Goal: Task Accomplishment & Management: Use online tool/utility

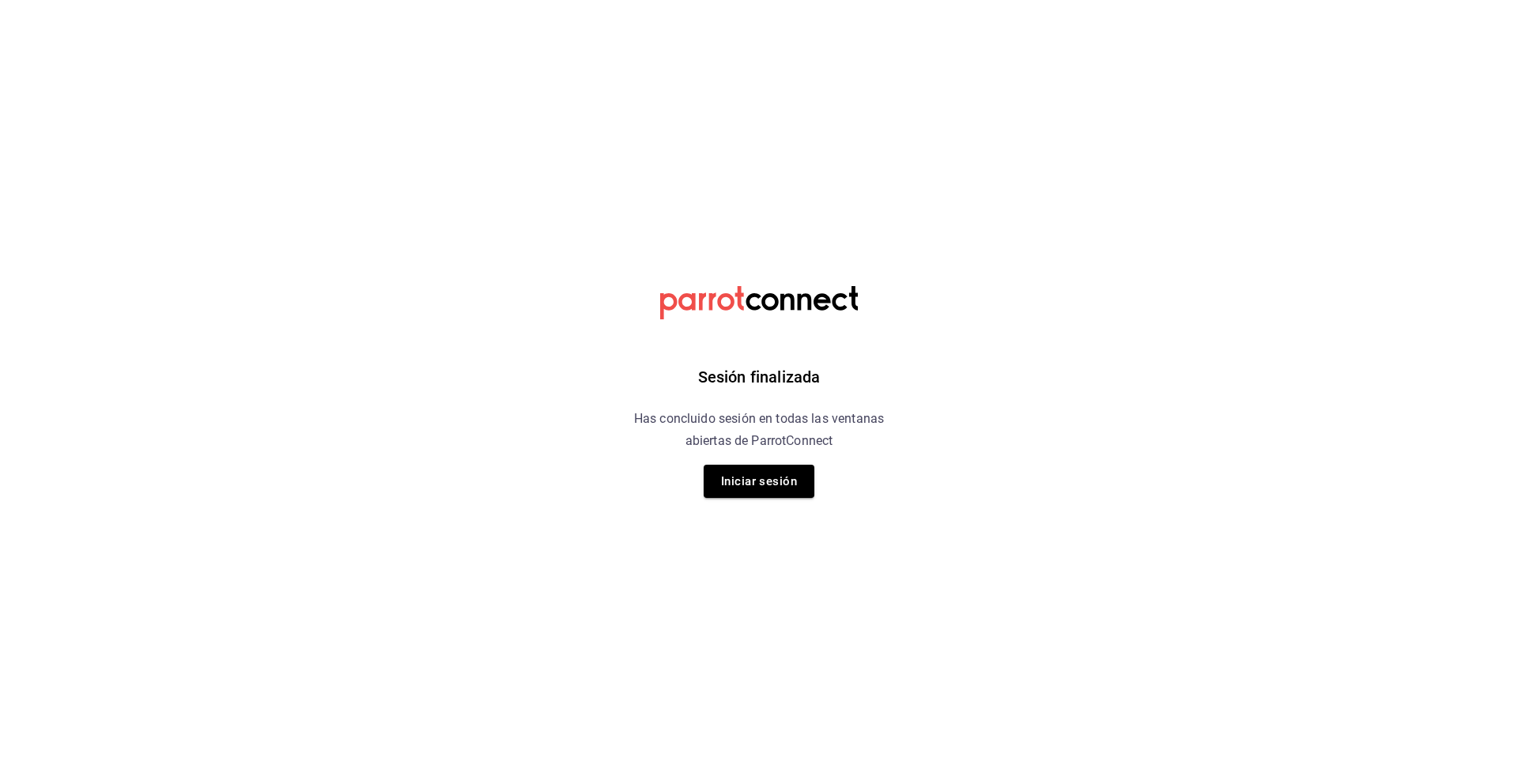
click at [791, 490] on button "Iniciar sesión" at bounding box center [759, 481] width 111 height 33
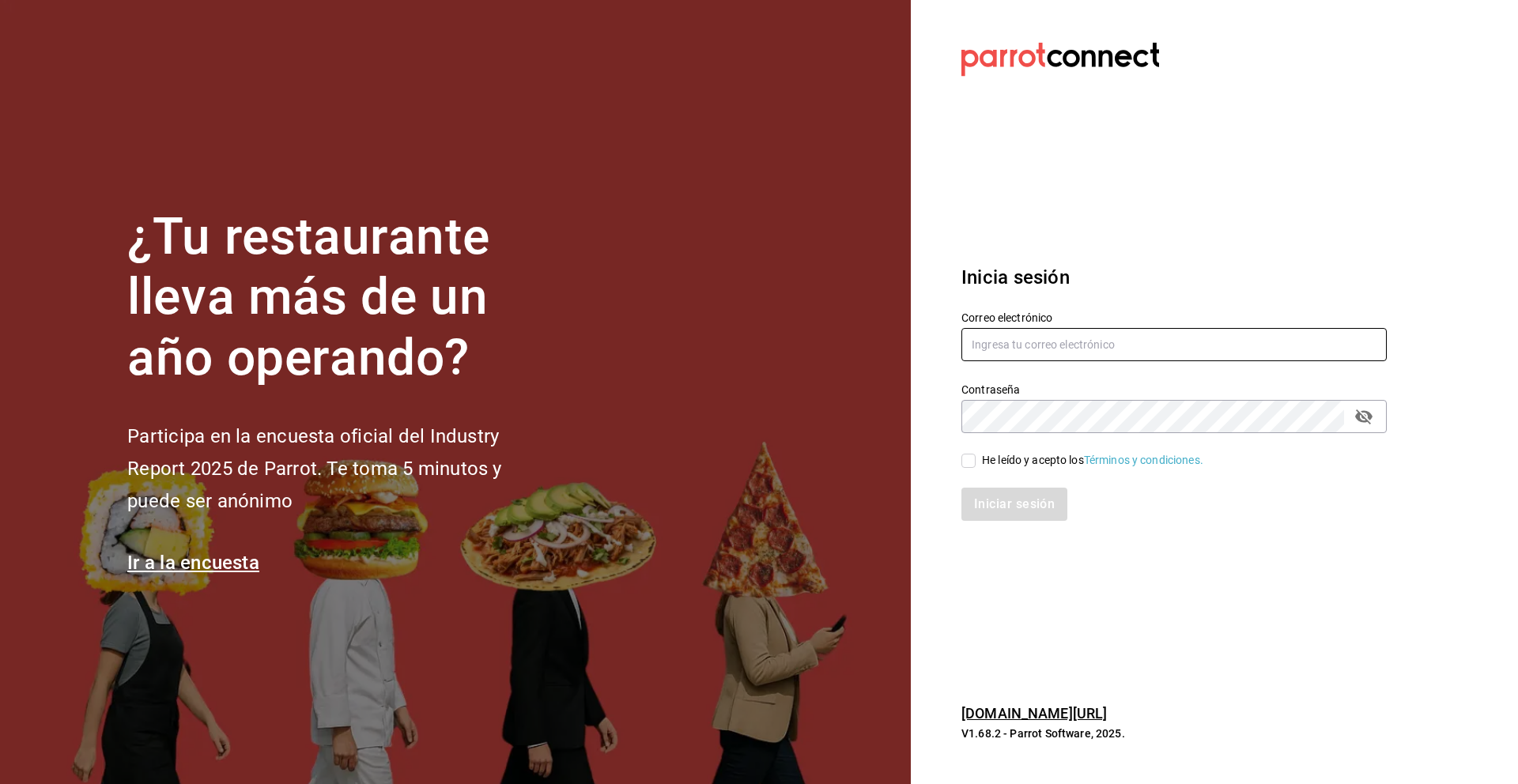
click at [1037, 341] on input "text" at bounding box center [1174, 345] width 425 height 33
click at [973, 462] on input "He leído y acepto los Términos y condiciones." at bounding box center [968, 461] width 15 height 15
checkbox input "true"
click at [1011, 352] on input "text" at bounding box center [1174, 345] width 425 height 33
type input "#"
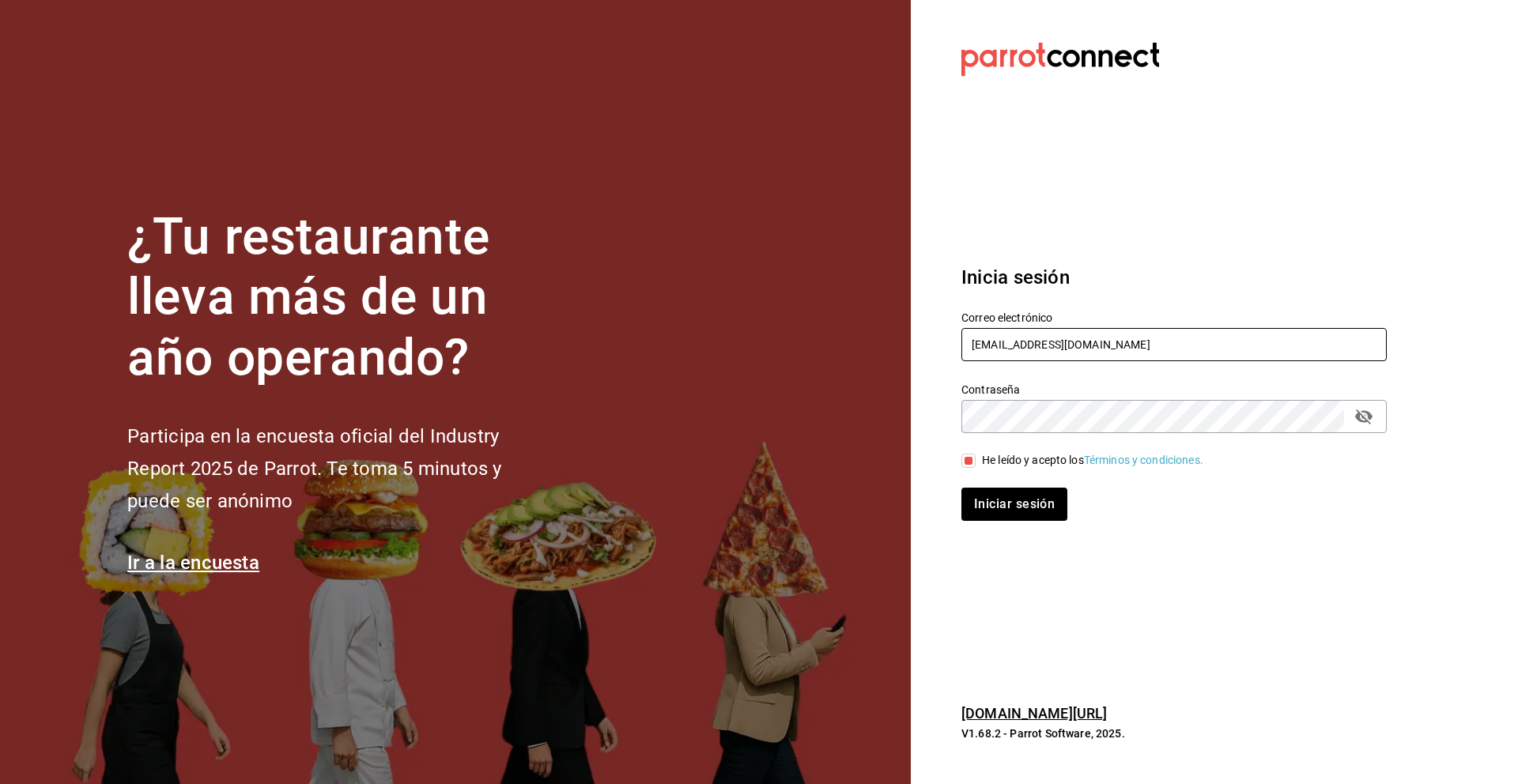
type input "luischong@playabichis.mx"
click at [1012, 498] on button "Iniciar sesión" at bounding box center [1015, 505] width 108 height 33
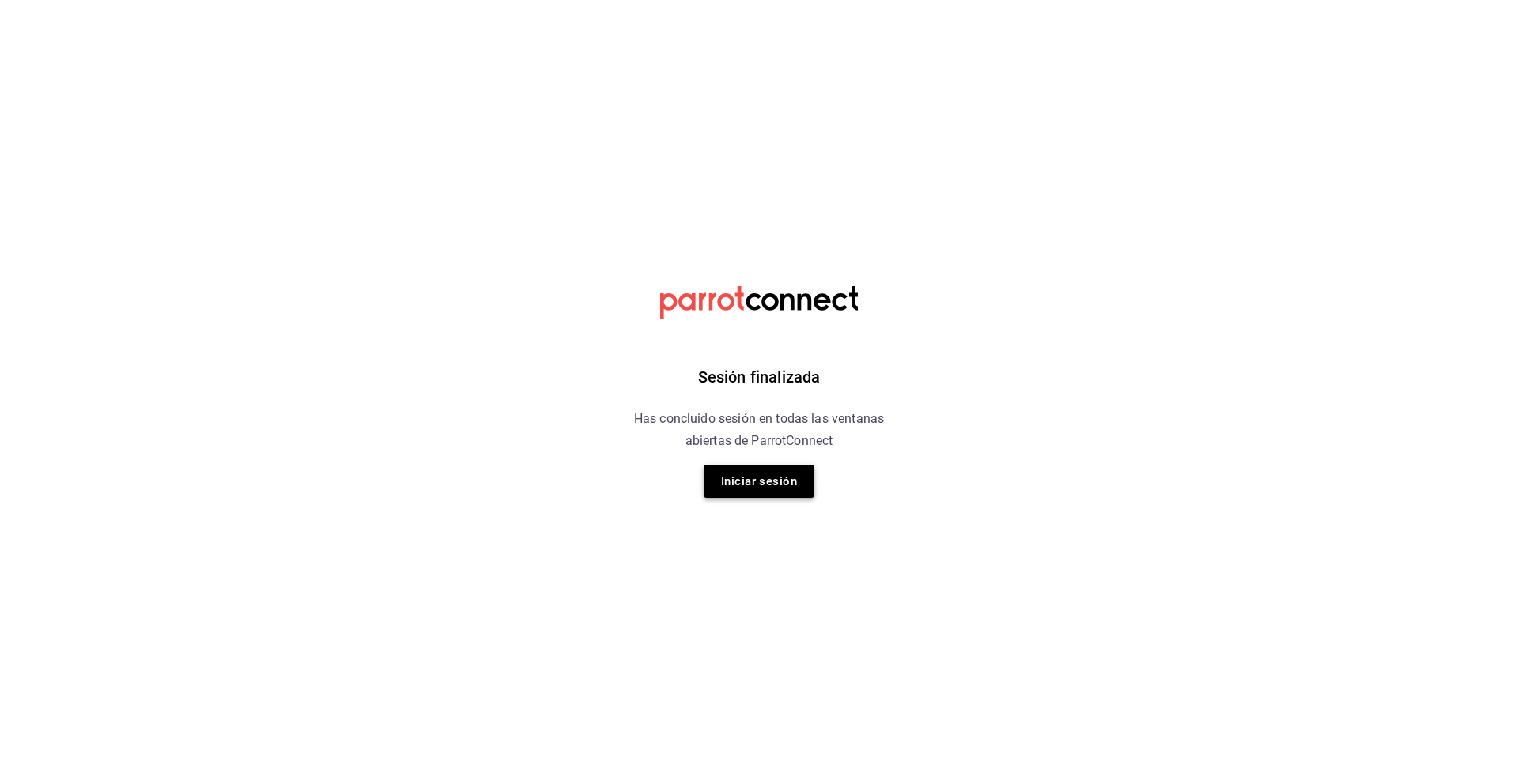
click at [795, 484] on button "Iniciar sesión" at bounding box center [759, 481] width 111 height 33
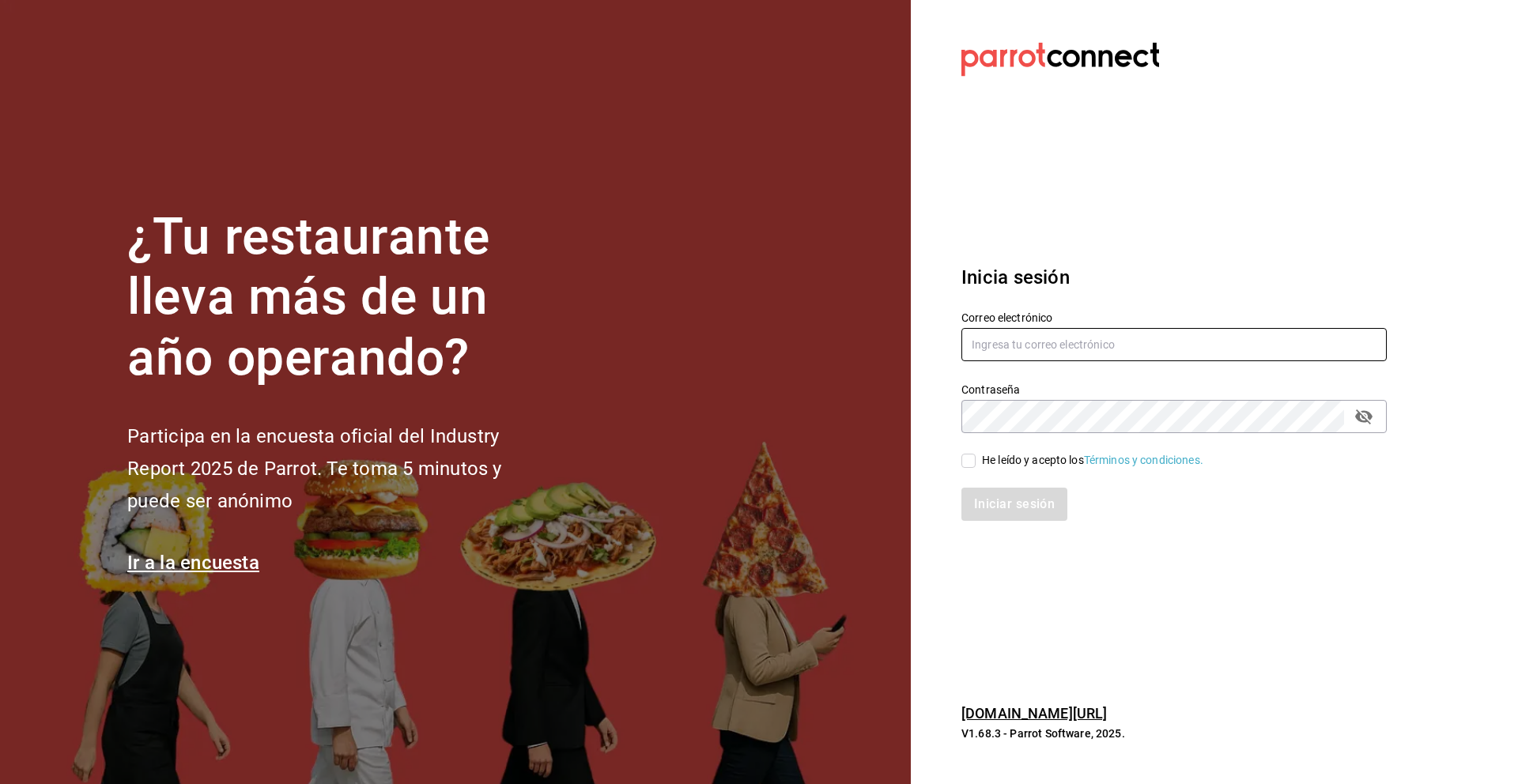
click at [1080, 353] on input "text" at bounding box center [1174, 345] width 425 height 33
type input "luischong@playabichis.mx"
click at [970, 460] on input "He leído y acepto los Términos y condiciones." at bounding box center [968, 461] width 15 height 15
checkbox input "true"
click at [999, 501] on button "Iniciar sesión" at bounding box center [1015, 505] width 108 height 33
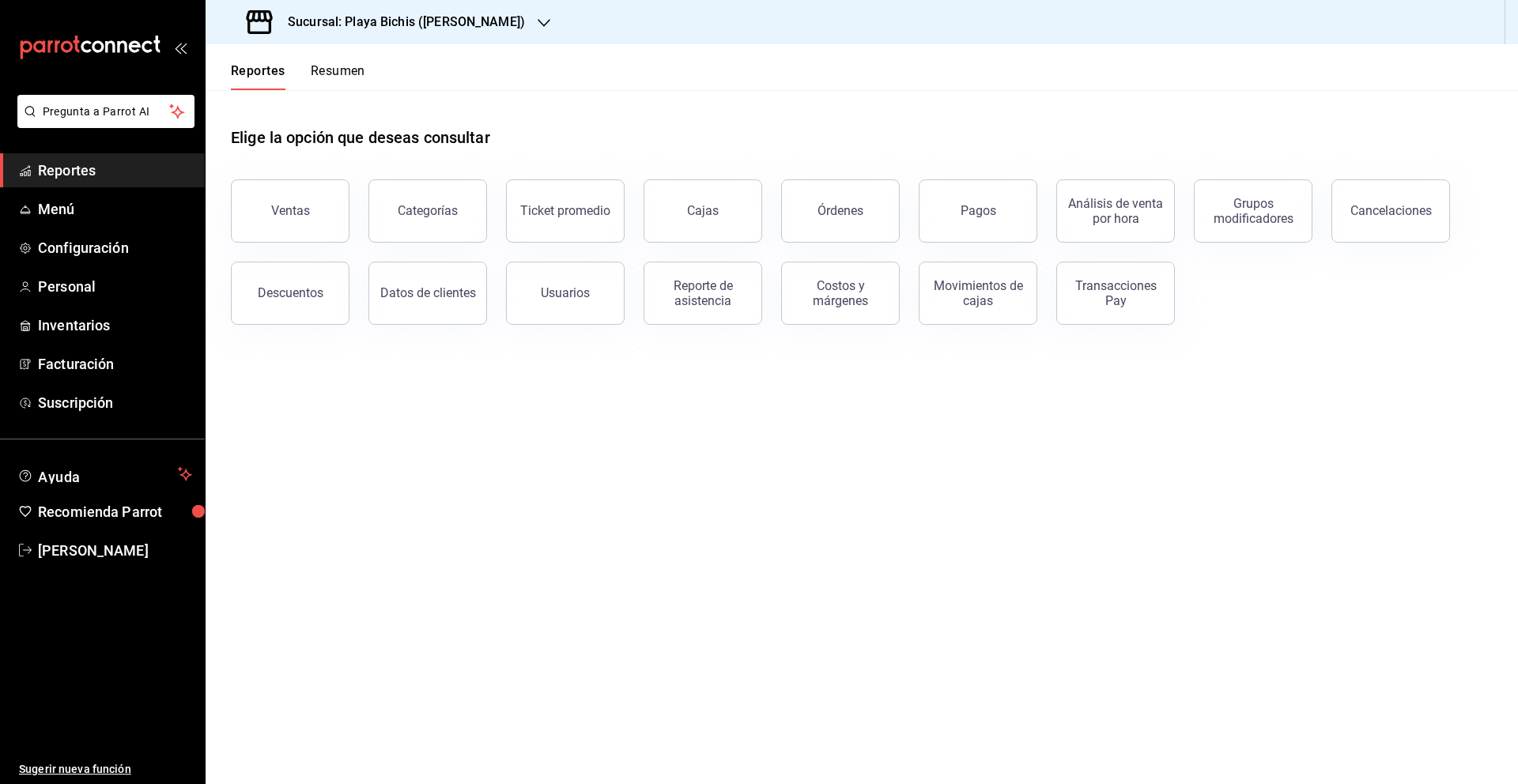
click at [92, 344] on ul "Reportes Menú Configuración Personal Inventarios Facturación Suscripción" at bounding box center [102, 286] width 205 height 267
click at [93, 362] on span "Facturación" at bounding box center [115, 365] width 154 height 22
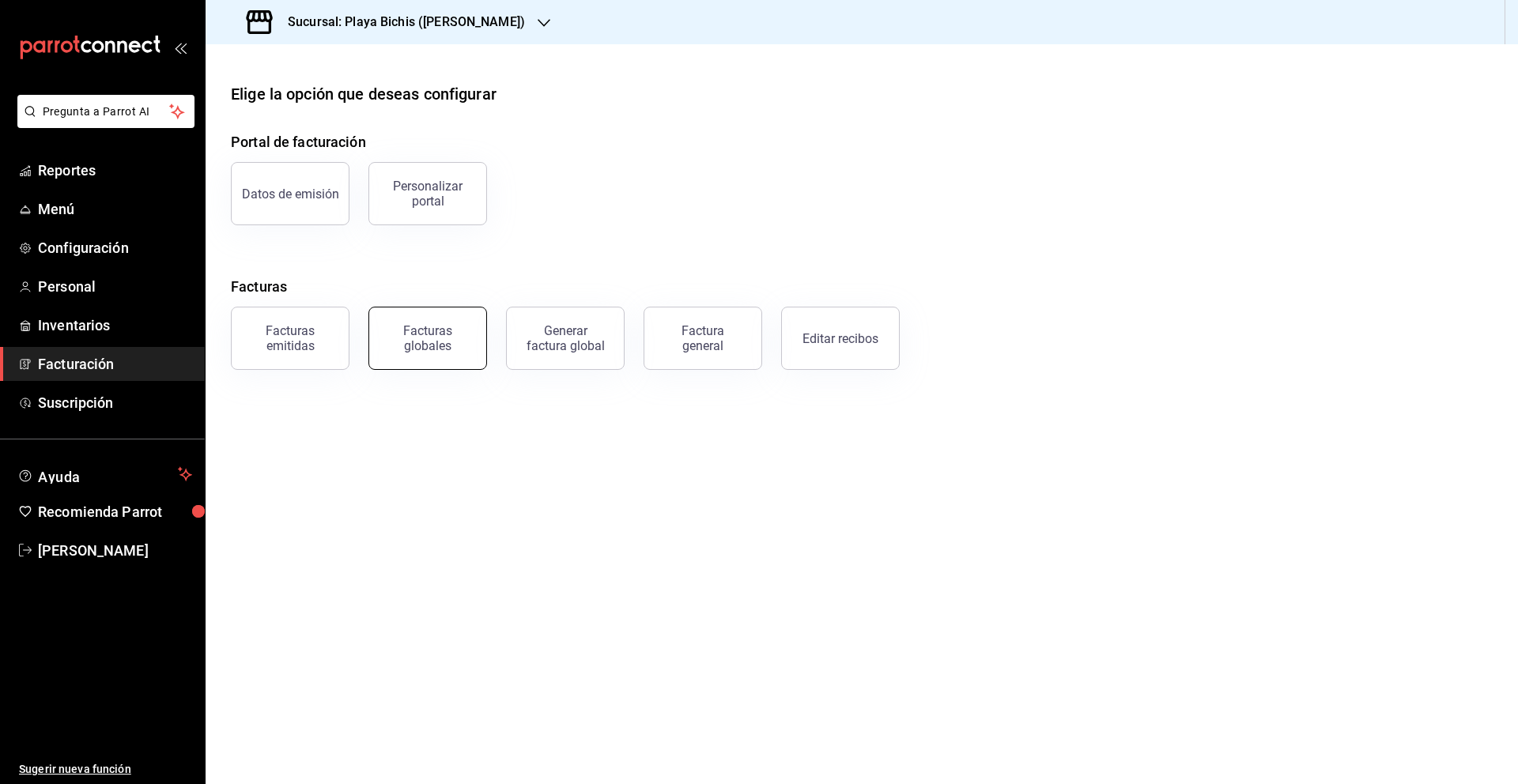
click at [422, 358] on button "Facturas globales" at bounding box center [427, 338] width 119 height 64
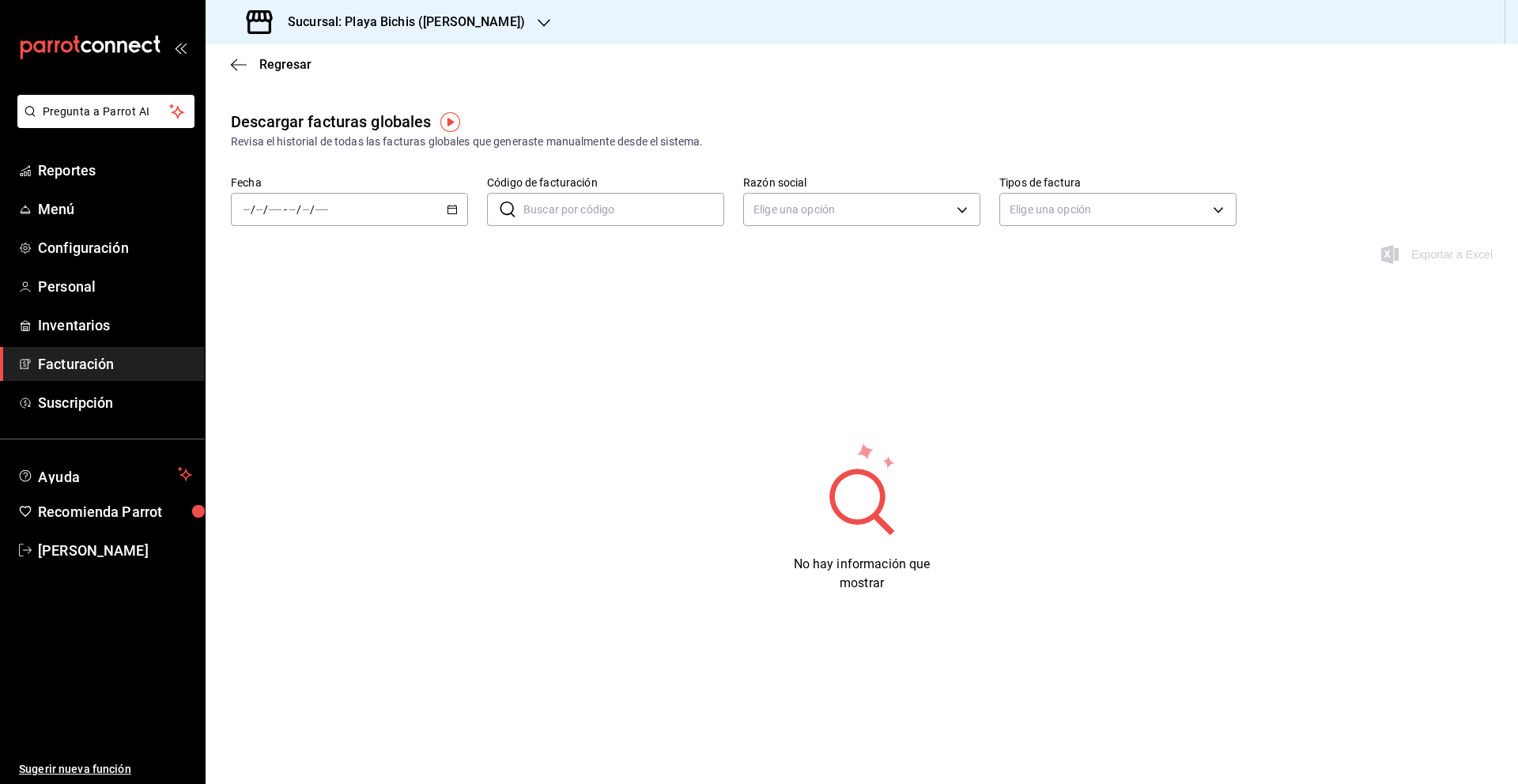
click at [584, 210] on input "Código de facturación" at bounding box center [623, 210] width 201 height 31
click at [377, 215] on div "/ / - / /" at bounding box center [350, 210] width 237 height 33
click at [299, 260] on span "Hoy" at bounding box center [305, 257] width 122 height 17
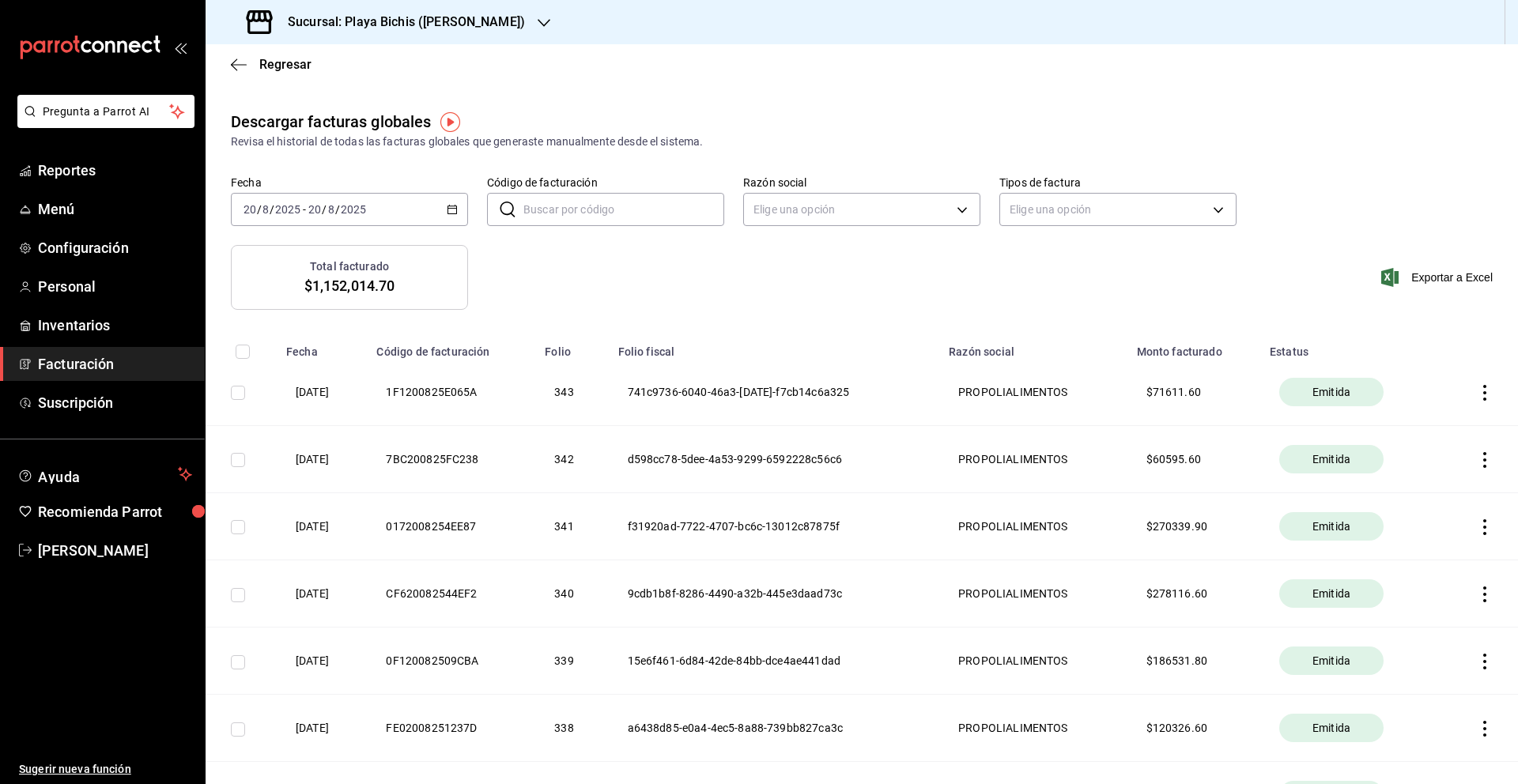
click at [1487, 392] on icon "button" at bounding box center [1485, 393] width 16 height 16
click at [963, 324] on div at bounding box center [759, 392] width 1518 height 784
click at [430, 393] on th "1F1200825E065A" at bounding box center [451, 392] width 169 height 68
click at [753, 394] on th "741c9736-6040-46a3-[DATE]-f7cb14c6a325" at bounding box center [774, 392] width 331 height 68
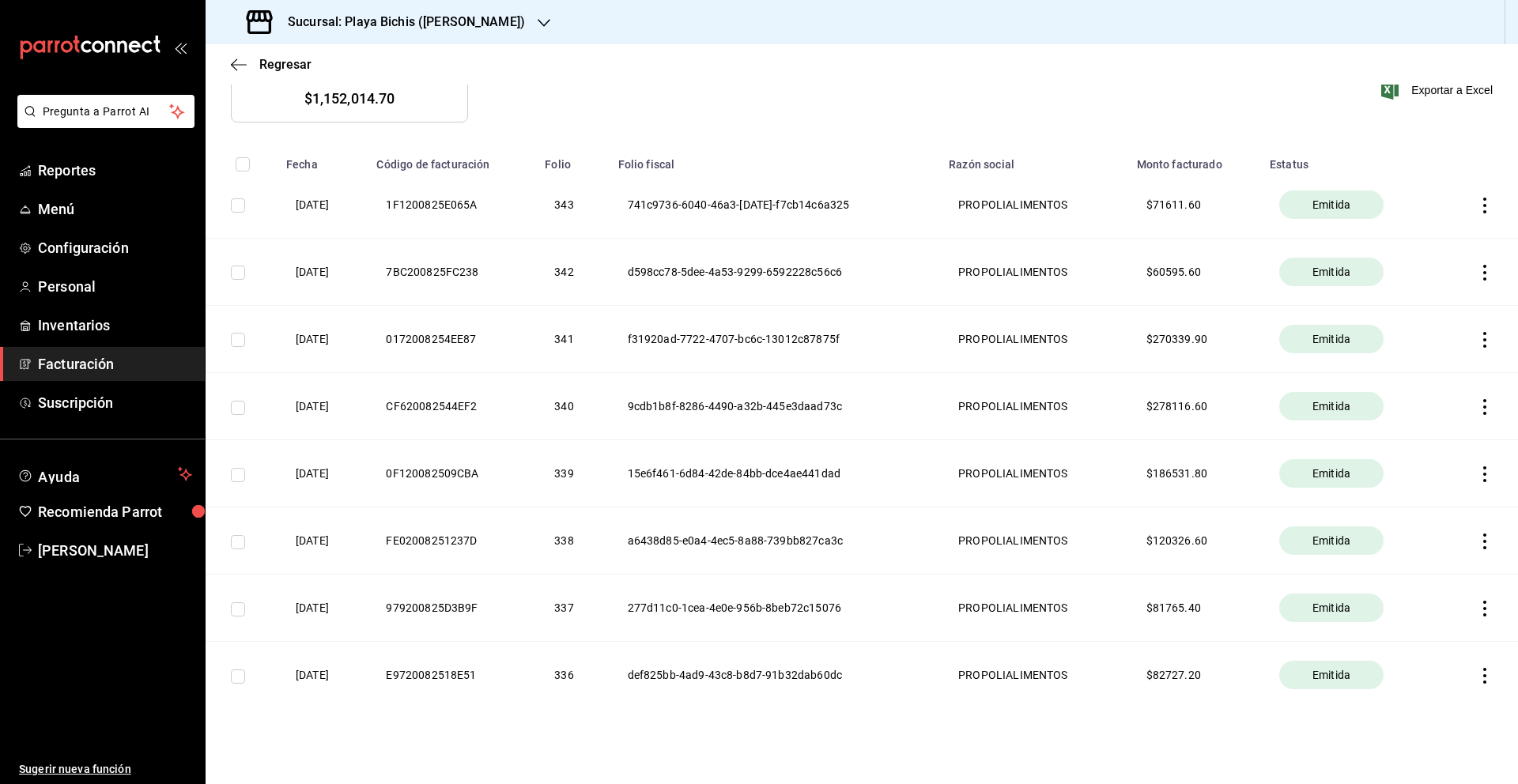
scroll to position [200, 0]
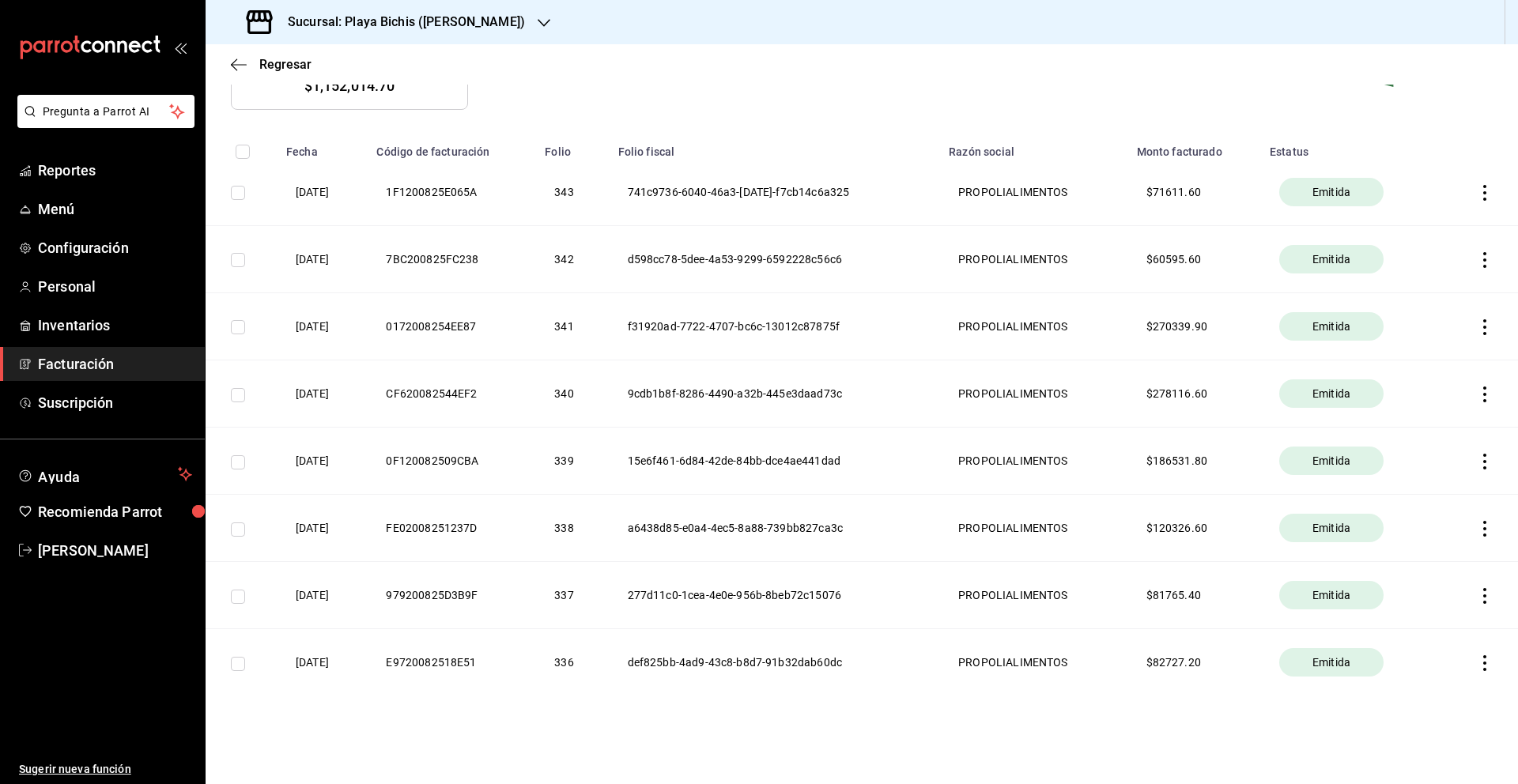
drag, startPoint x: 1502, startPoint y: 192, endPoint x: 1494, endPoint y: 193, distance: 8.1
click at [1497, 193] on th at bounding box center [1479, 192] width 76 height 68
click at [1485, 194] on icon "button" at bounding box center [1485, 193] width 16 height 16
click at [1173, 208] on div at bounding box center [759, 392] width 1518 height 784
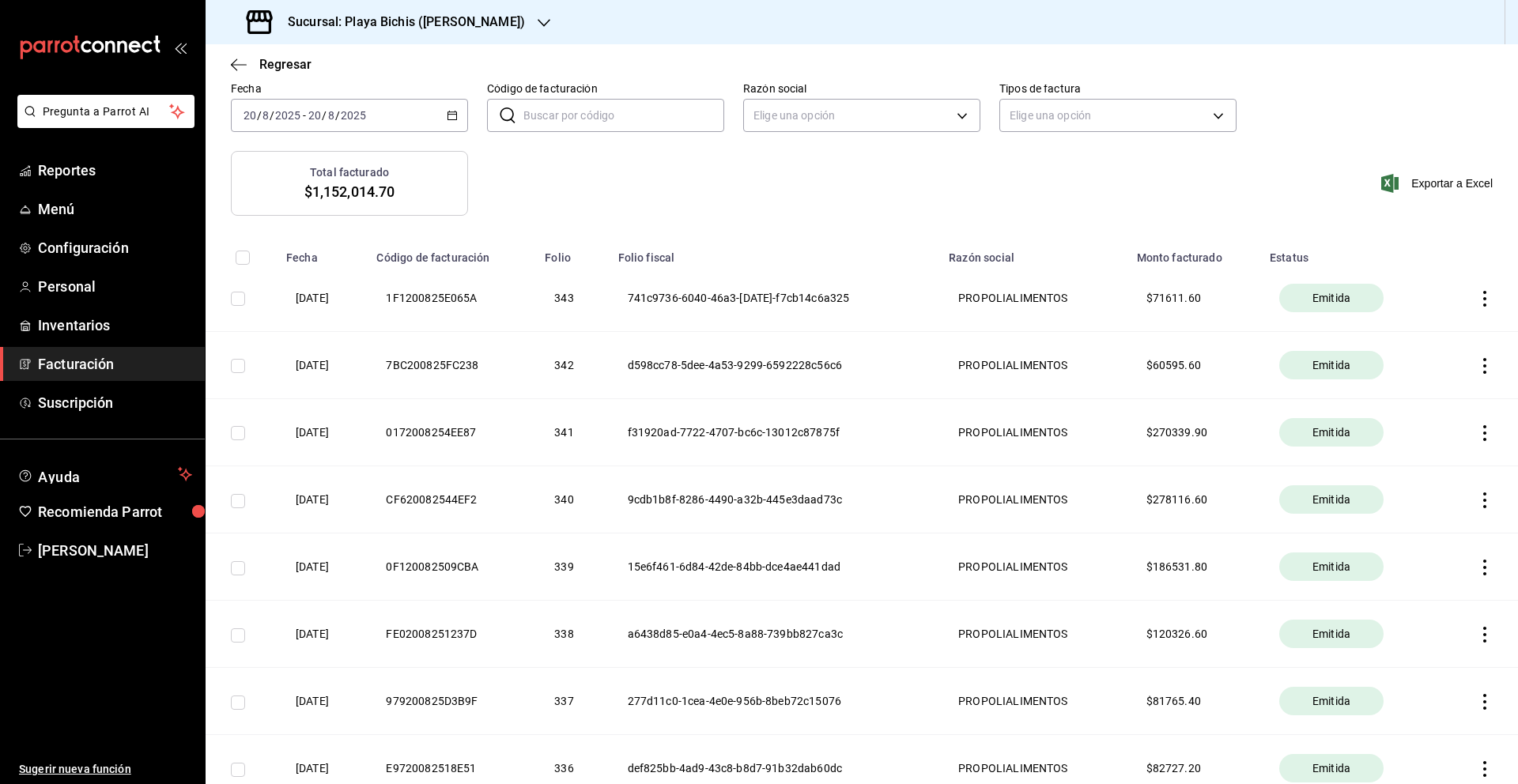
scroll to position [0, 0]
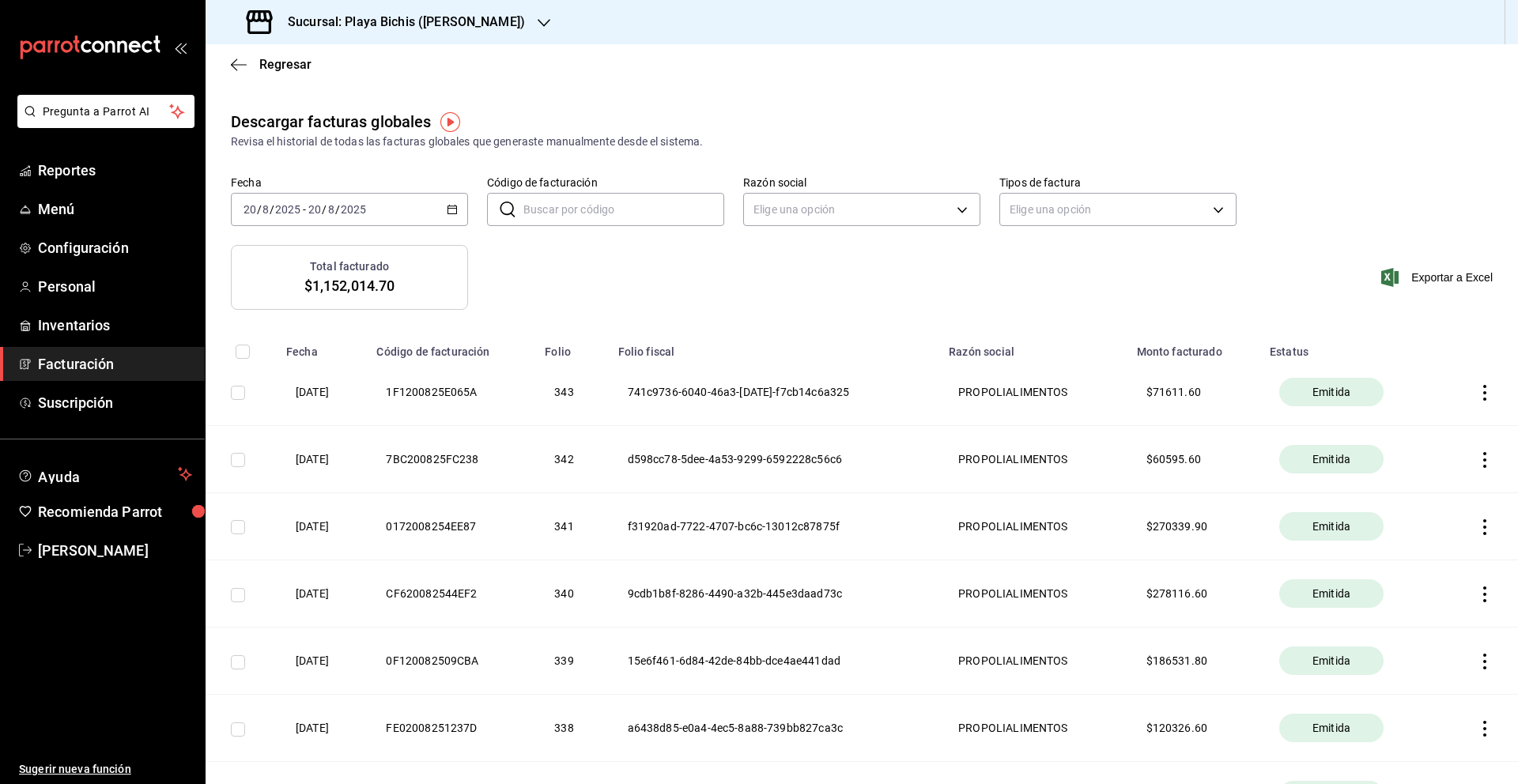
click at [454, 207] on icon "button" at bounding box center [452, 209] width 11 height 11
click at [335, 324] on span "Semana actual" at bounding box center [305, 328] width 122 height 17
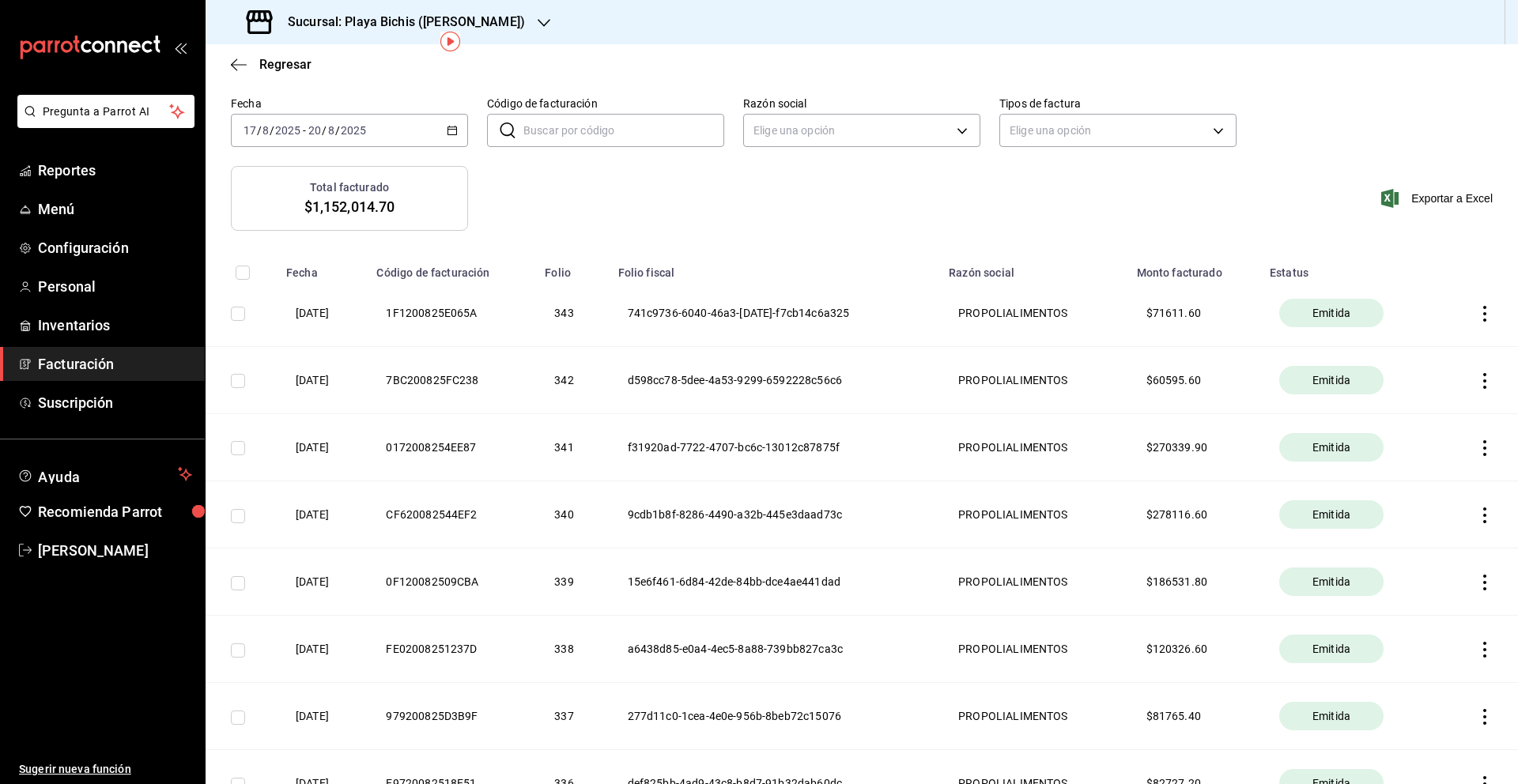
scroll to position [78, 0]
click at [1481, 317] on icon "button" at bounding box center [1485, 315] width 16 height 16
click at [1432, 279] on div "Descargar PDF" at bounding box center [1434, 275] width 75 height 13
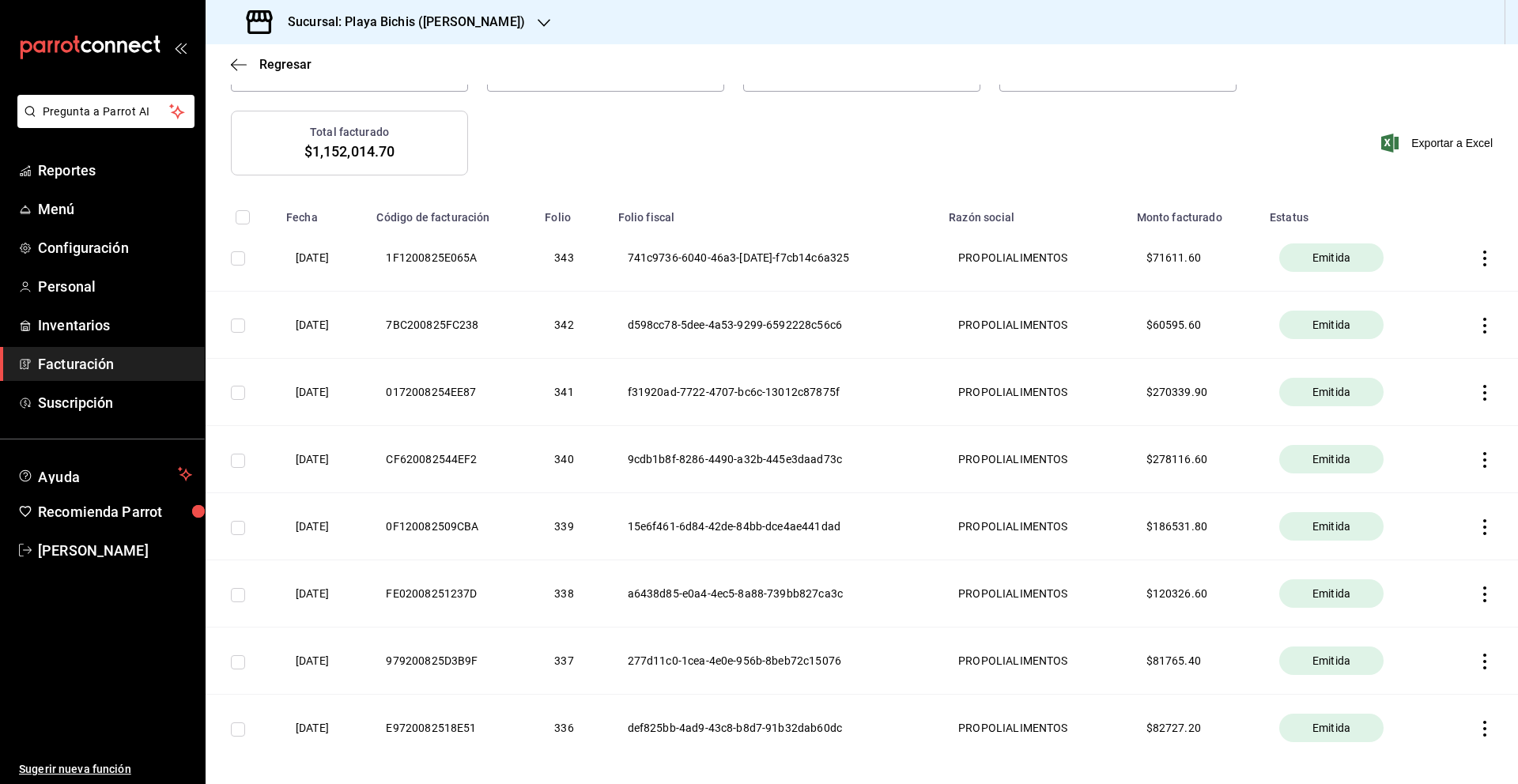
scroll to position [200, 0]
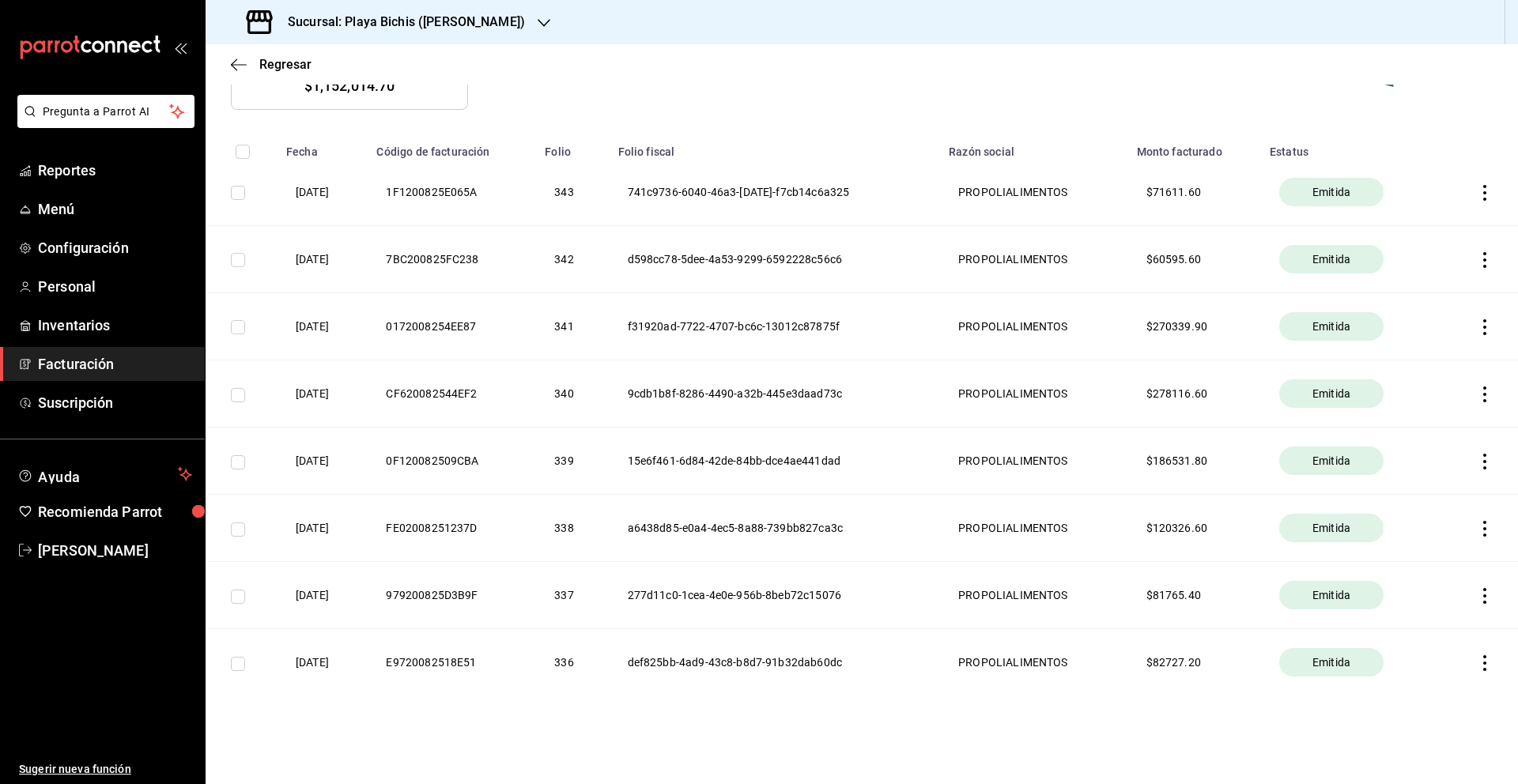
click at [1341, 667] on span "Emitida" at bounding box center [1331, 662] width 51 height 16
click at [783, 643] on th "def825bb-4ad9-43c8-b8d7-91b32dab60dc" at bounding box center [774, 662] width 331 height 68
click at [1491, 663] on icon "button" at bounding box center [1485, 663] width 16 height 16
click at [1450, 635] on li "Descargar PDF" at bounding box center [1423, 623] width 139 height 40
click at [1482, 197] on icon "button" at bounding box center [1485, 193] width 16 height 16
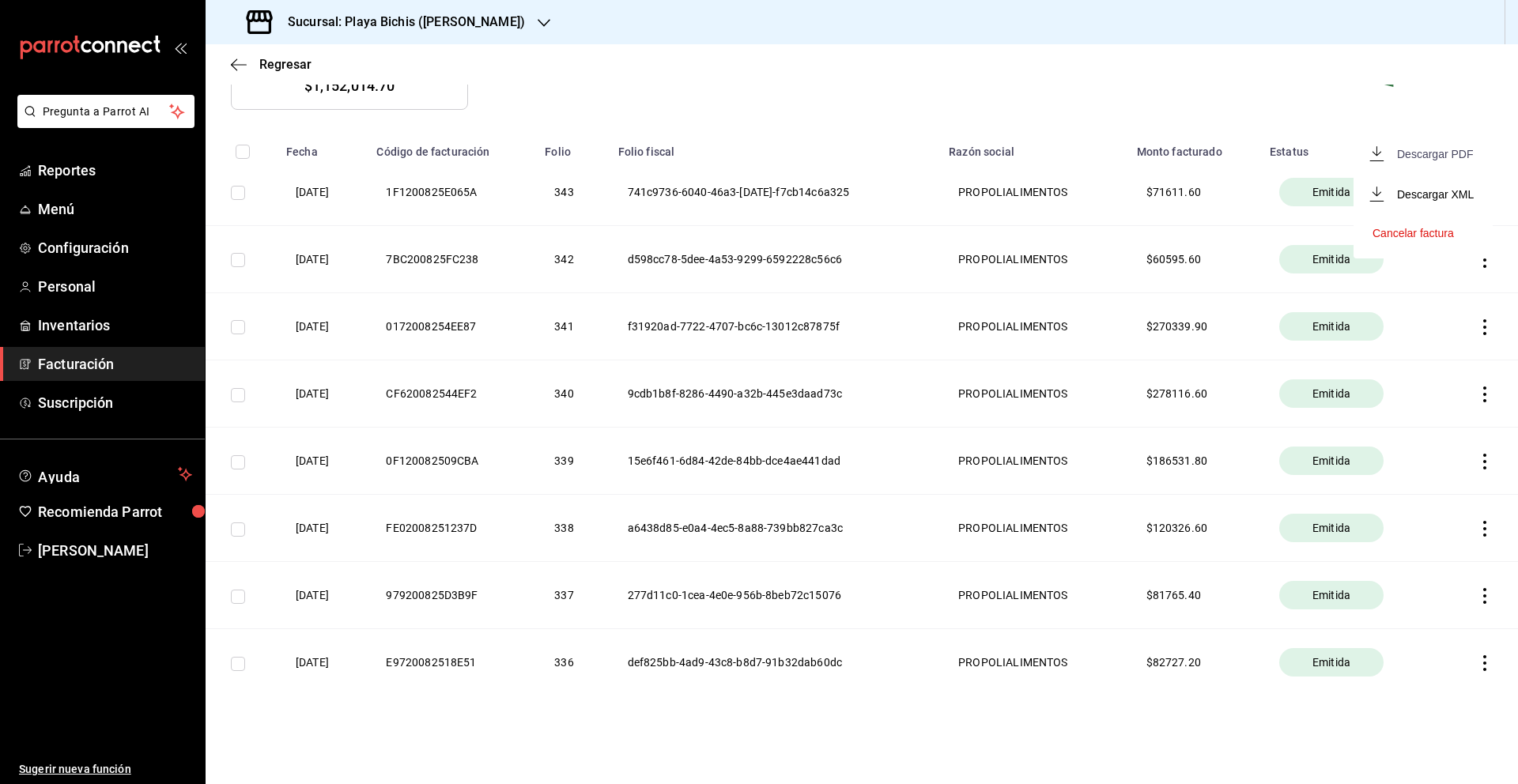
click at [1426, 160] on span "Descargar PDF" at bounding box center [1422, 153] width 100 height 15
click at [1481, 599] on icon "button" at bounding box center [1485, 596] width 16 height 16
click at [1433, 637] on div "Cancelar factura" at bounding box center [1412, 636] width 81 height 13
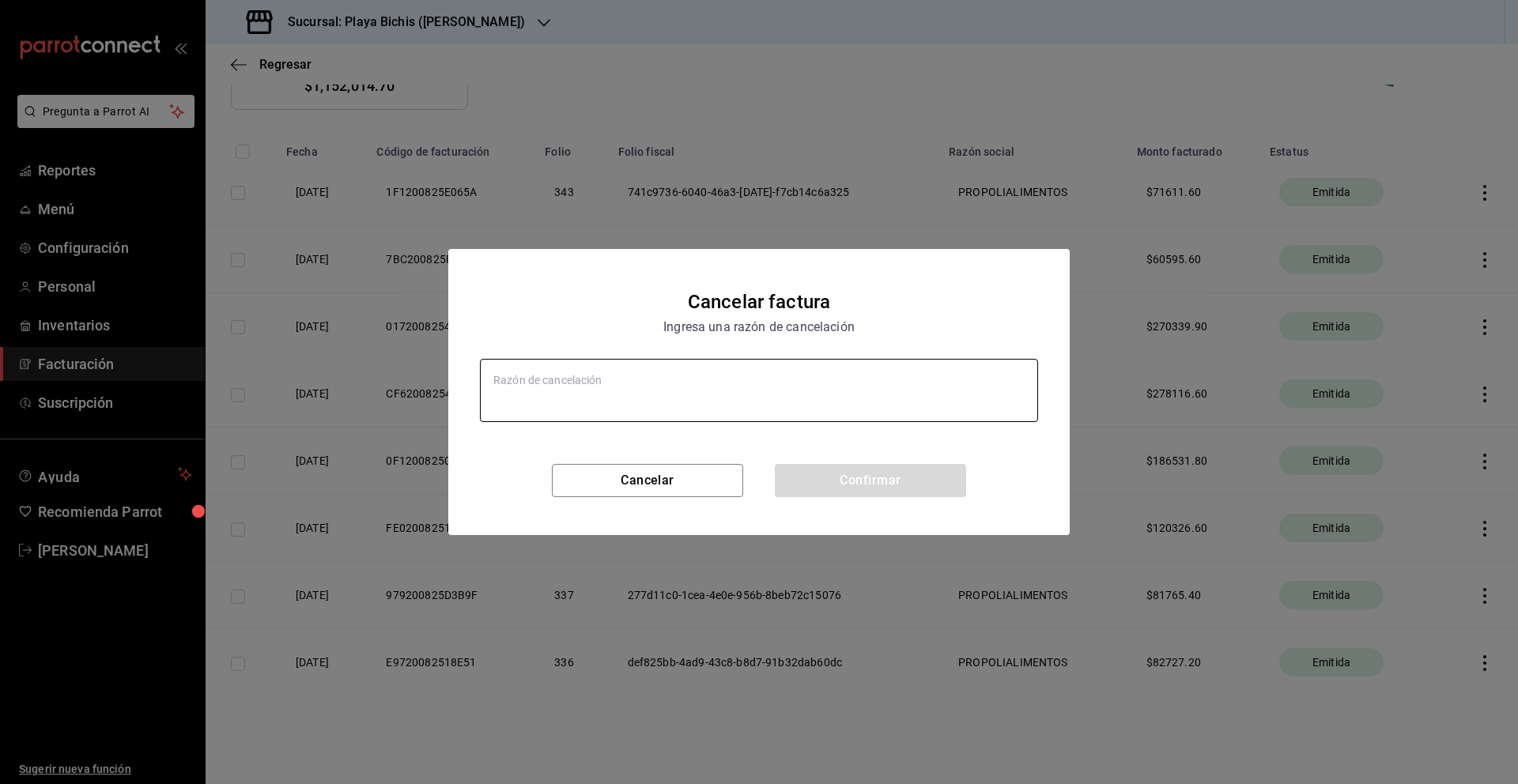
type textarea "x"
click at [701, 381] on textarea at bounding box center [759, 390] width 558 height 64
type textarea "e"
type textarea "x"
type textarea "er"
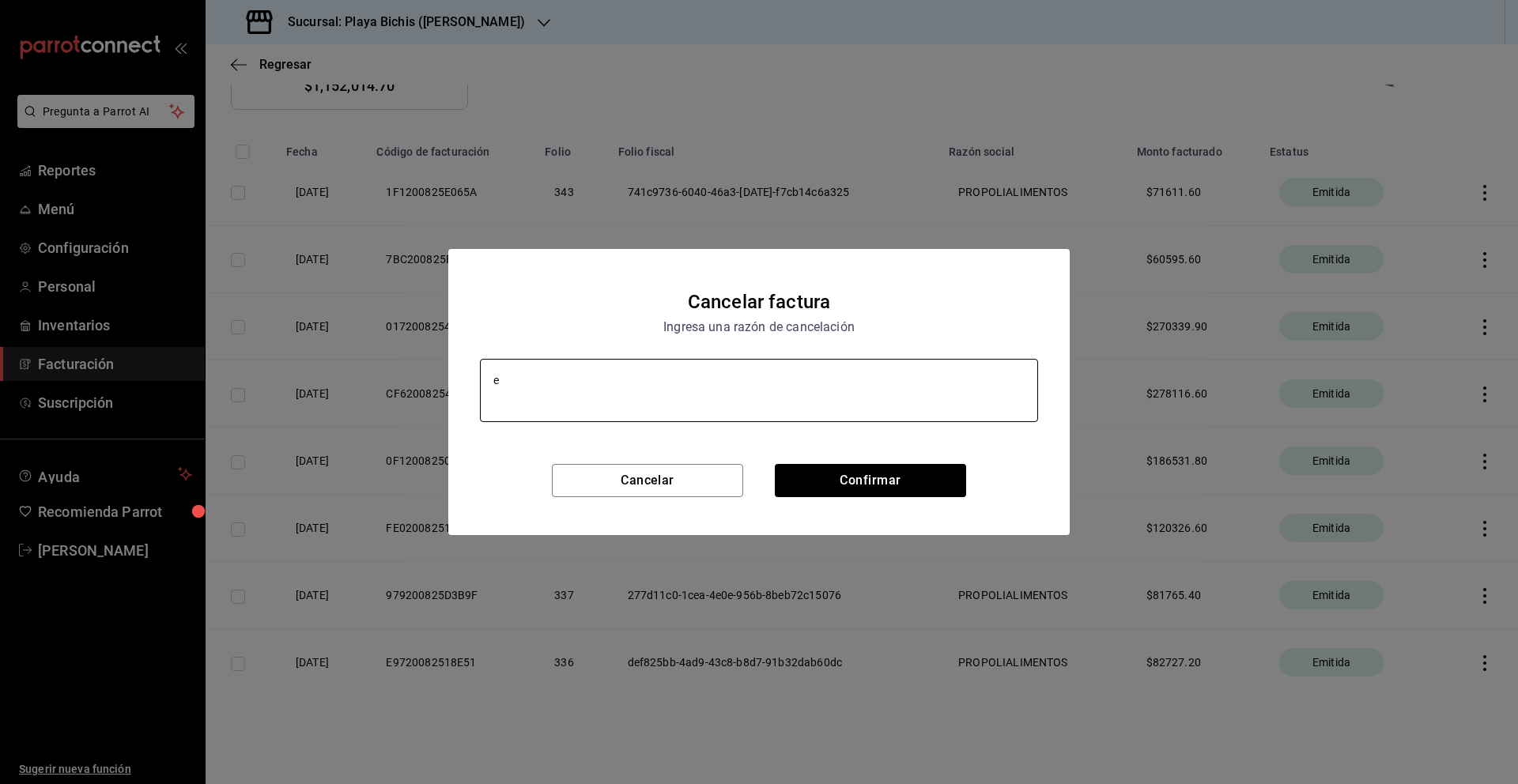
type textarea "x"
type textarea "e"
type textarea "x"
type textarea "E"
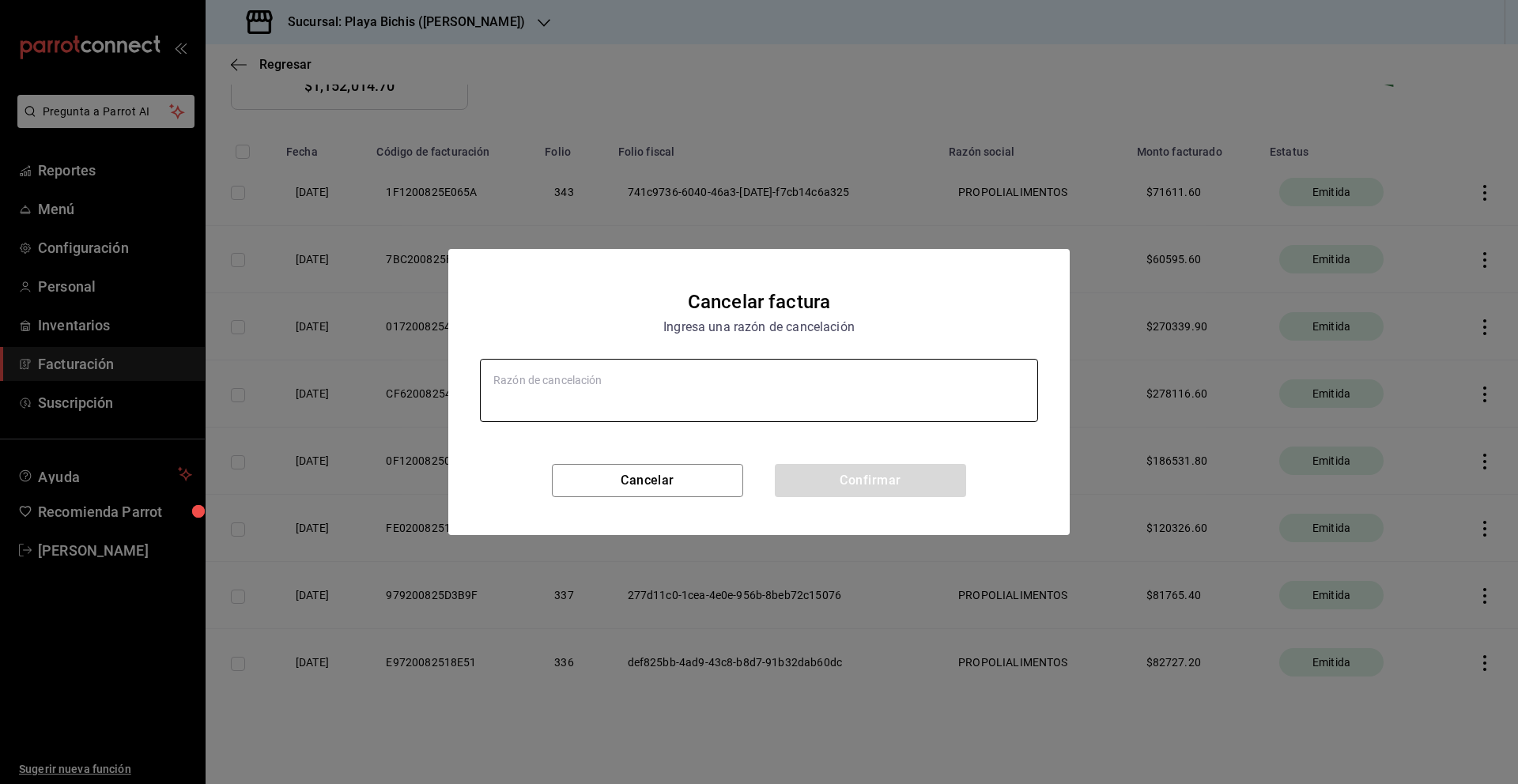
type textarea "x"
type textarea "Er"
type textarea "x"
type textarea "Err"
type textarea "x"
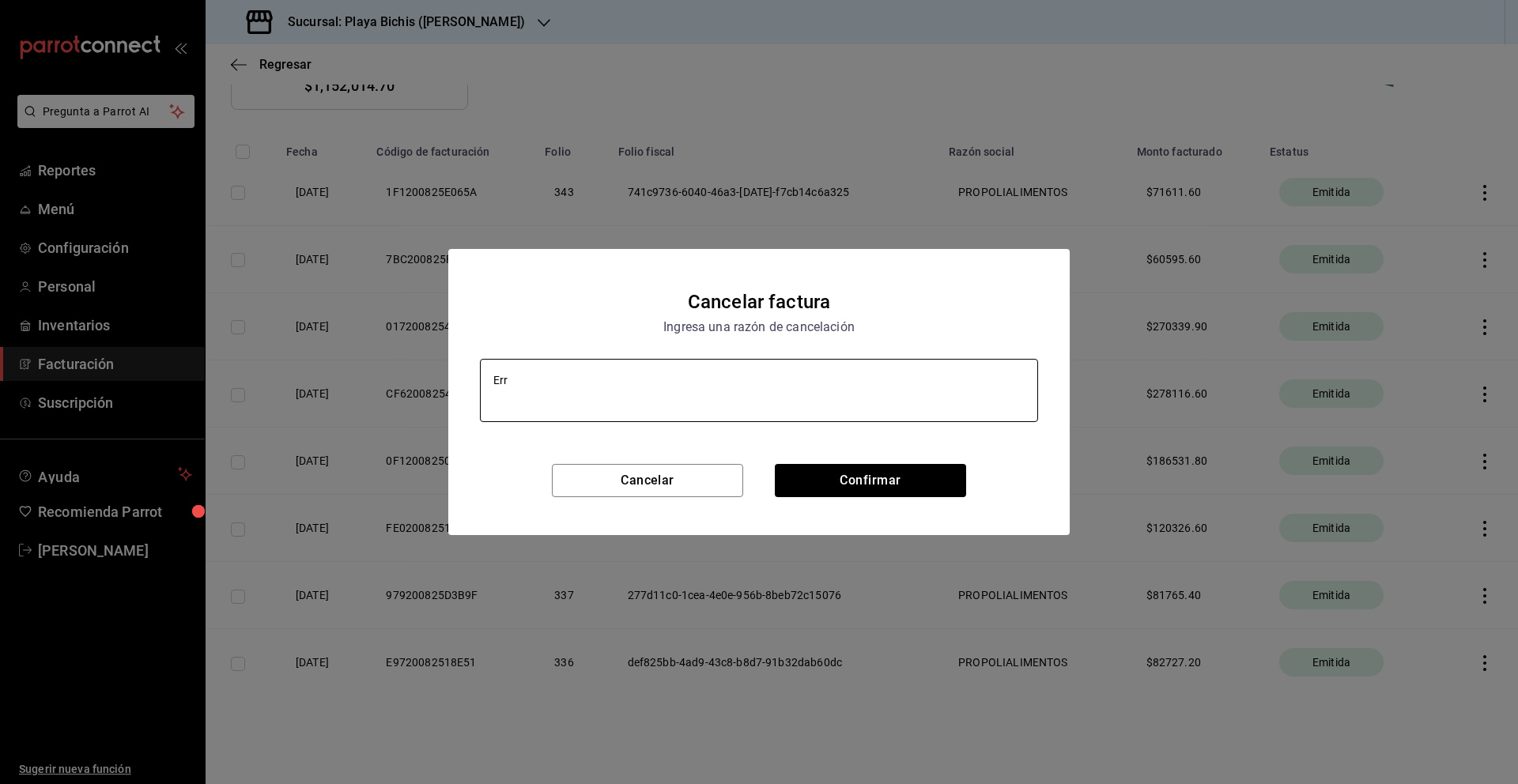
type textarea "Erro"
type textarea "x"
type textarea "Error"
type textarea "x"
type textarea "Error"
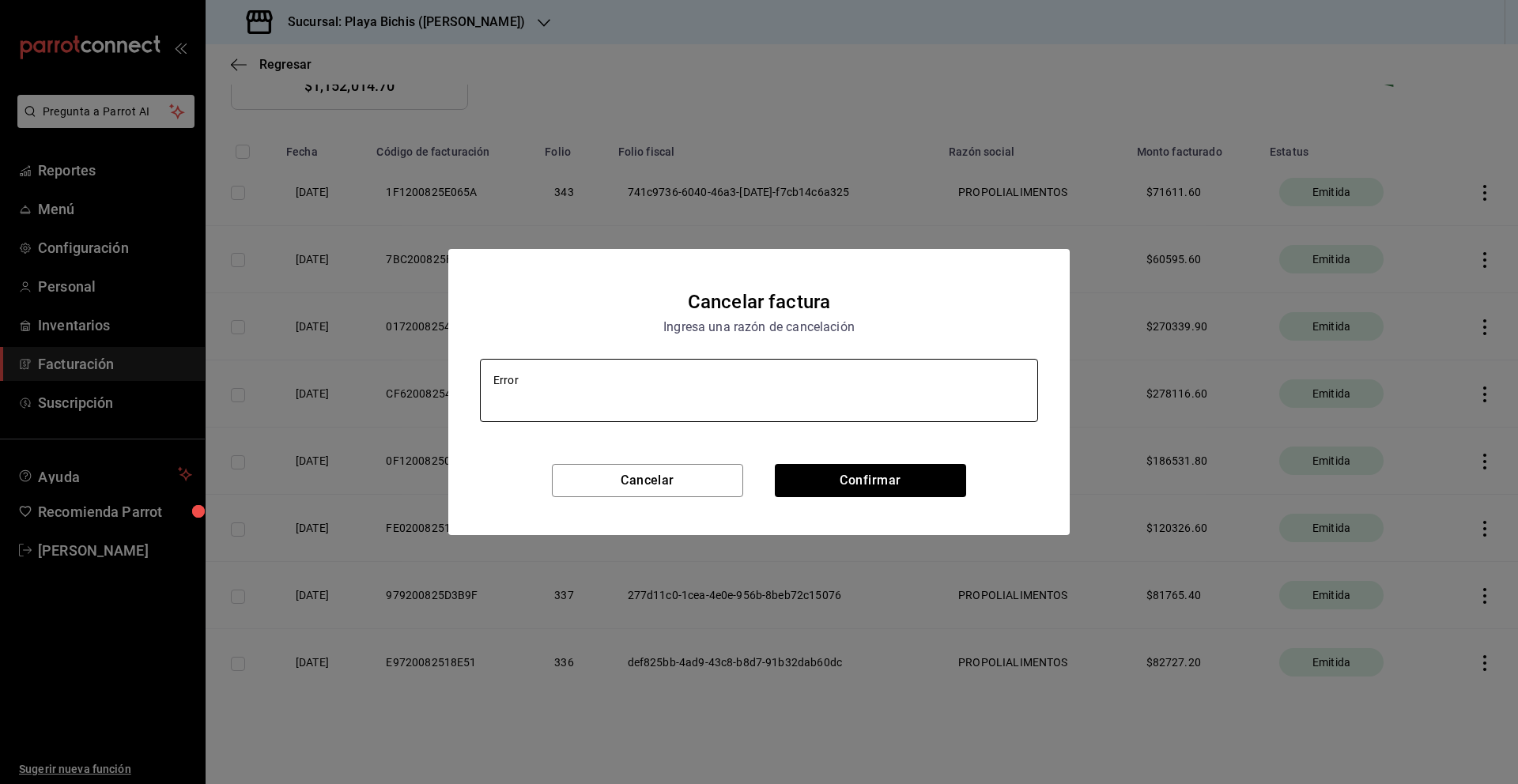
type textarea "x"
type textarea "Error a"
type textarea "x"
type textarea "Error ad"
type textarea "x"
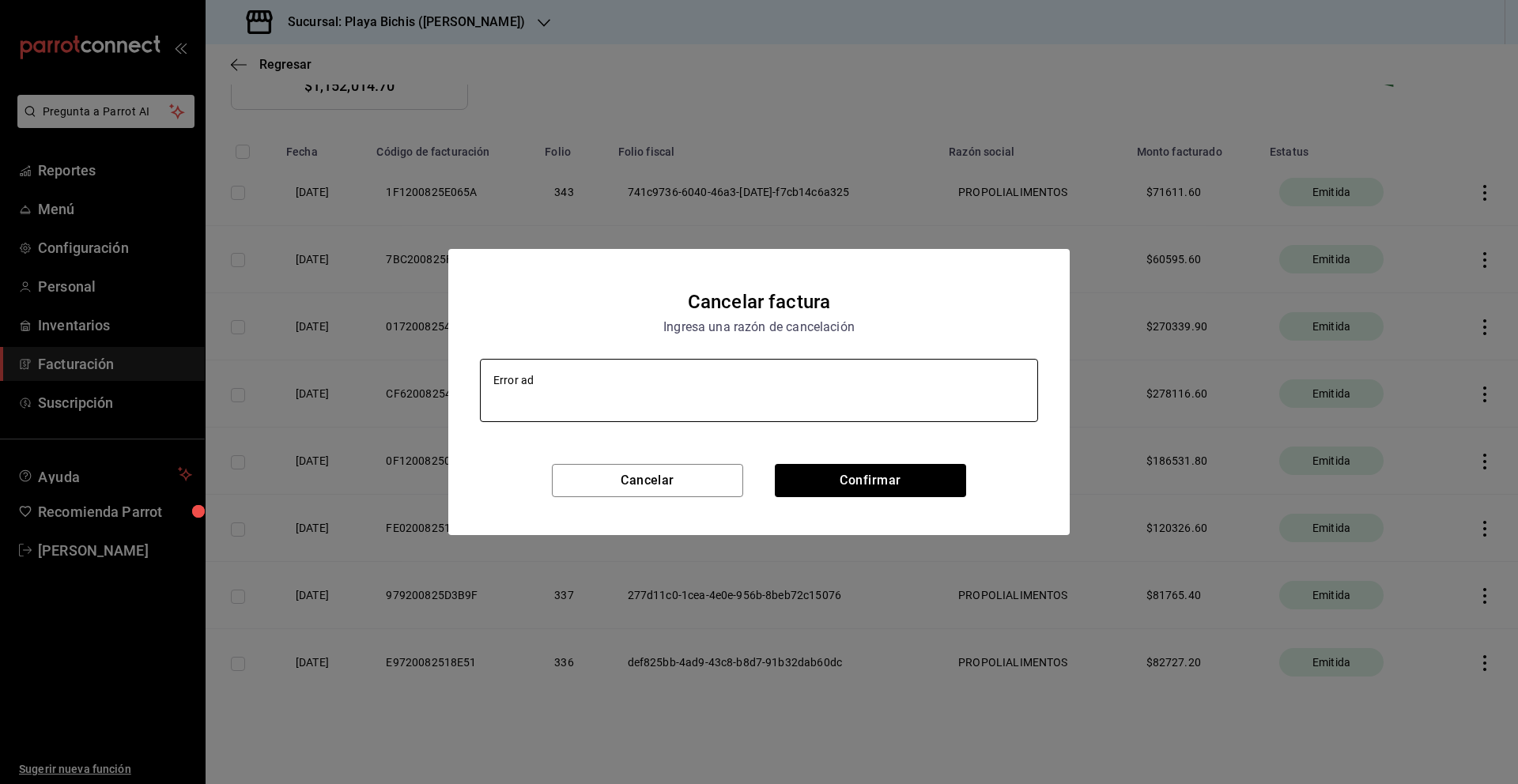
type textarea "Error adm"
type textarea "x"
type textarea "Error admi"
type textarea "x"
type textarea "Error admin"
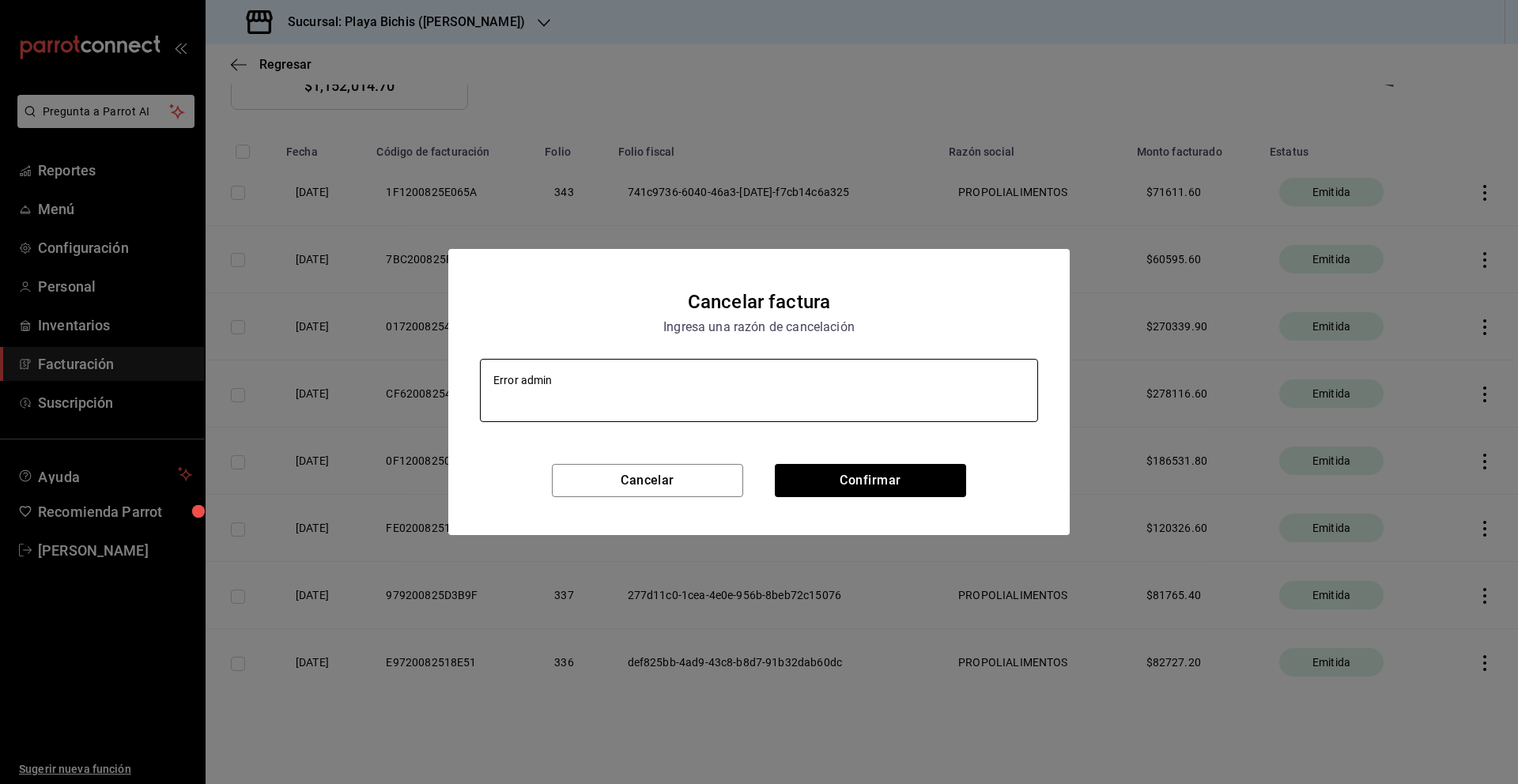
type textarea "x"
type textarea "Error admini"
type textarea "x"
type textarea "Error adminis"
type textarea "x"
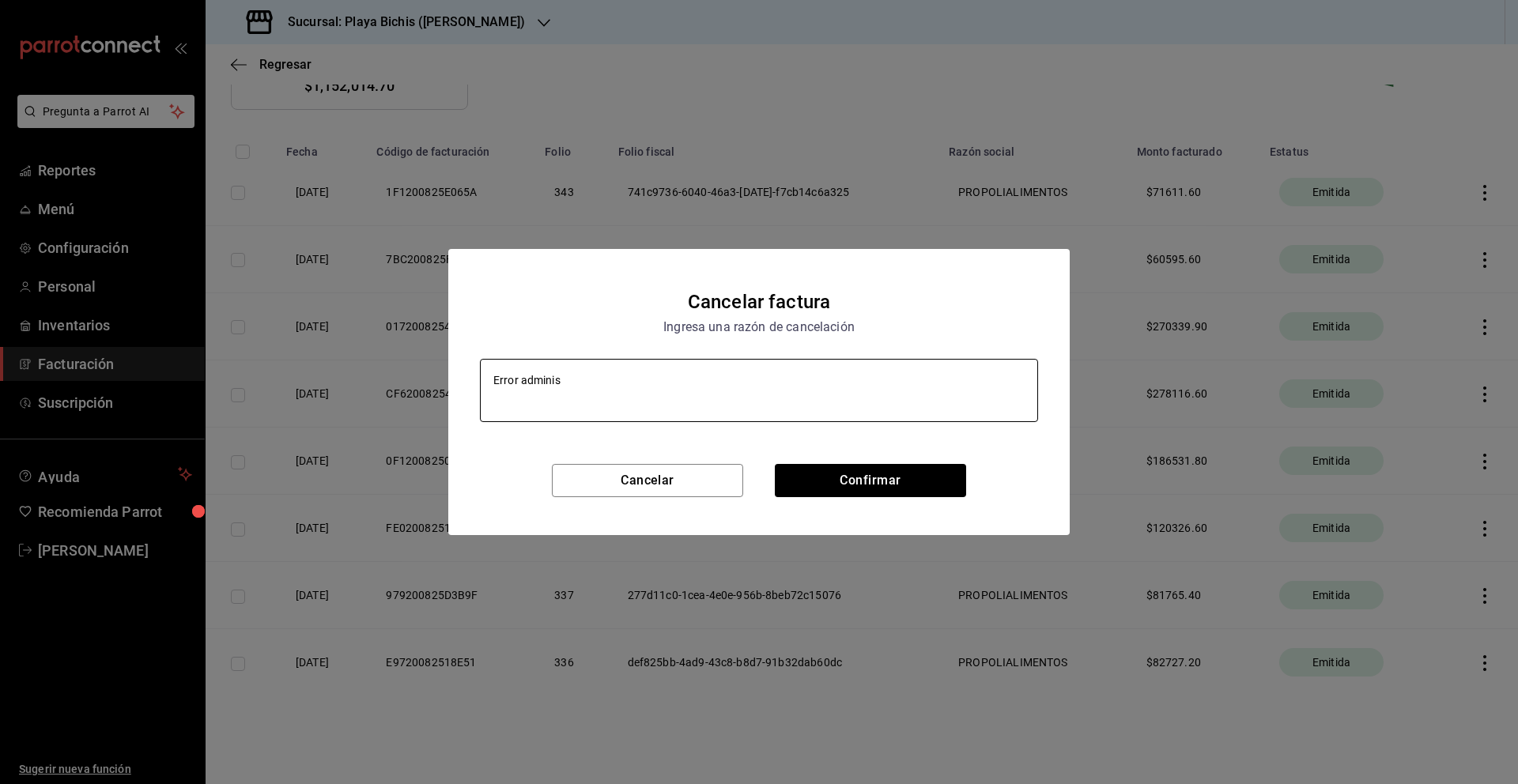
type textarea "Error administ"
type textarea "x"
type textarea "Error administr"
type textarea "x"
type textarea "Error administra"
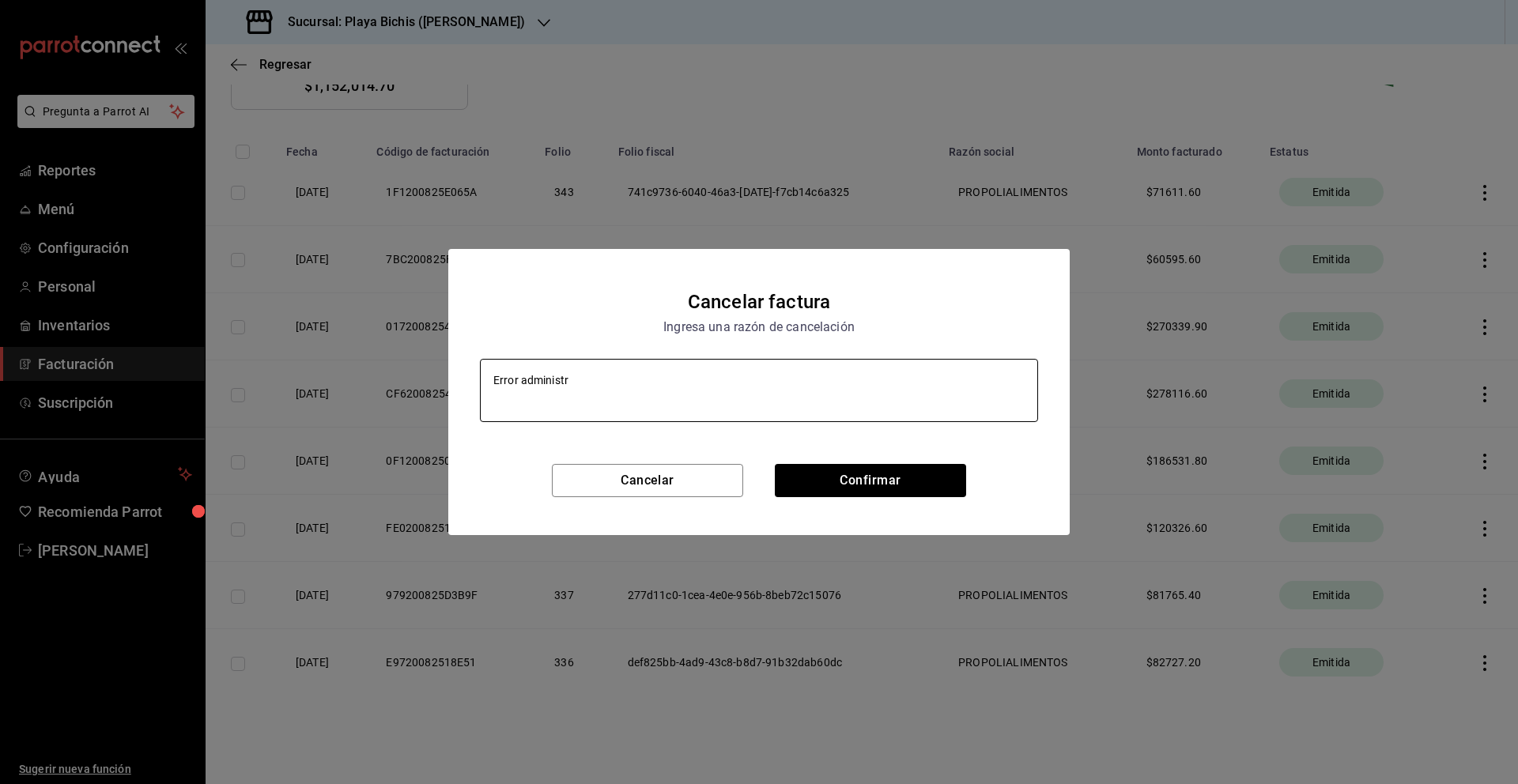
type textarea "x"
type textarea "Error administrat"
type textarea "x"
type textarea "Error administrati"
type textarea "x"
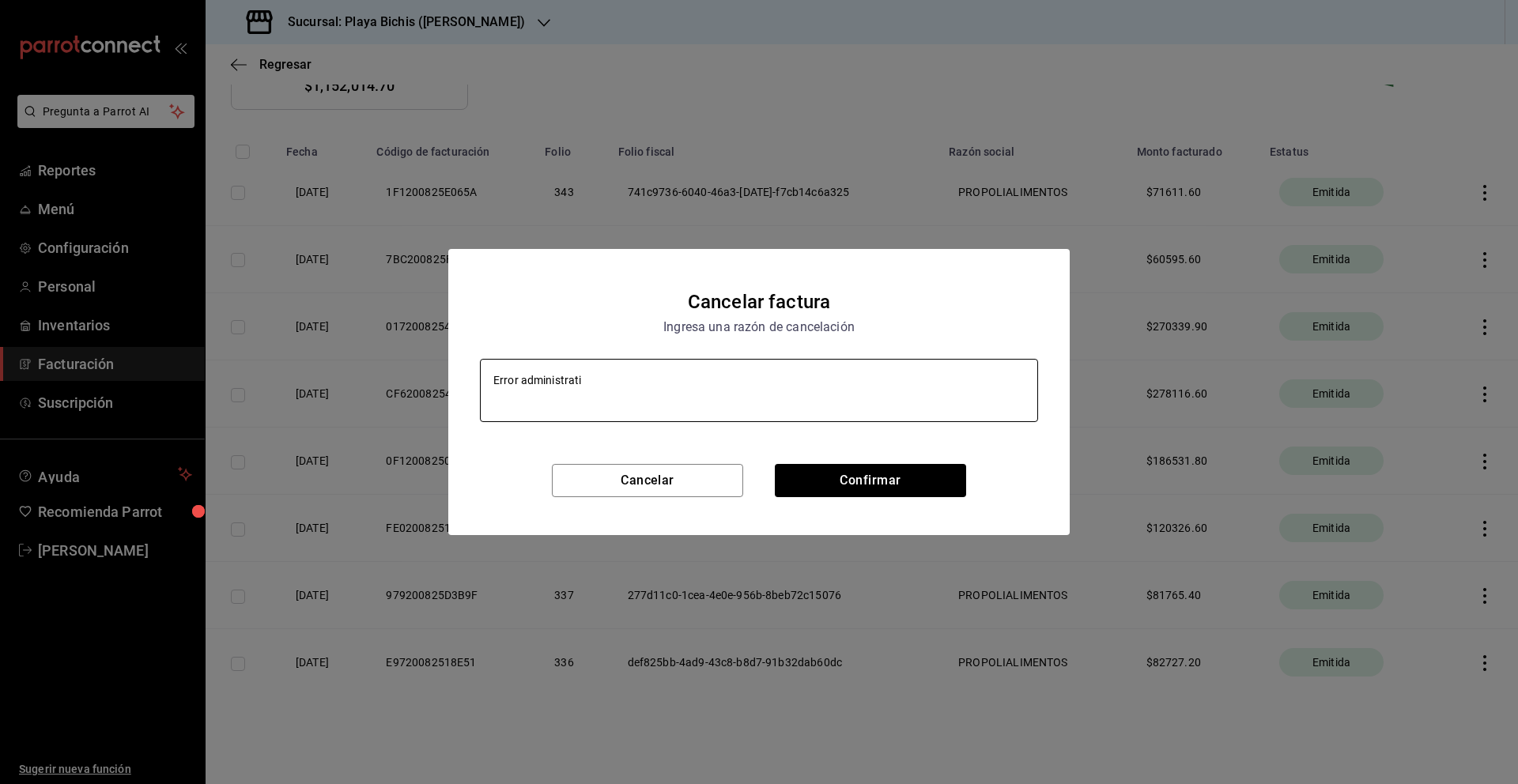
type textarea "Error administrativ"
type textarea "x"
type textarea "Error administrativo"
type textarea "x"
type textarea "Error administrativo"
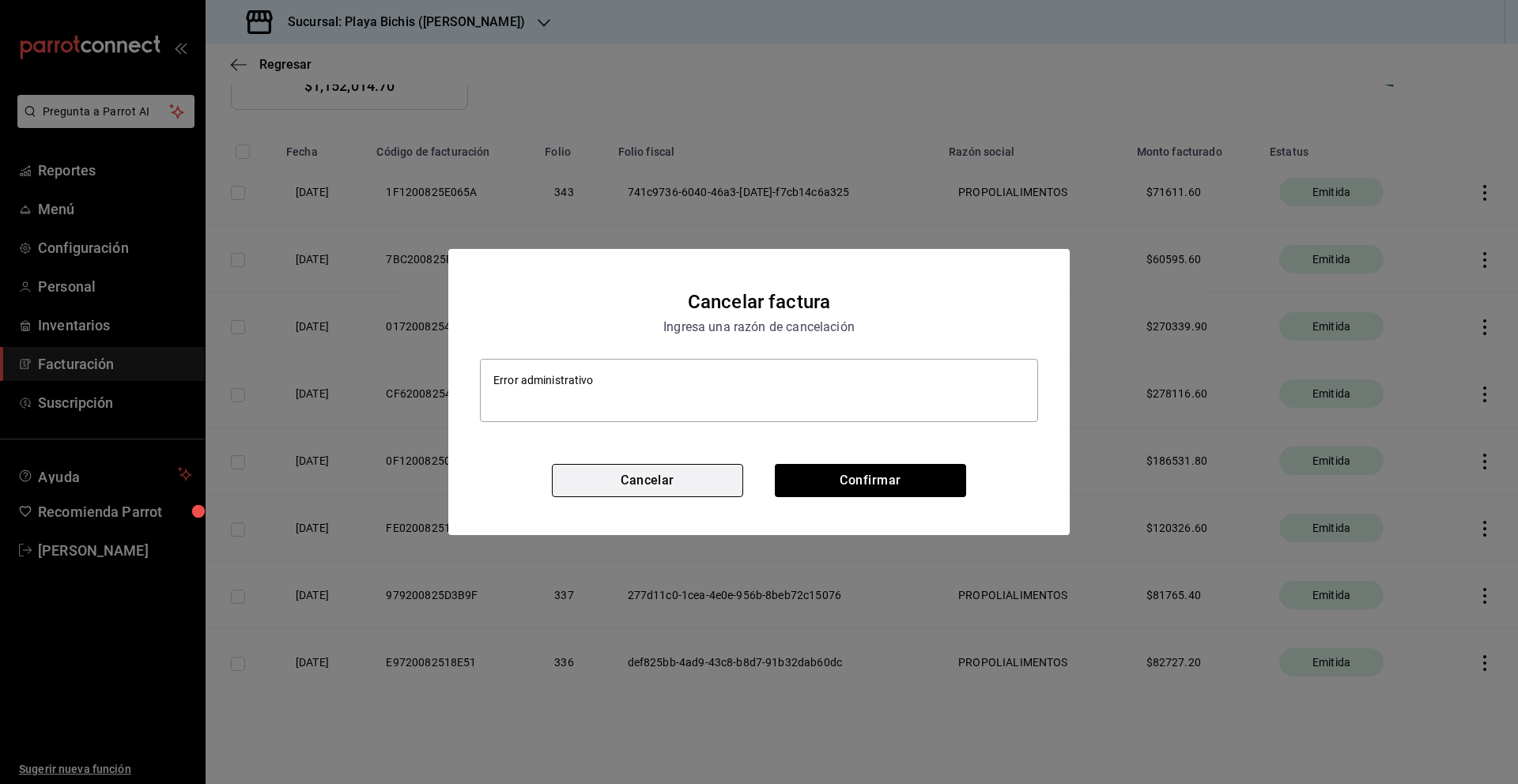
click at [696, 479] on button "Cancelar" at bounding box center [647, 480] width 191 height 33
type textarea "x"
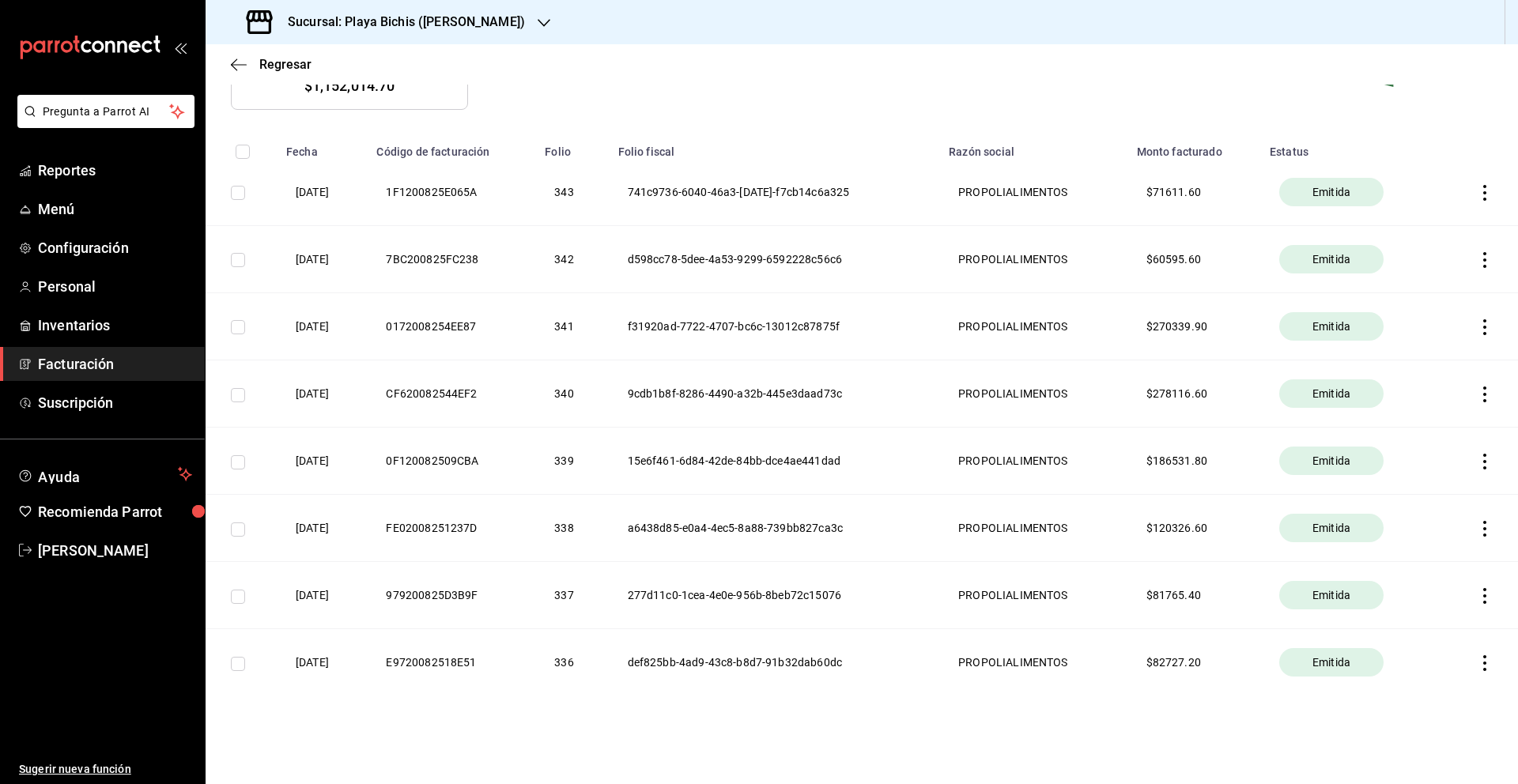
click at [1486, 599] on icon "button" at bounding box center [1485, 596] width 16 height 16
click at [1171, 598] on div at bounding box center [759, 392] width 1518 height 784
click at [1483, 464] on icon "button" at bounding box center [1485, 462] width 16 height 16
click at [1436, 497] on div "Cancelar factura" at bounding box center [1412, 502] width 81 height 13
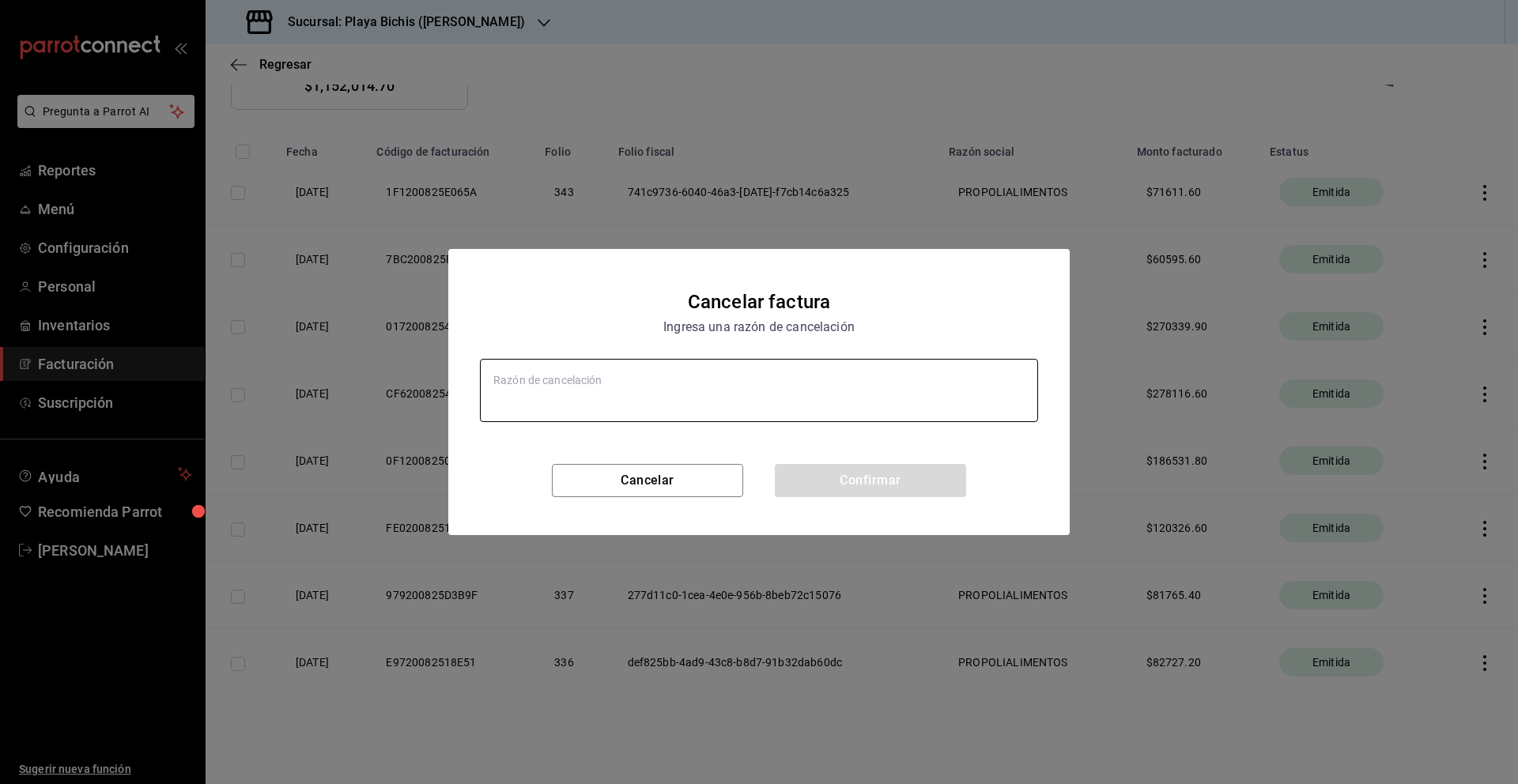
type textarea "x"
click at [759, 408] on textarea at bounding box center [759, 390] width 558 height 64
type textarea "E"
type textarea "x"
type textarea "Er"
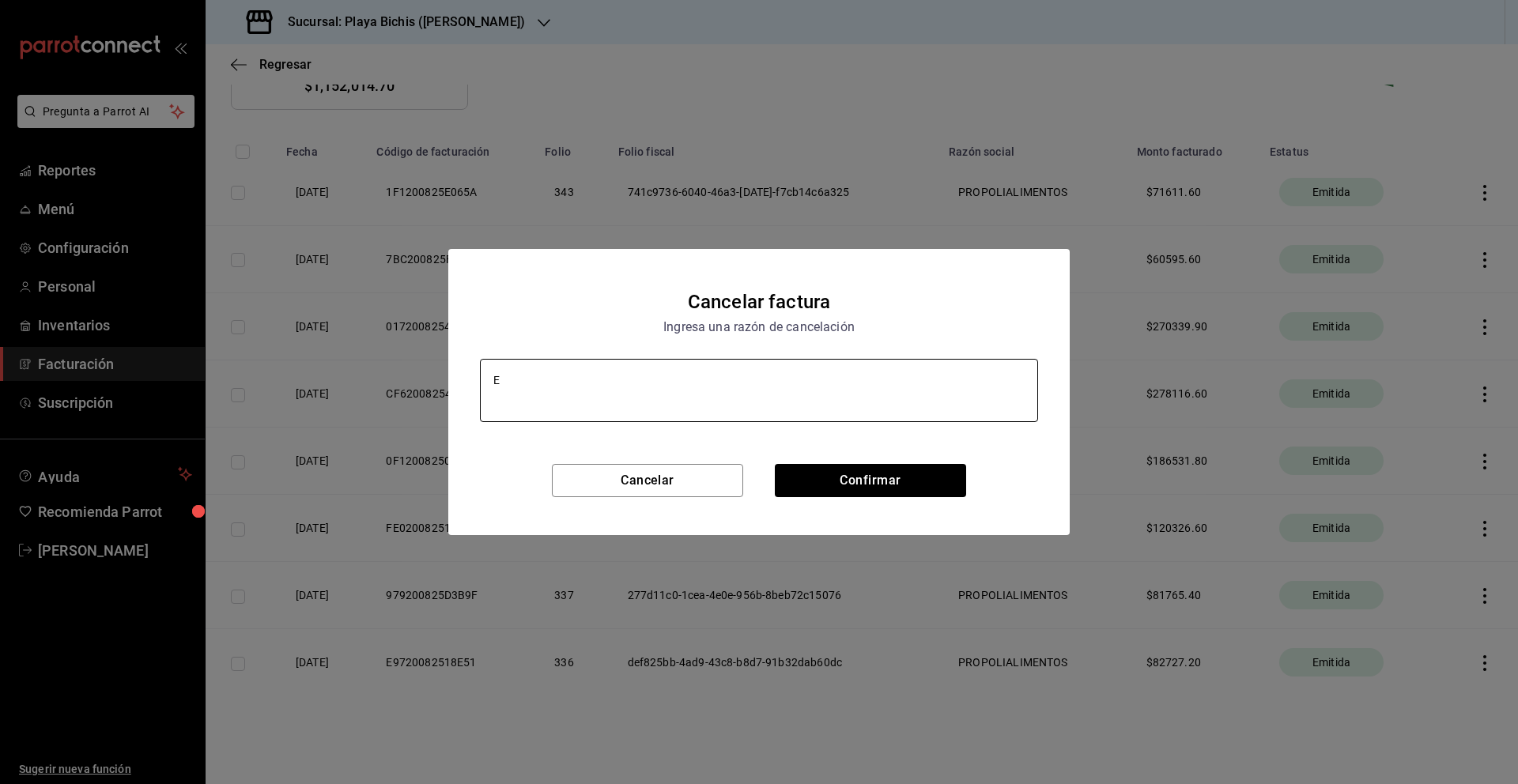
type textarea "x"
type textarea "Err"
type textarea "x"
type textarea "Erro"
type textarea "x"
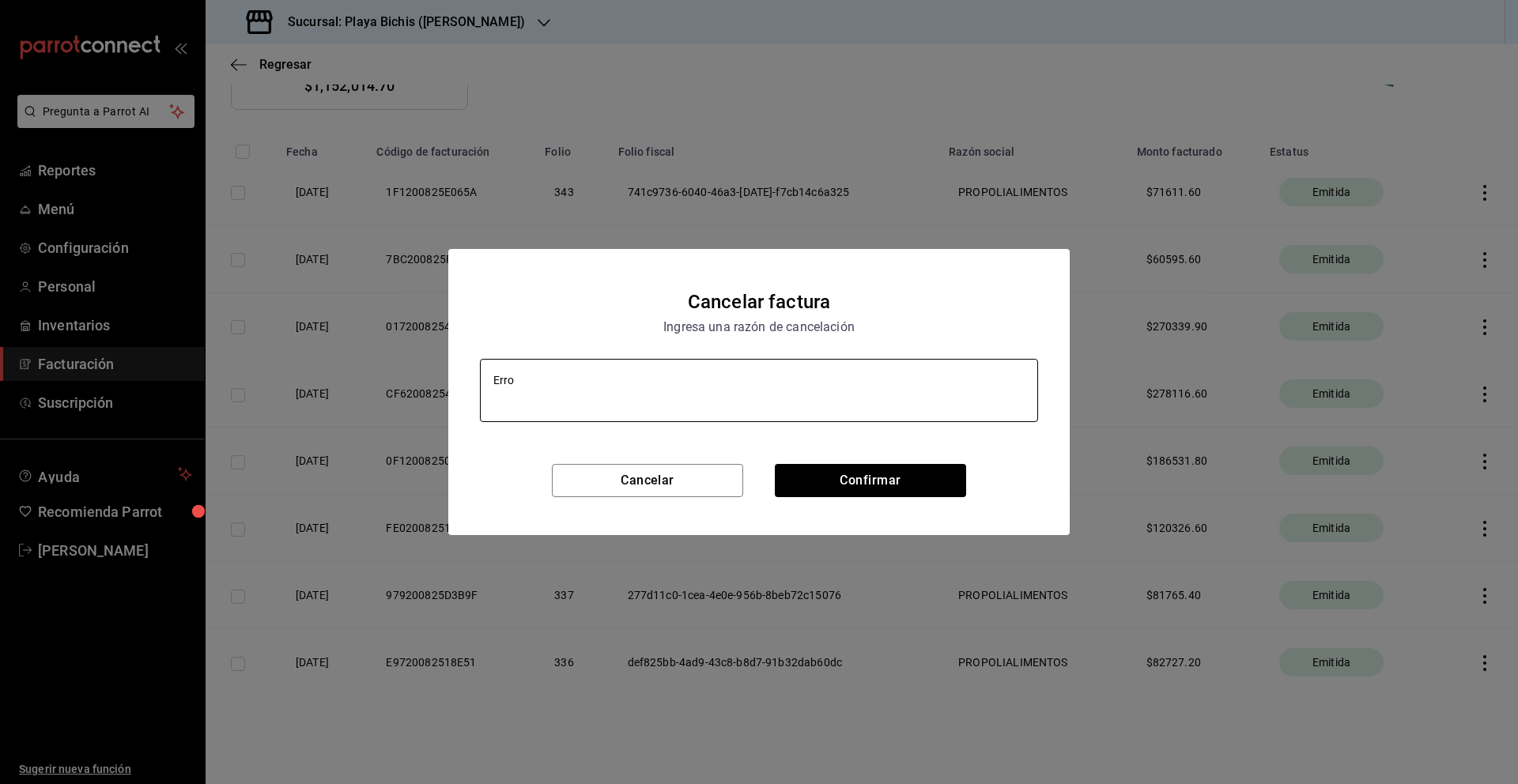
type textarea "Error"
type textarea "x"
type textarea "Error"
type textarea "x"
type textarea "Error a"
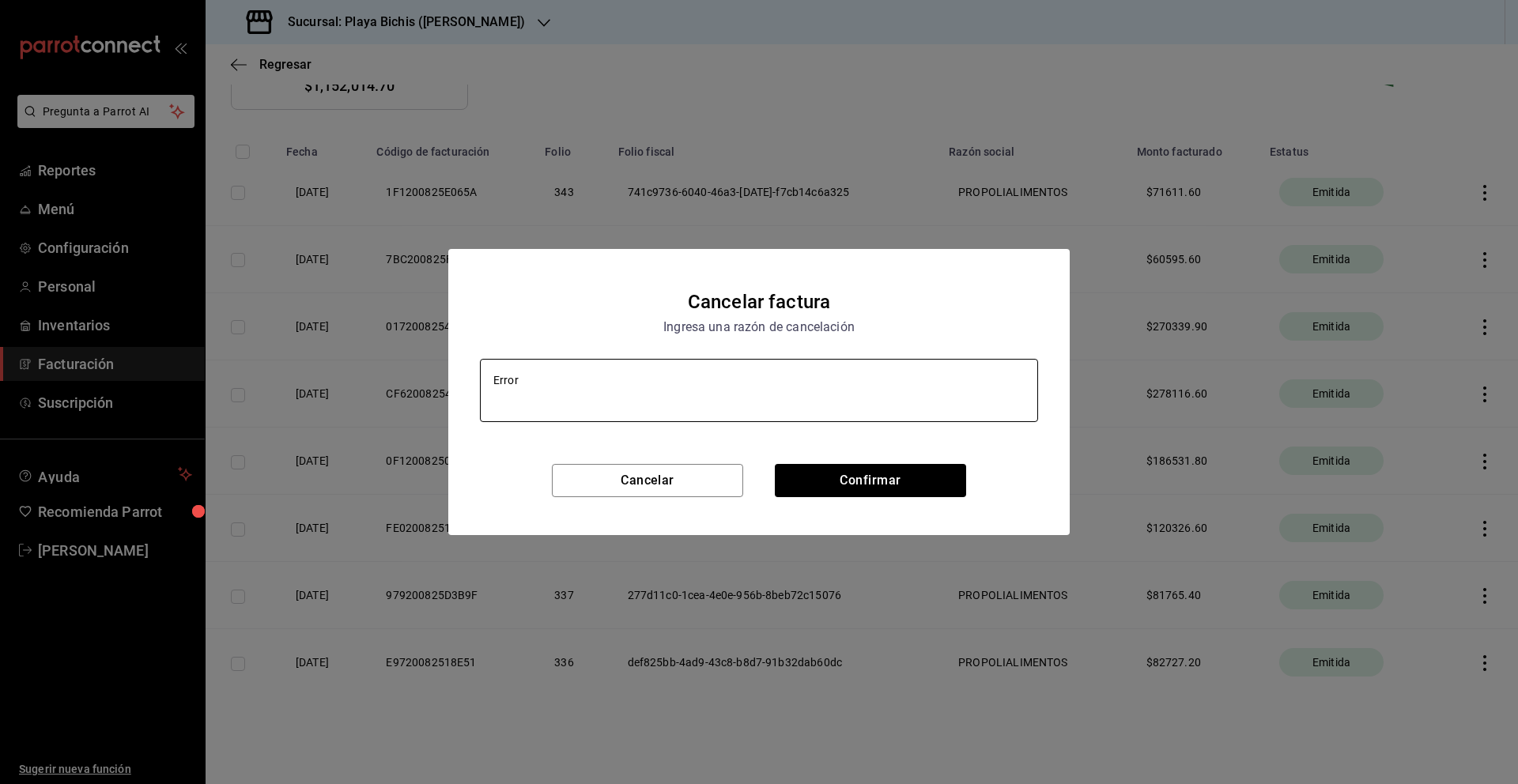
type textarea "x"
type textarea "Error ad"
type textarea "x"
type textarea "Error adm"
type textarea "x"
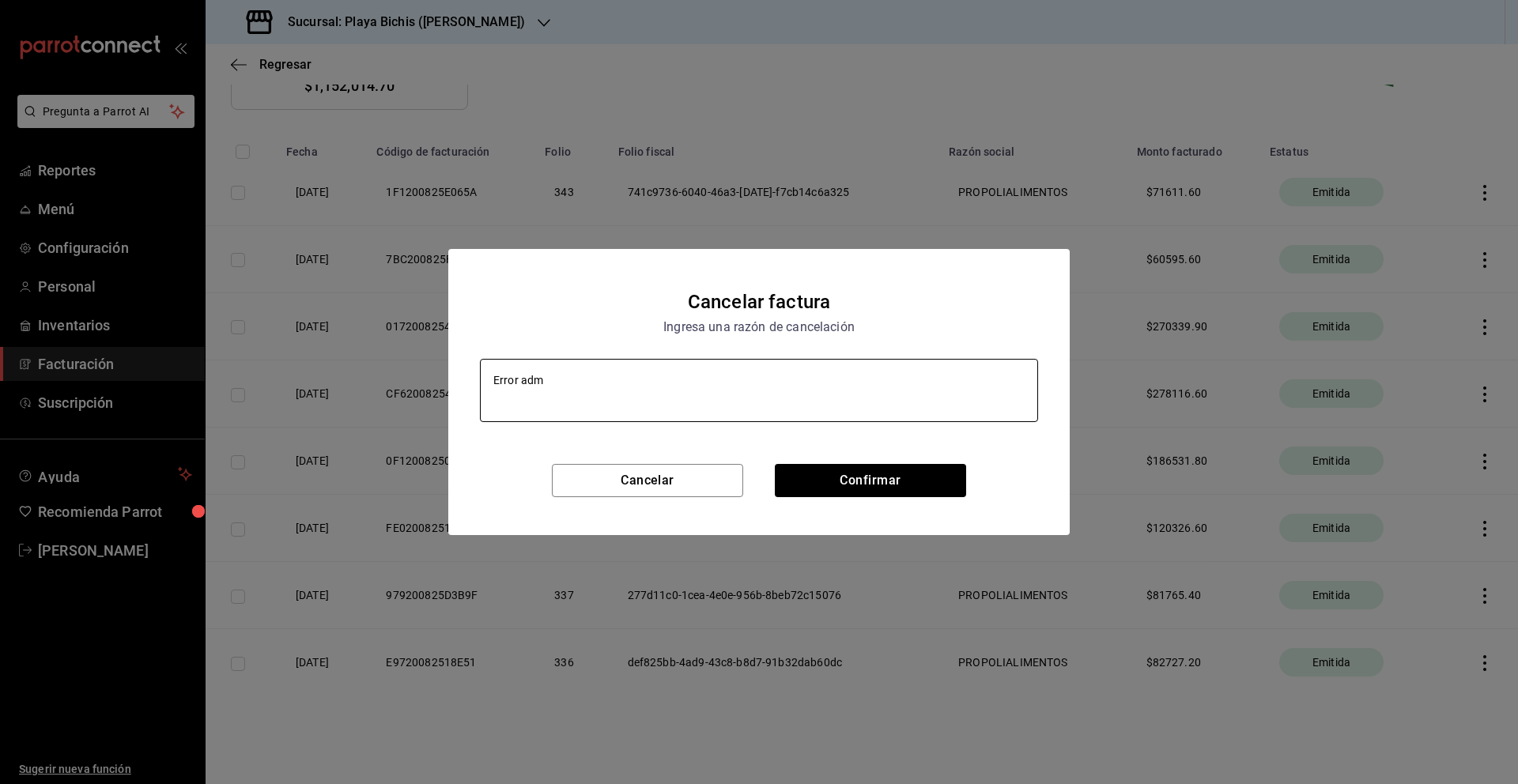
type textarea "Error admi"
type textarea "x"
type textarea "Error admin"
type textarea "x"
type textarea "Error admini"
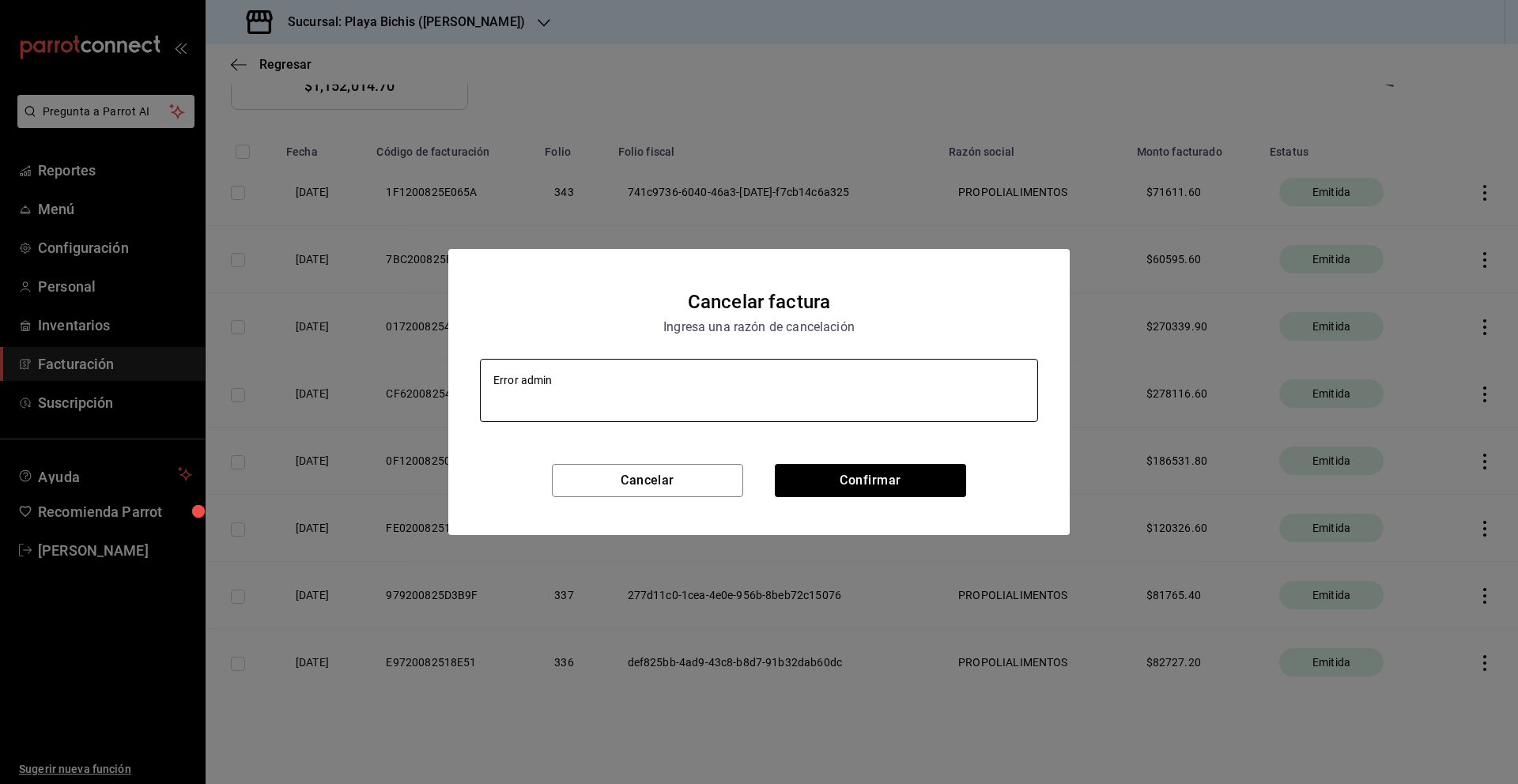
type textarea "x"
type textarea "Error adminis"
type textarea "x"
type textarea "Error administ"
type textarea "x"
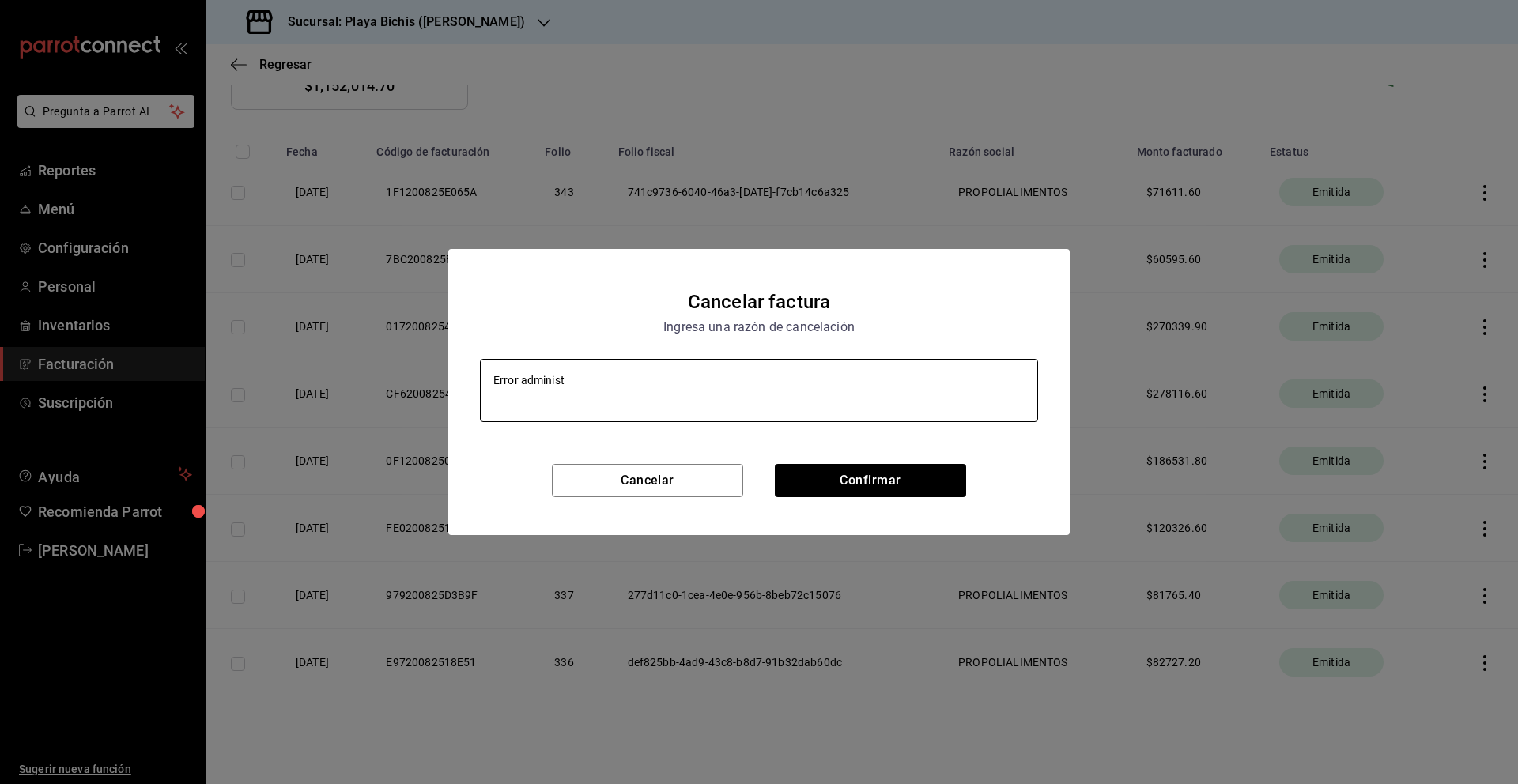
type textarea "Error administr"
type textarea "x"
type textarea "Error administra"
type textarea "x"
type textarea "Error administrat"
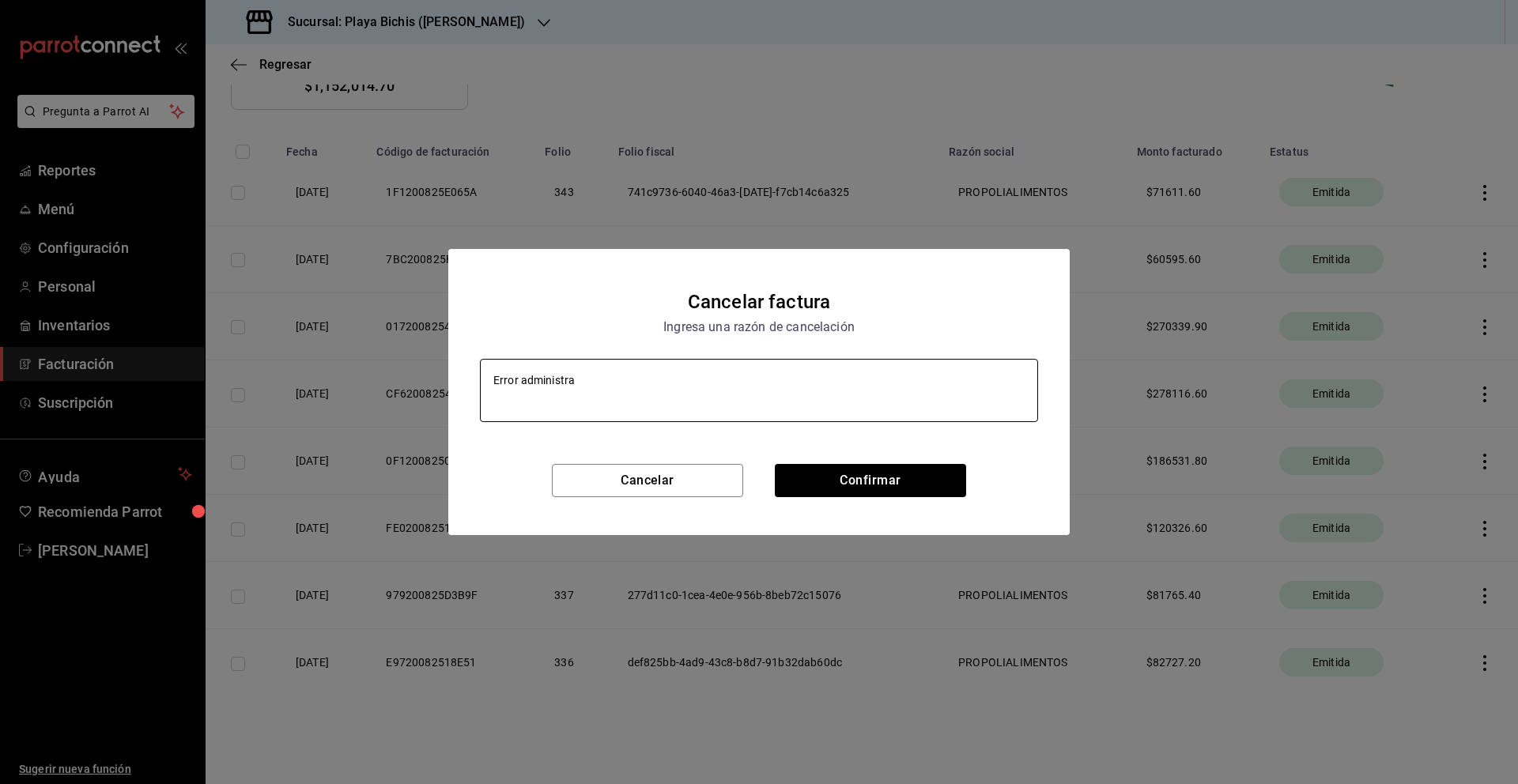
type textarea "x"
type textarea "Error administrati"
type textarea "x"
type textarea "Error administrativ"
type textarea "x"
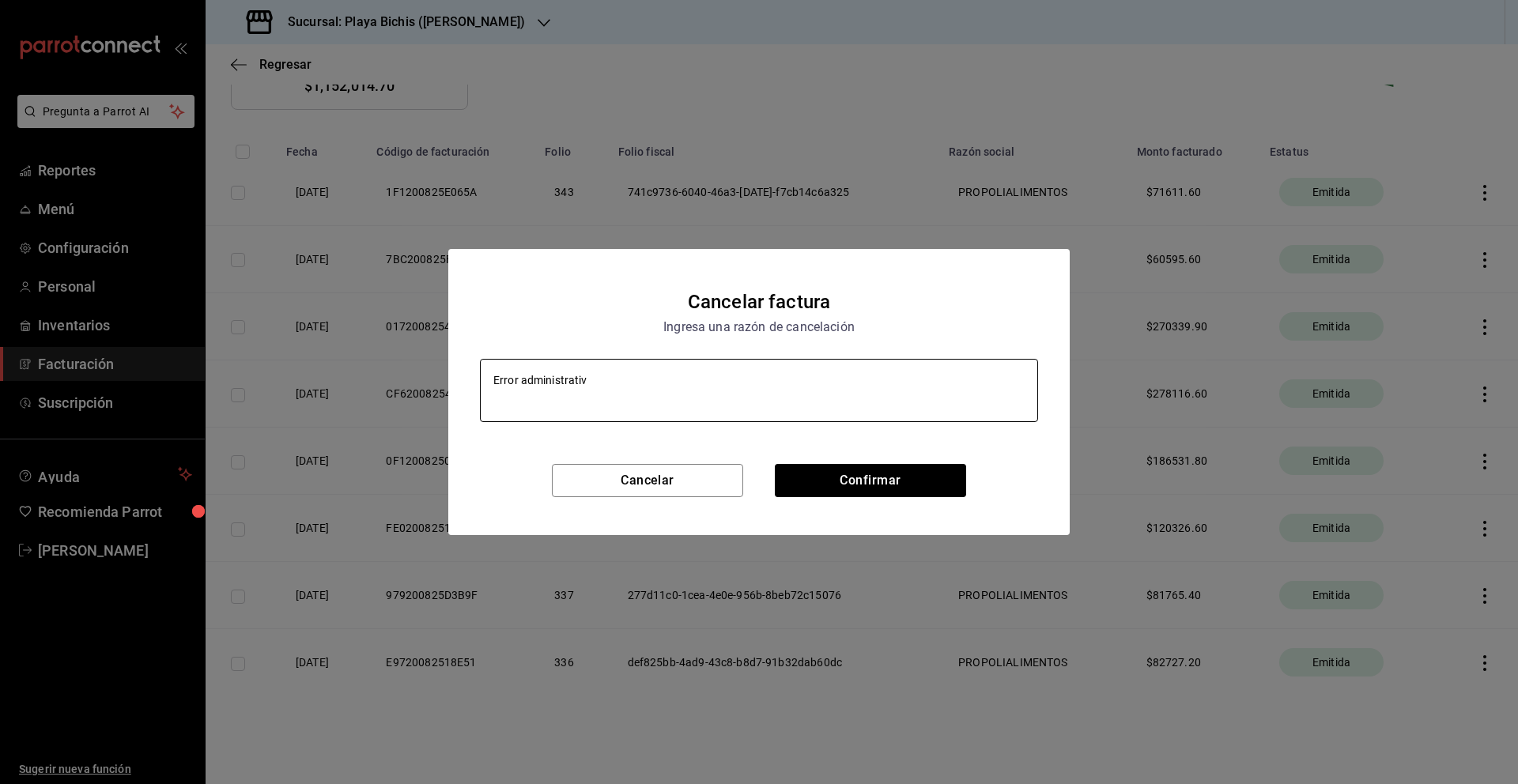
type textarea "Error administrativo"
type textarea "x"
type textarea "Error administrativo"
click at [920, 480] on button "Confirmar" at bounding box center [869, 480] width 191 height 33
type textarea "x"
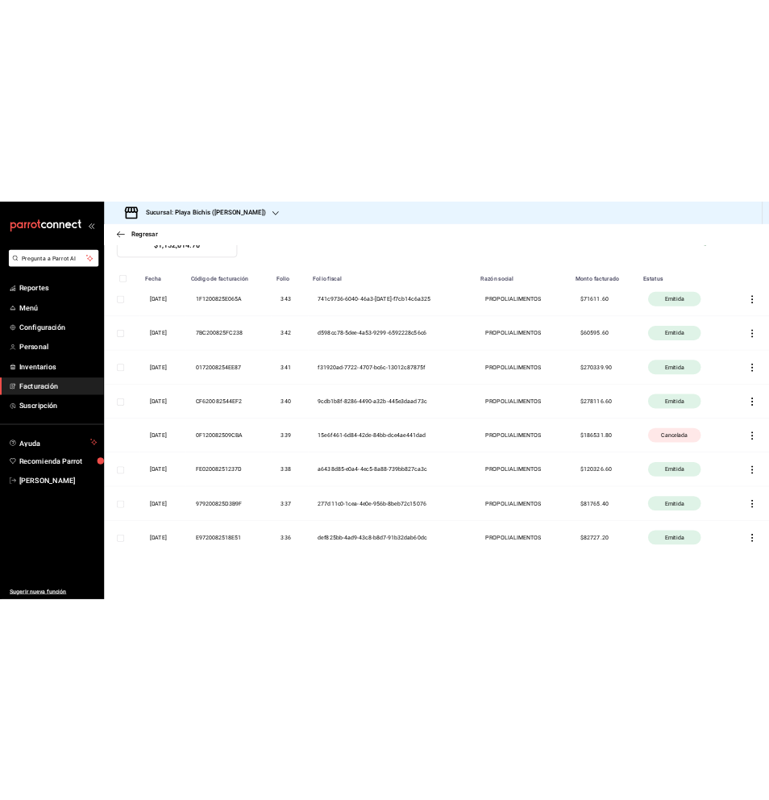
scroll to position [0, 0]
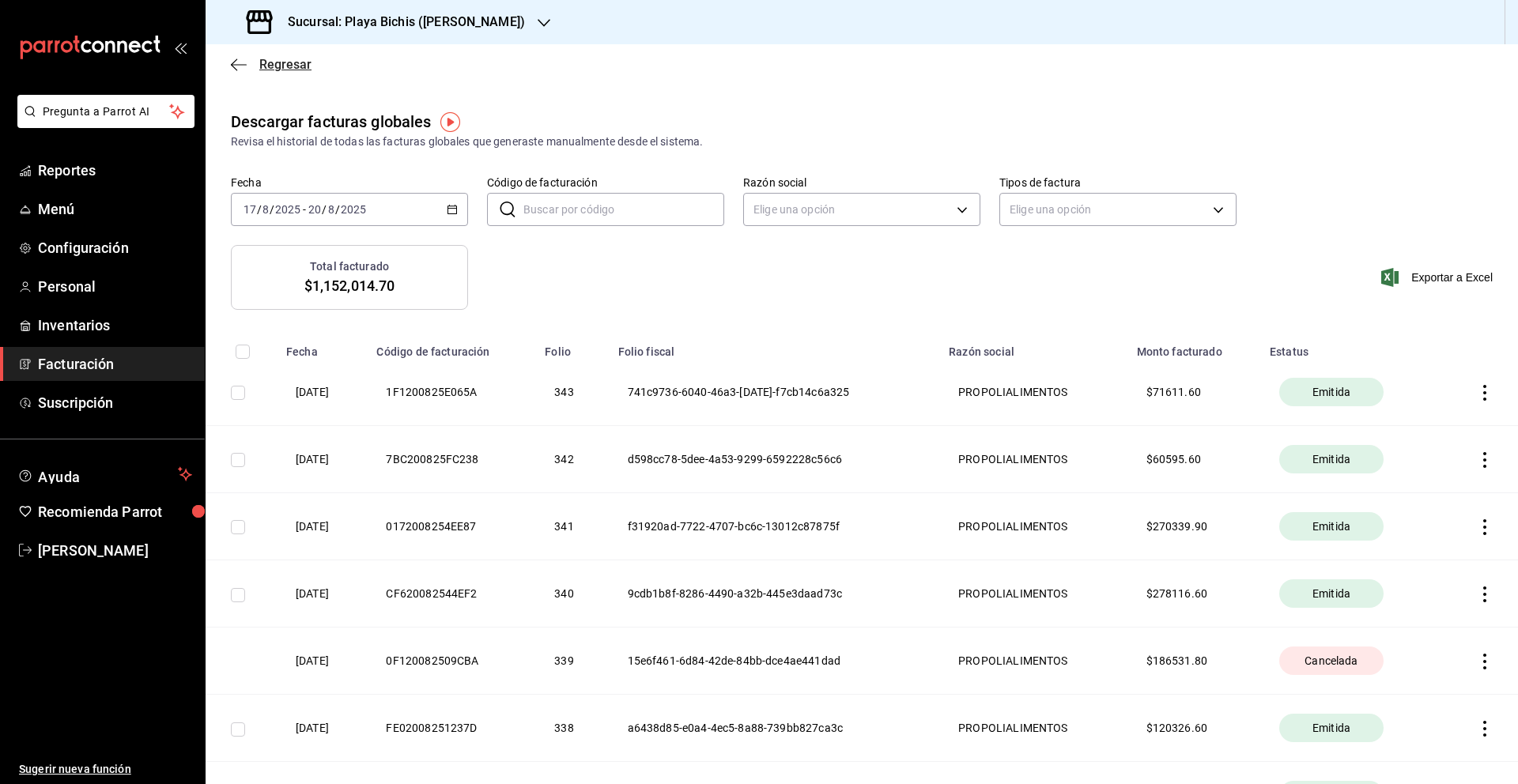
click at [236, 61] on icon "button" at bounding box center [239, 65] width 16 height 15
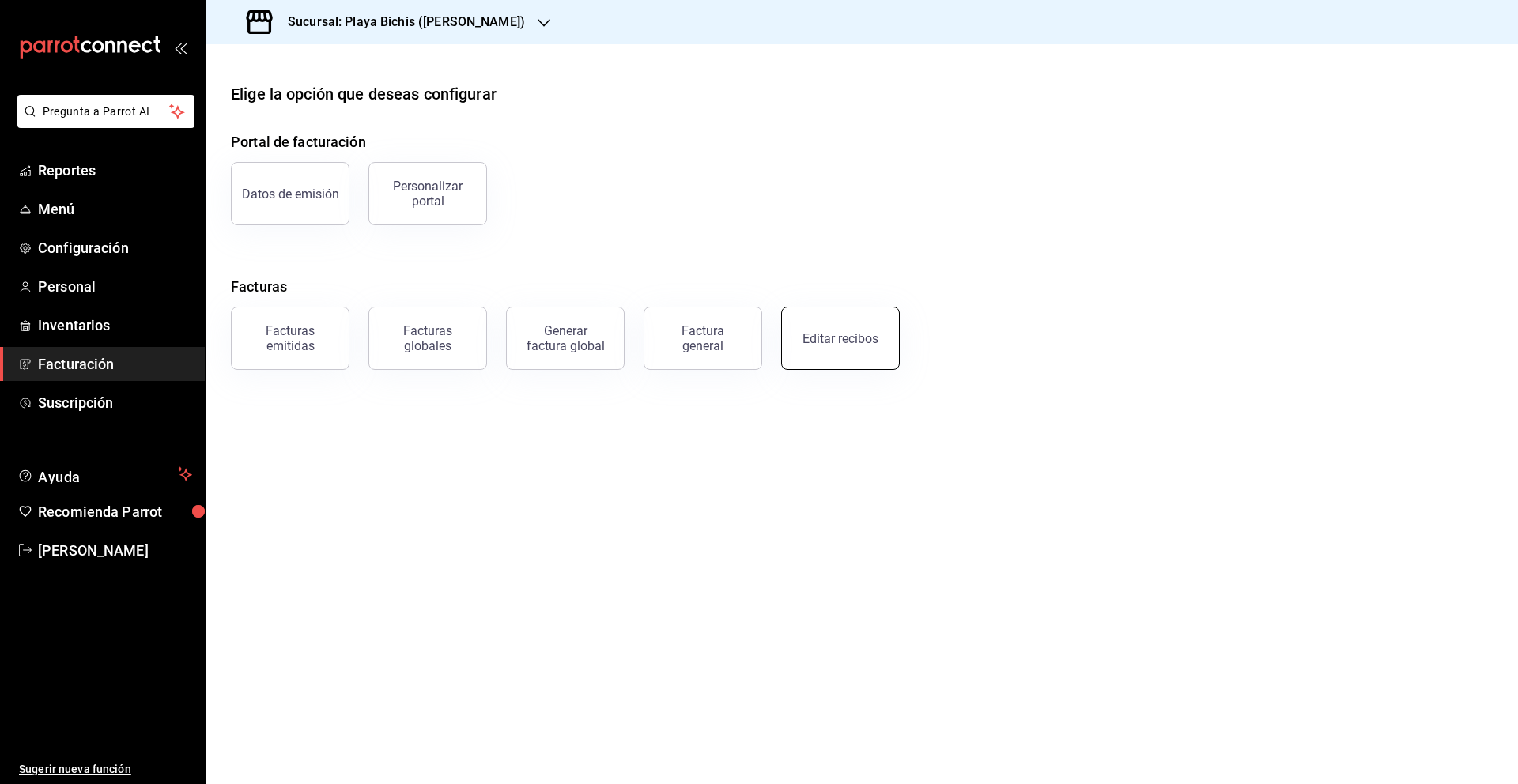
click at [825, 349] on button "Editar recibos" at bounding box center [840, 338] width 119 height 64
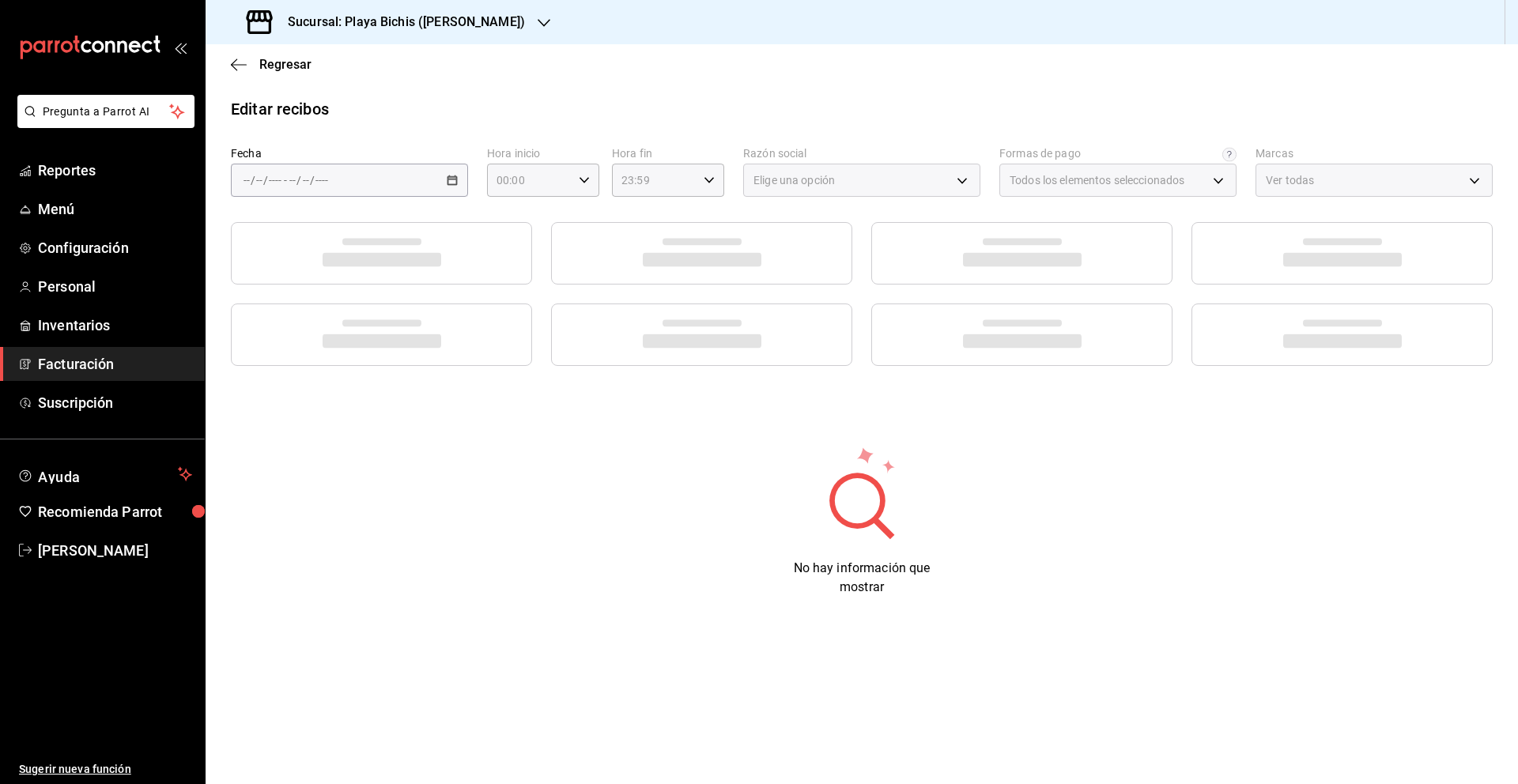
type input "3fceb3f9-c731-4fc1-a75c-4c7f95d77329"
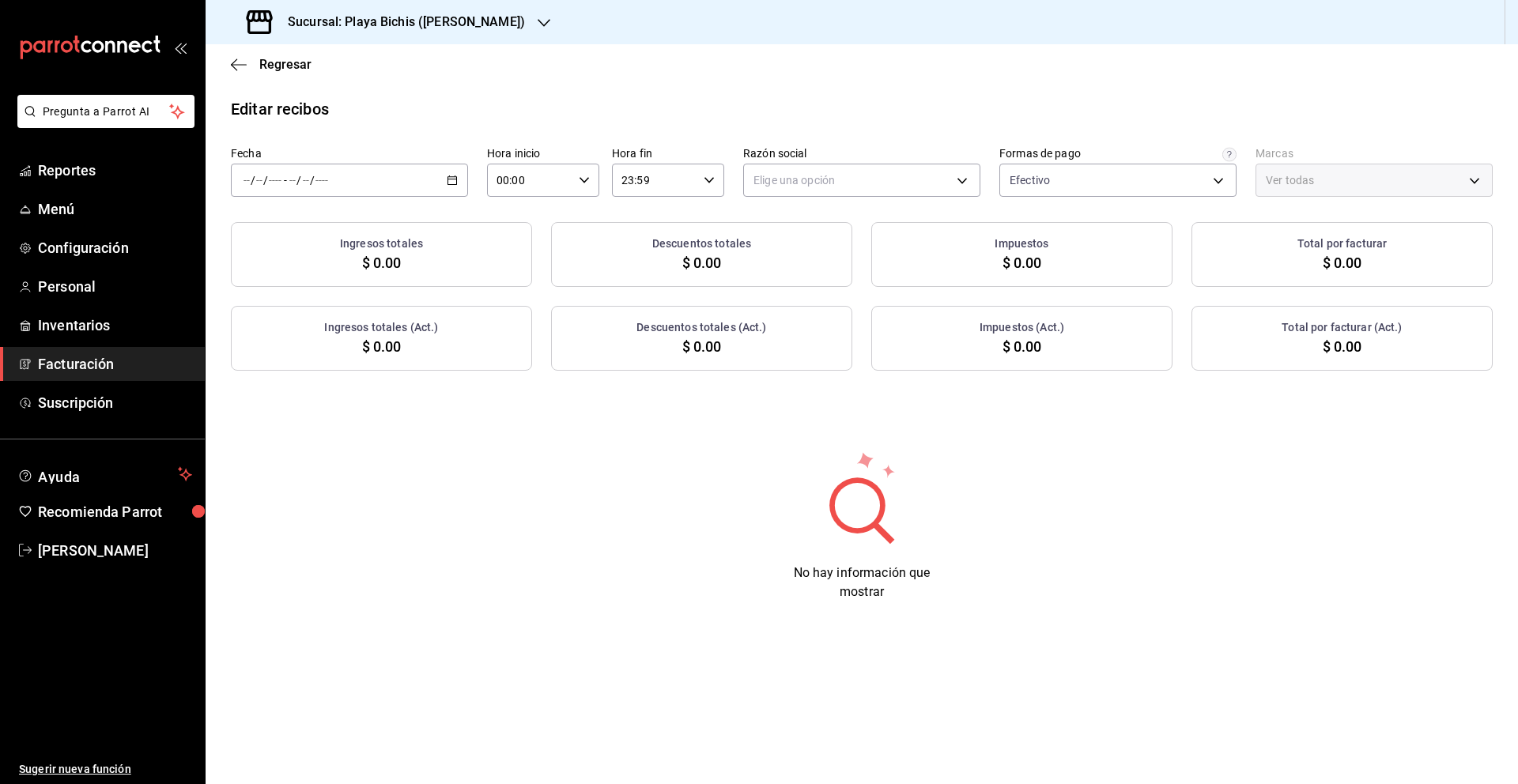
click at [448, 177] on icon "button" at bounding box center [452, 179] width 11 height 11
click at [317, 402] on span "Rango de fechas" at bounding box center [305, 406] width 122 height 17
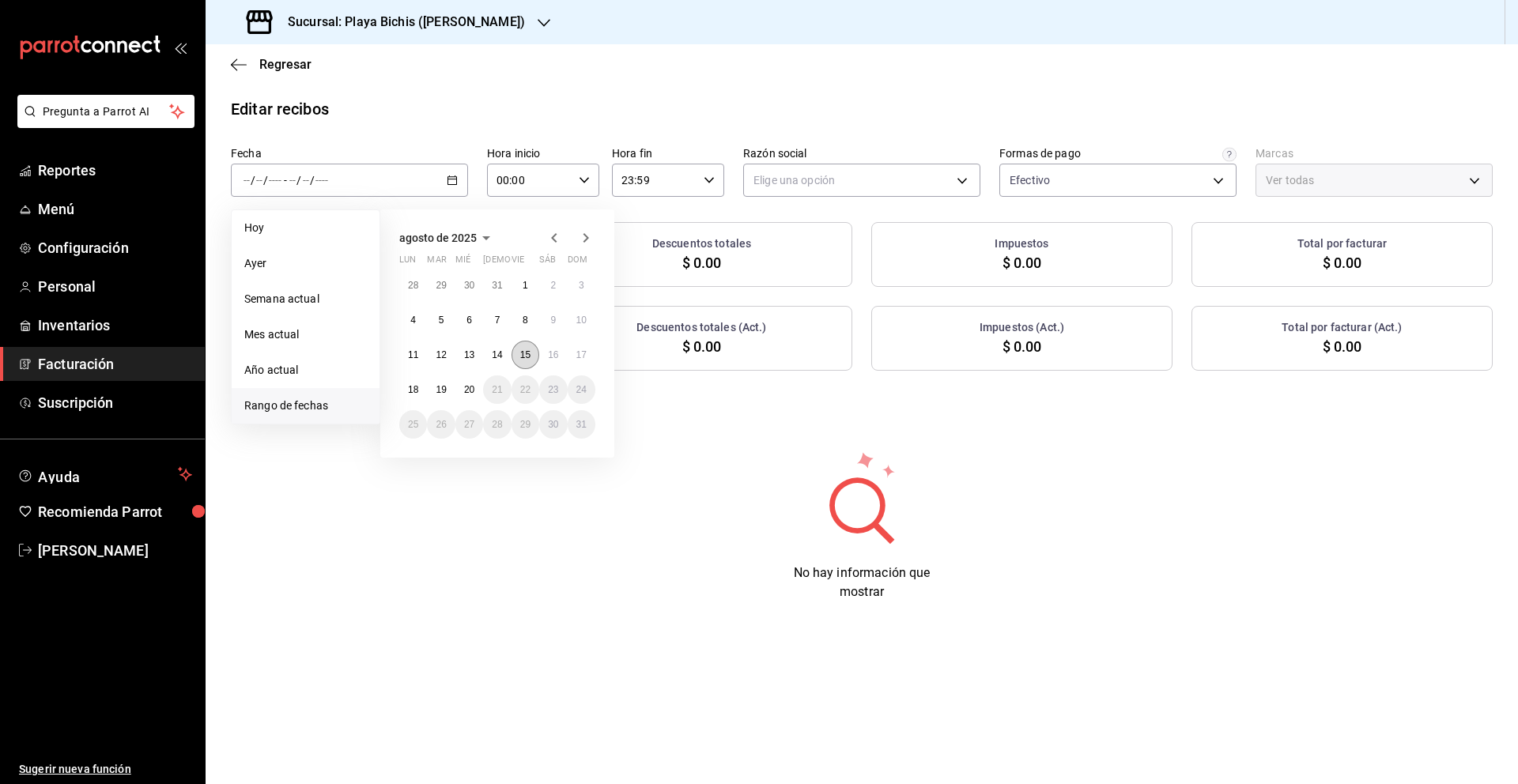
click at [528, 358] on abbr "15" at bounding box center [525, 354] width 10 height 11
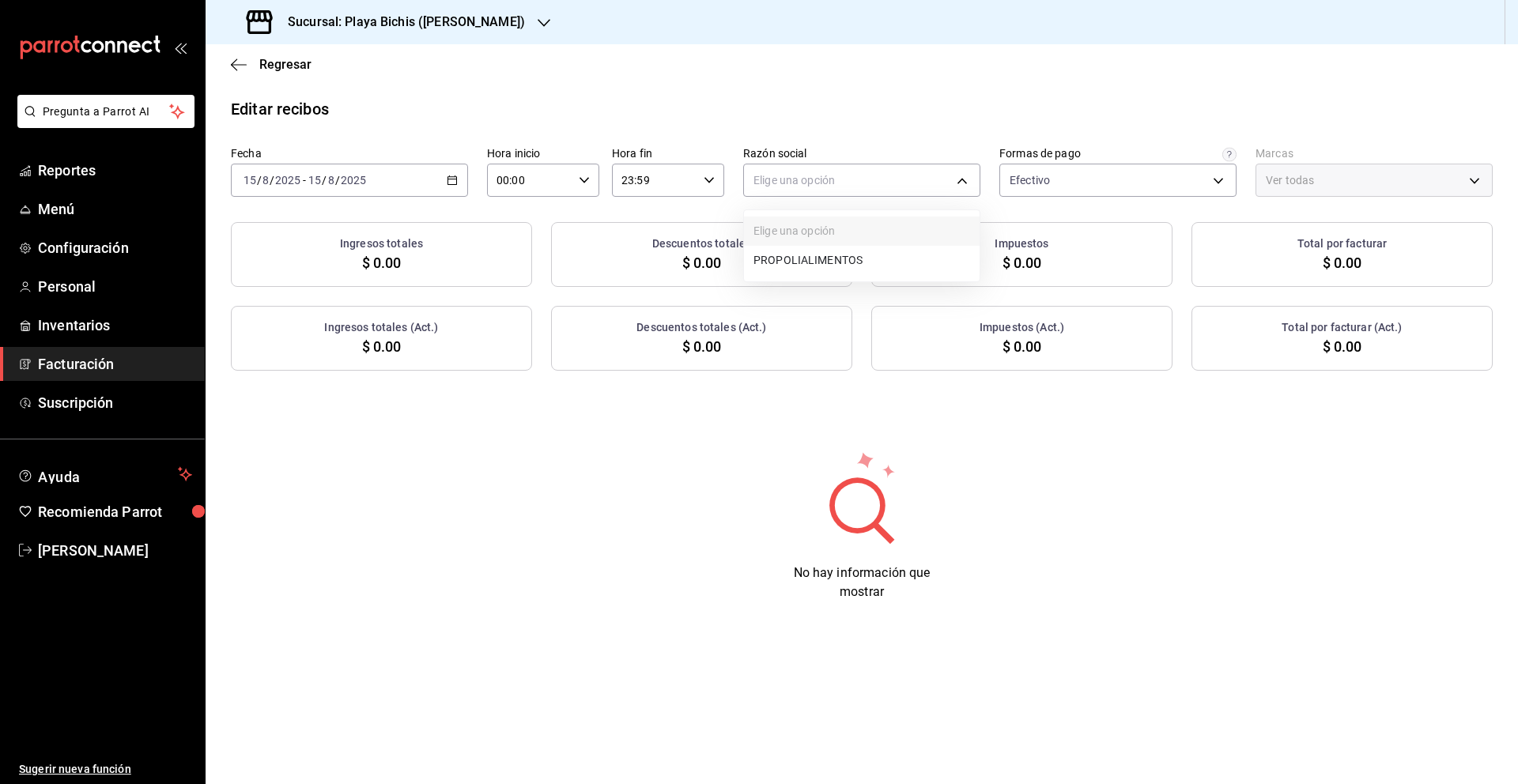
click at [772, 175] on body "Pregunta a Parrot AI Reportes Menú Configuración Personal Inventarios Facturaci…" at bounding box center [759, 392] width 1518 height 784
click at [786, 263] on li "PROPOLIALIMENTOS" at bounding box center [861, 261] width 235 height 29
type input "98789bbc-3643-442e-bea3-a0897877bbaf"
type input "4ba3d68a-2a71-4bf4-8272-d27f8f663470,fbc14f8a-a0c0-448e-9dac-7011cab8a3fb"
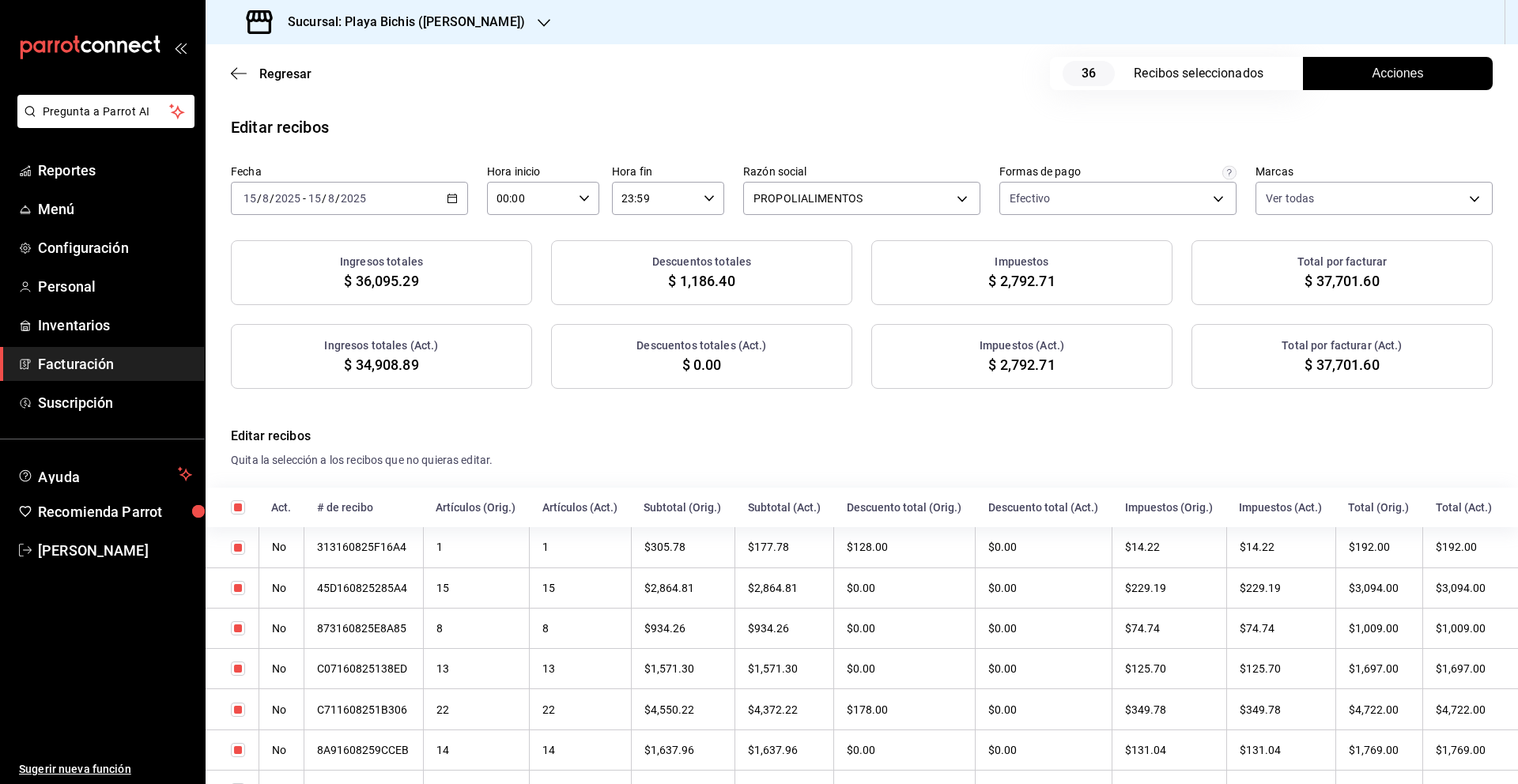
click at [1391, 80] on span "Acciones" at bounding box center [1397, 73] width 51 height 19
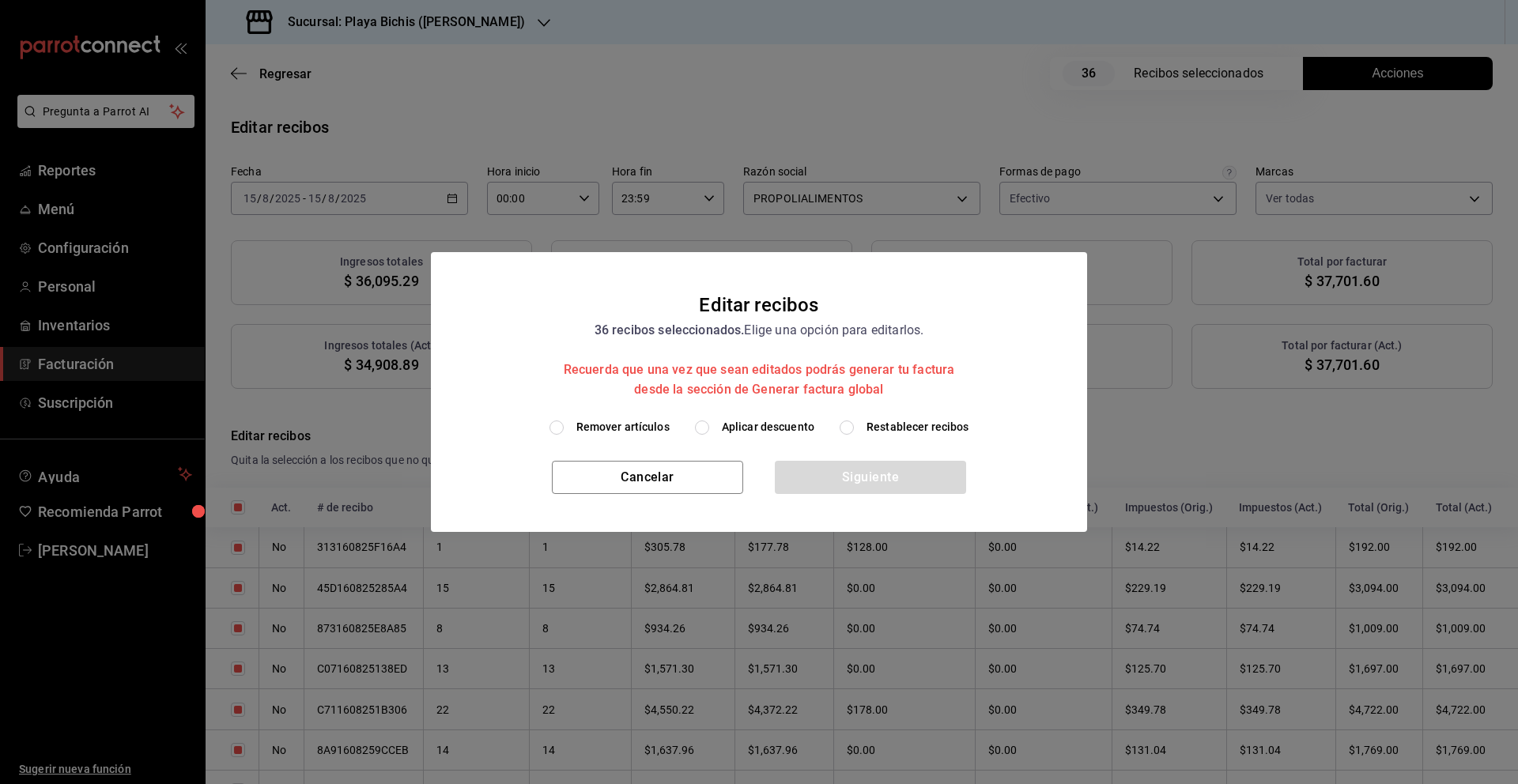
click at [709, 427] on input "Aplicar descuento" at bounding box center [702, 427] width 15 height 15
radio input "true"
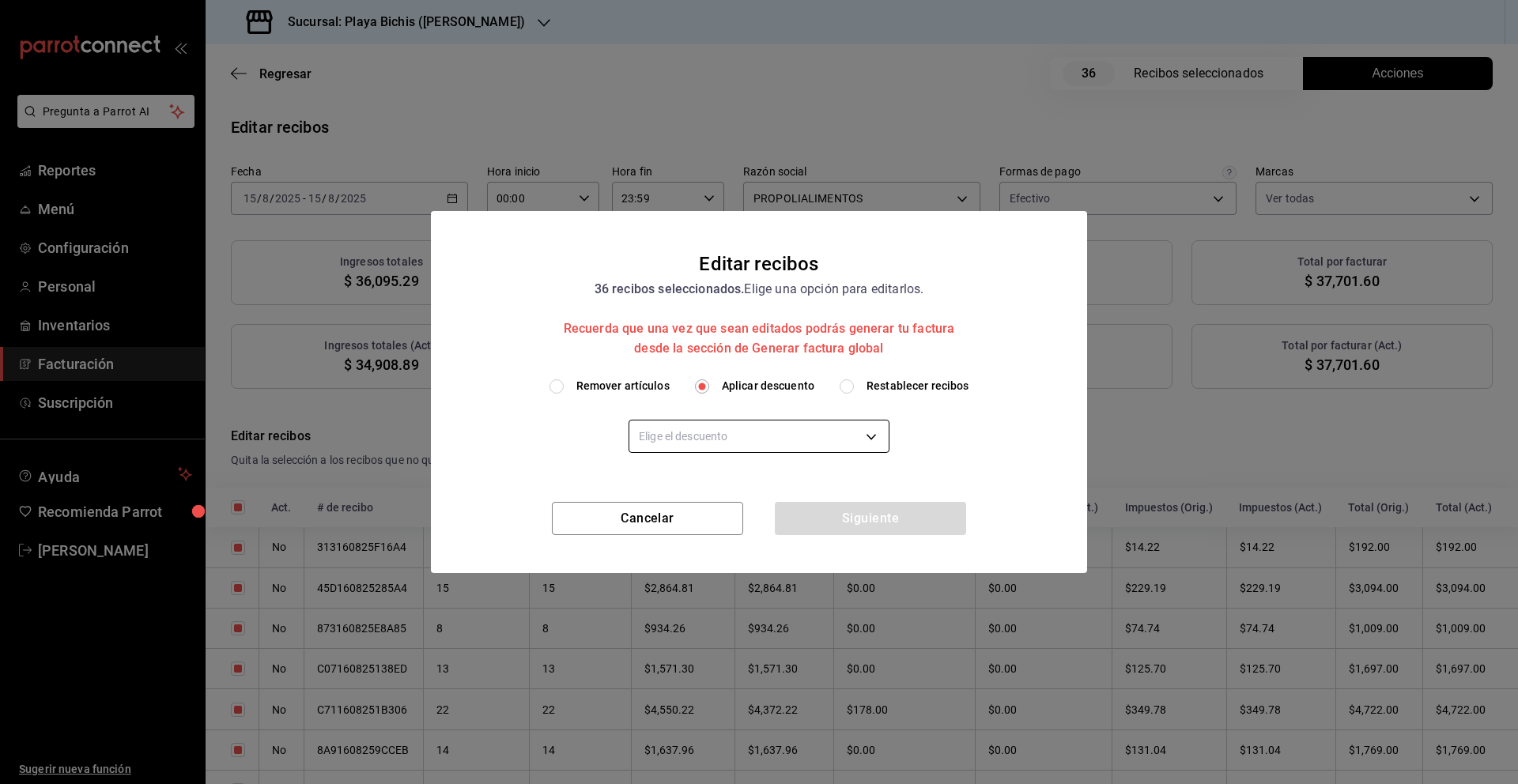
click at [715, 442] on body "Pregunta a Parrot AI Reportes Menú Configuración Personal Inventarios Facturaci…" at bounding box center [759, 392] width 1518 height 784
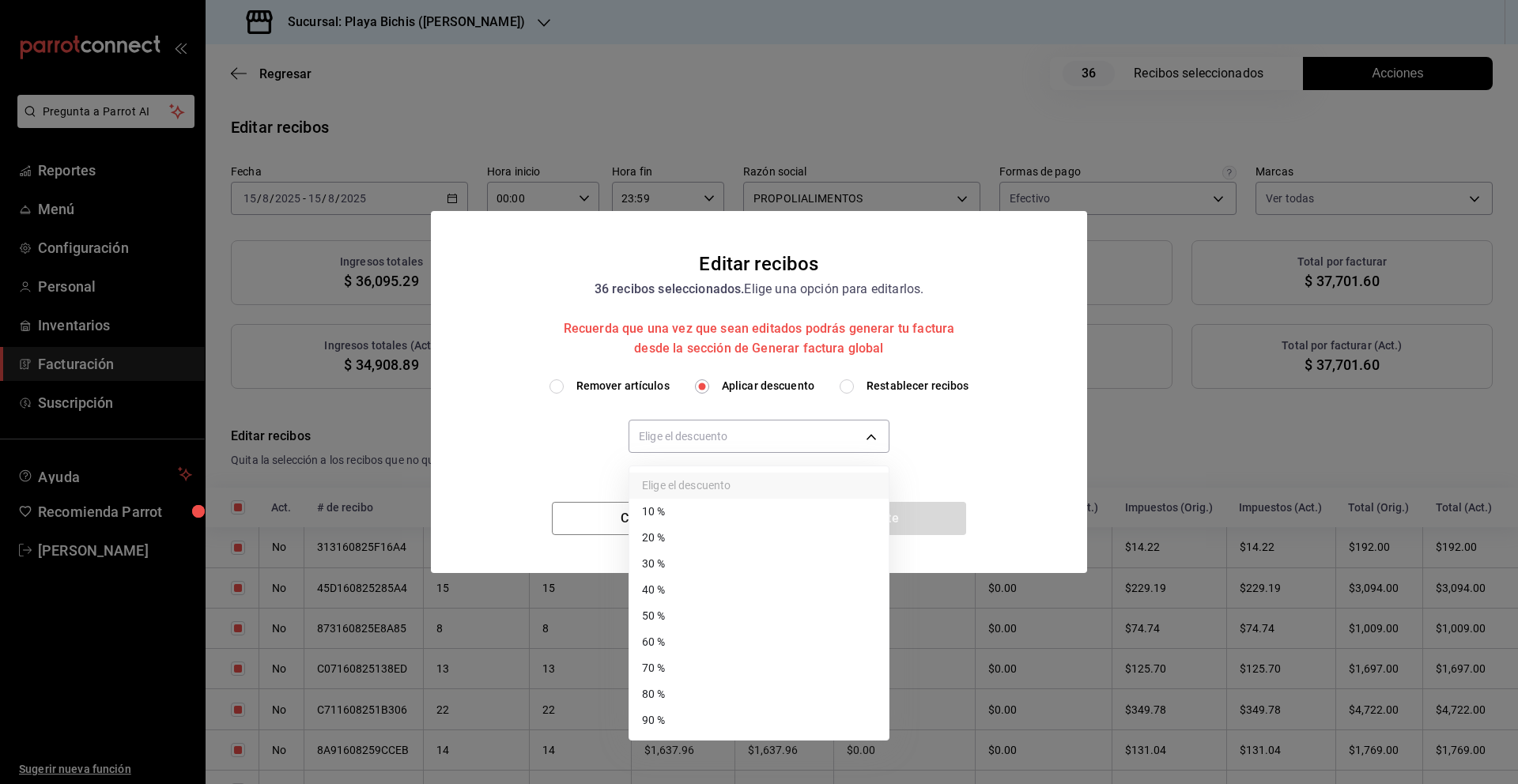
click at [729, 640] on li "60 %" at bounding box center [759, 642] width 260 height 26
type input "60"
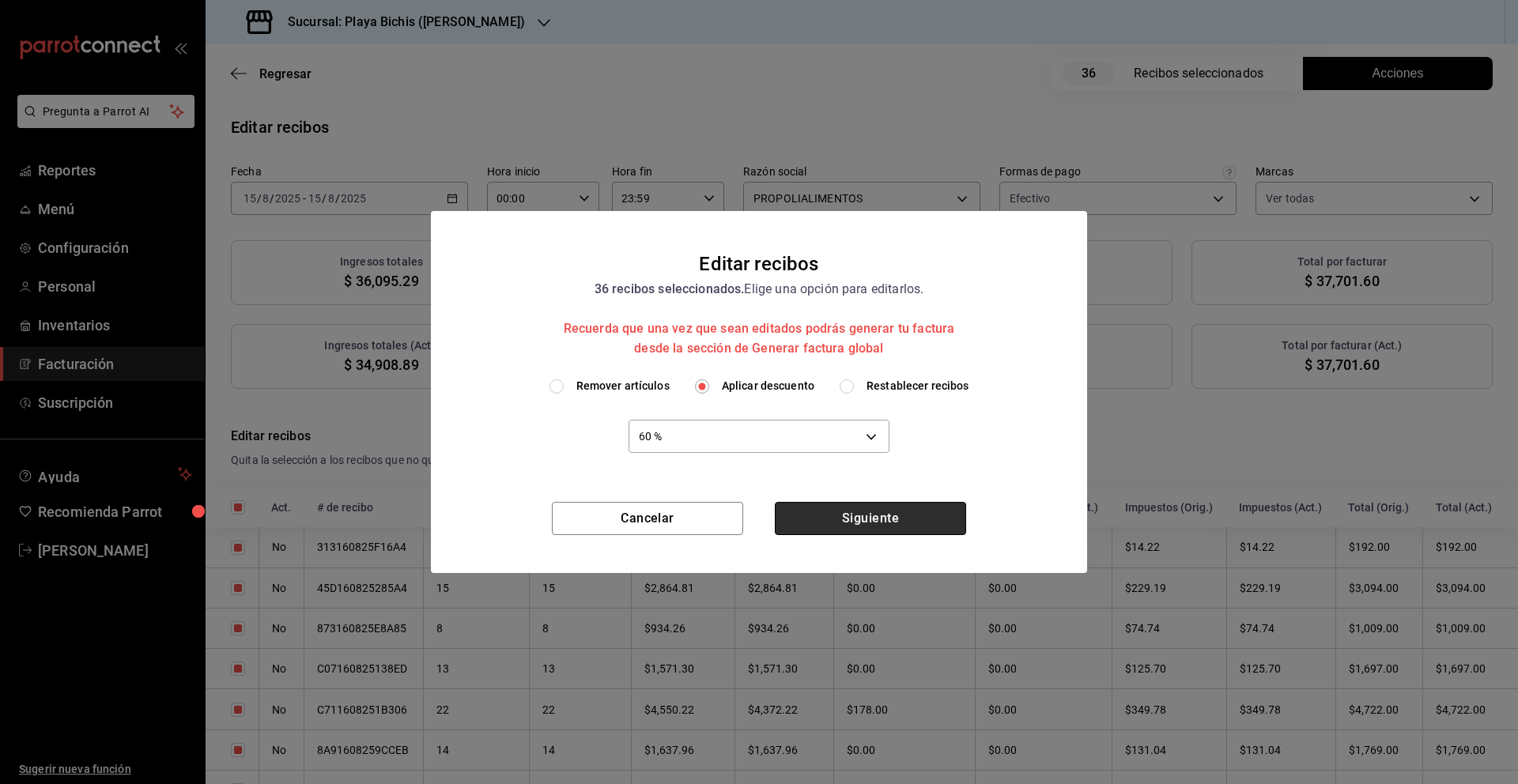
click at [838, 516] on button "Siguiente" at bounding box center [869, 518] width 191 height 33
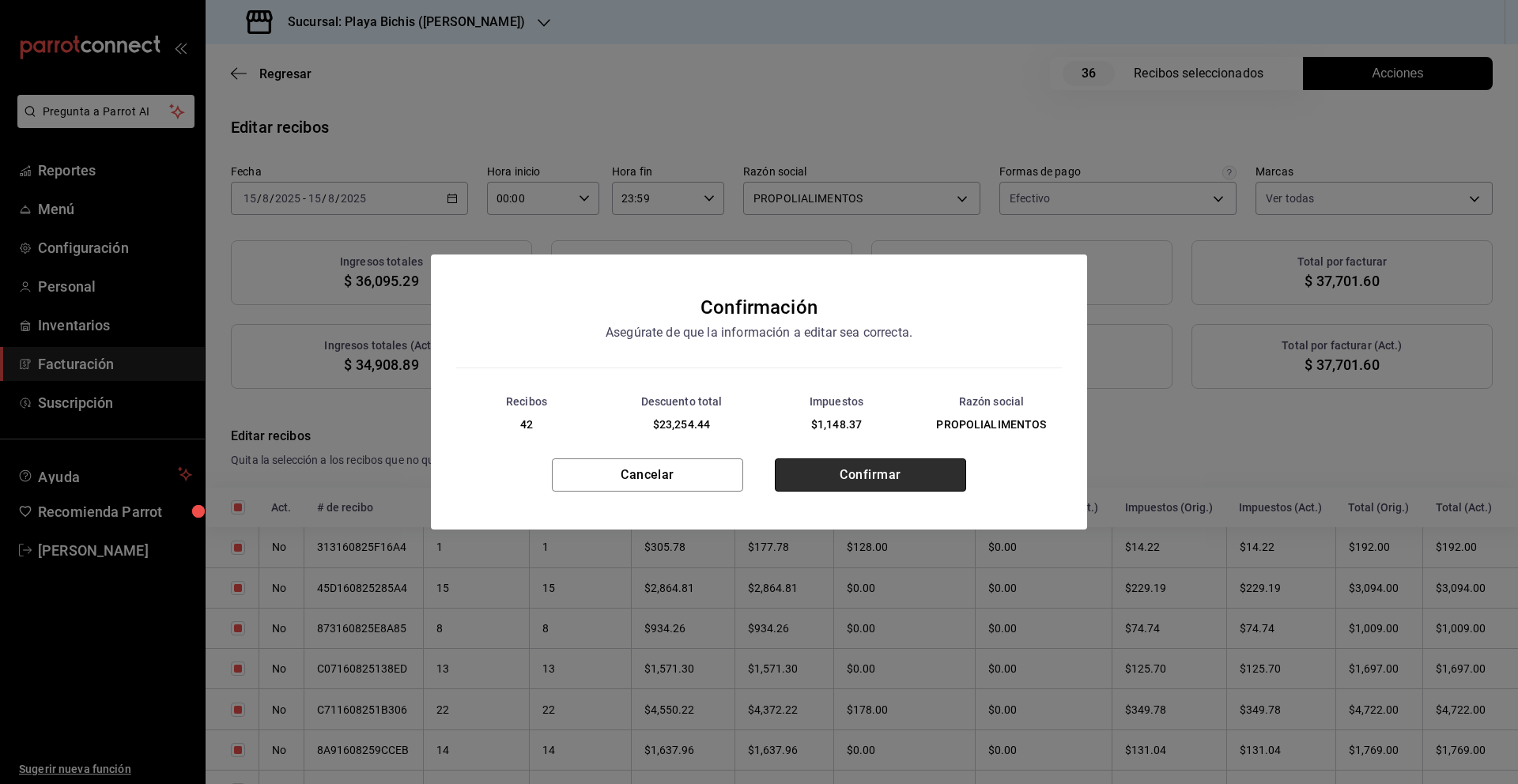
click at [851, 482] on button "Confirmar" at bounding box center [869, 475] width 191 height 33
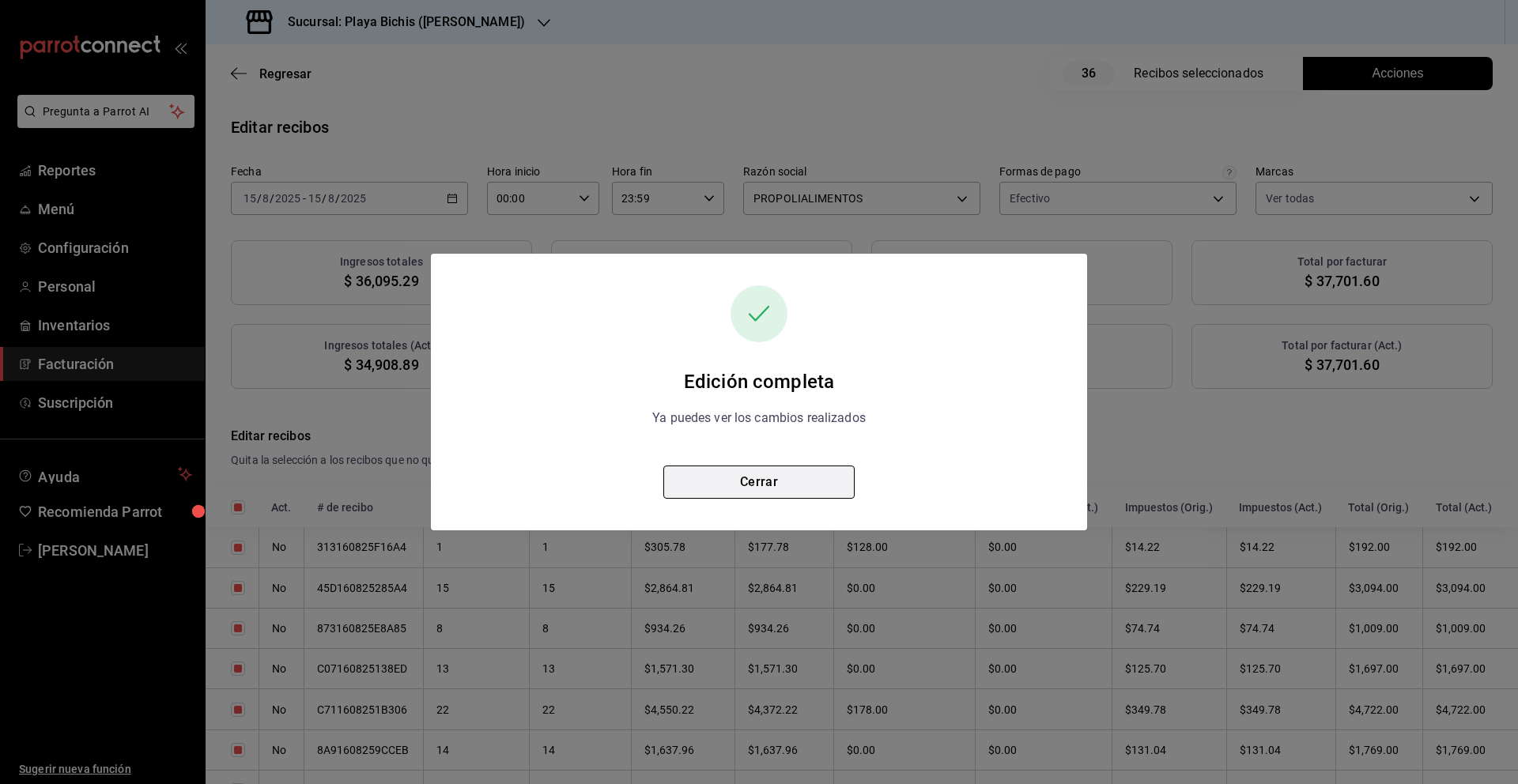
click at [791, 484] on button "Cerrar" at bounding box center [759, 482] width 191 height 33
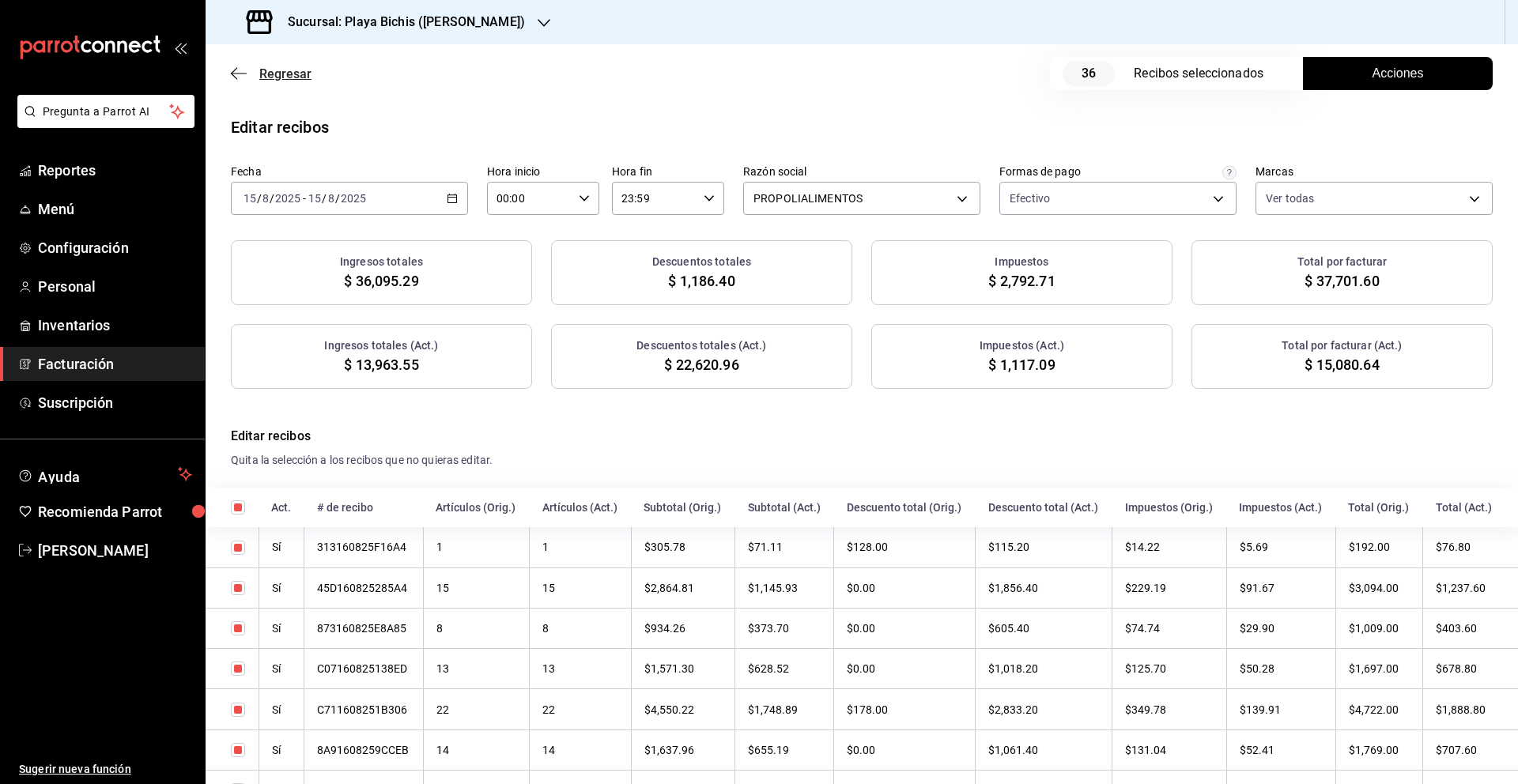
click at [243, 75] on icon "button" at bounding box center [239, 74] width 16 height 15
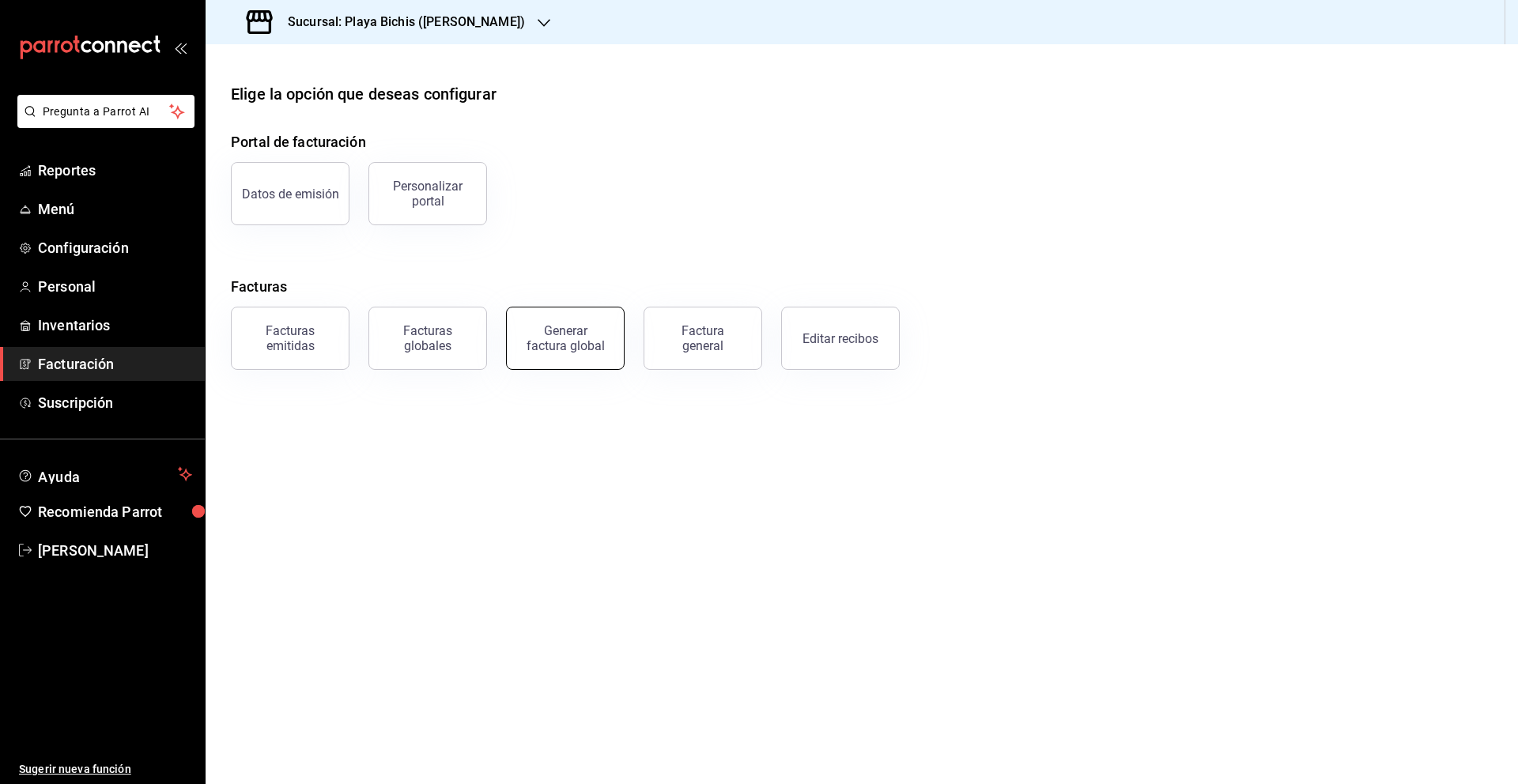
click at [560, 346] on div "Generar factura global" at bounding box center [564, 338] width 79 height 30
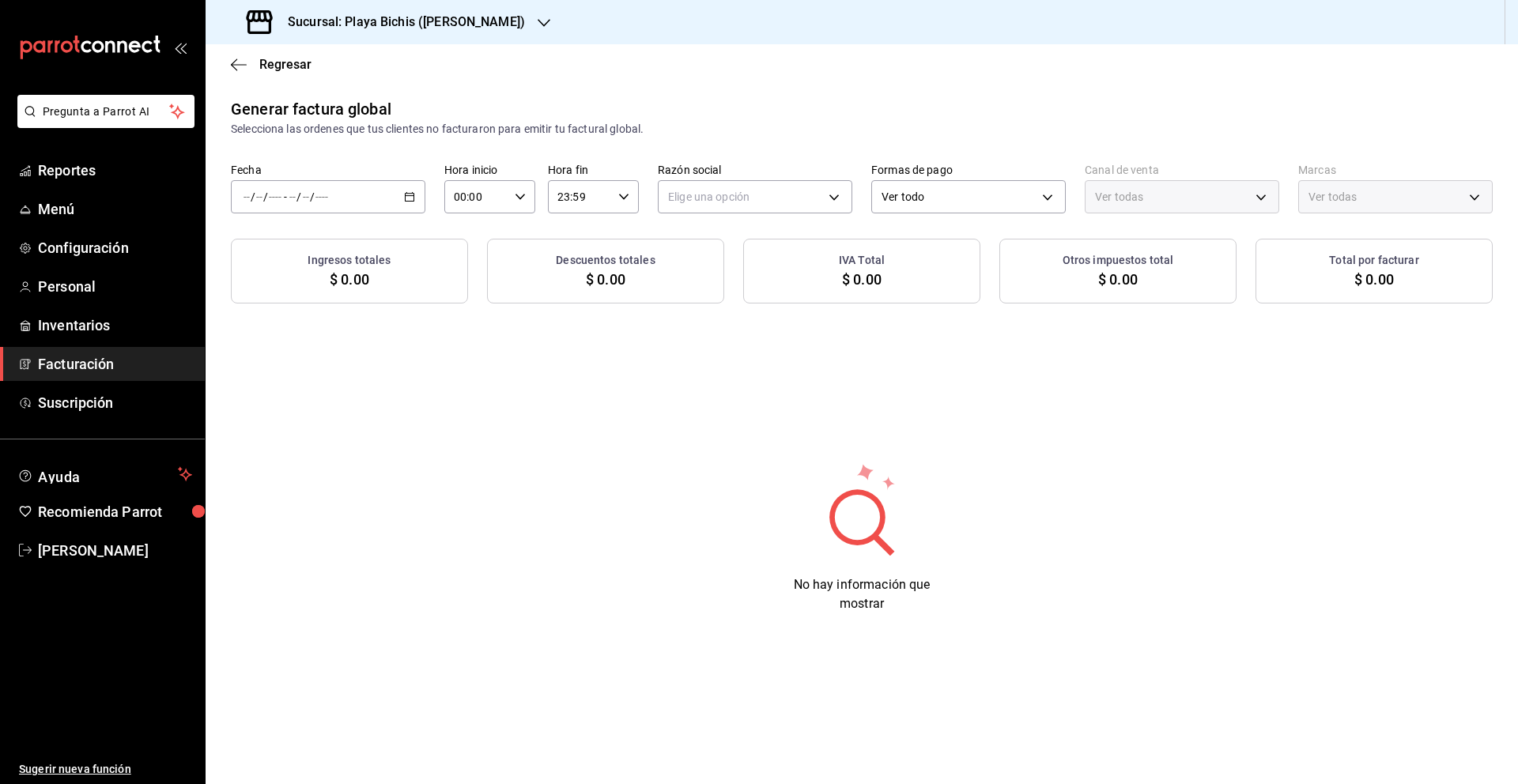
type input "PARROT,UBER_EATS,RAPPI,DIDI_FOOD,ONLINE"
click at [409, 199] on icon "button" at bounding box center [409, 196] width 11 height 11
click at [332, 253] on li "Rango de fechas" at bounding box center [305, 244] width 148 height 35
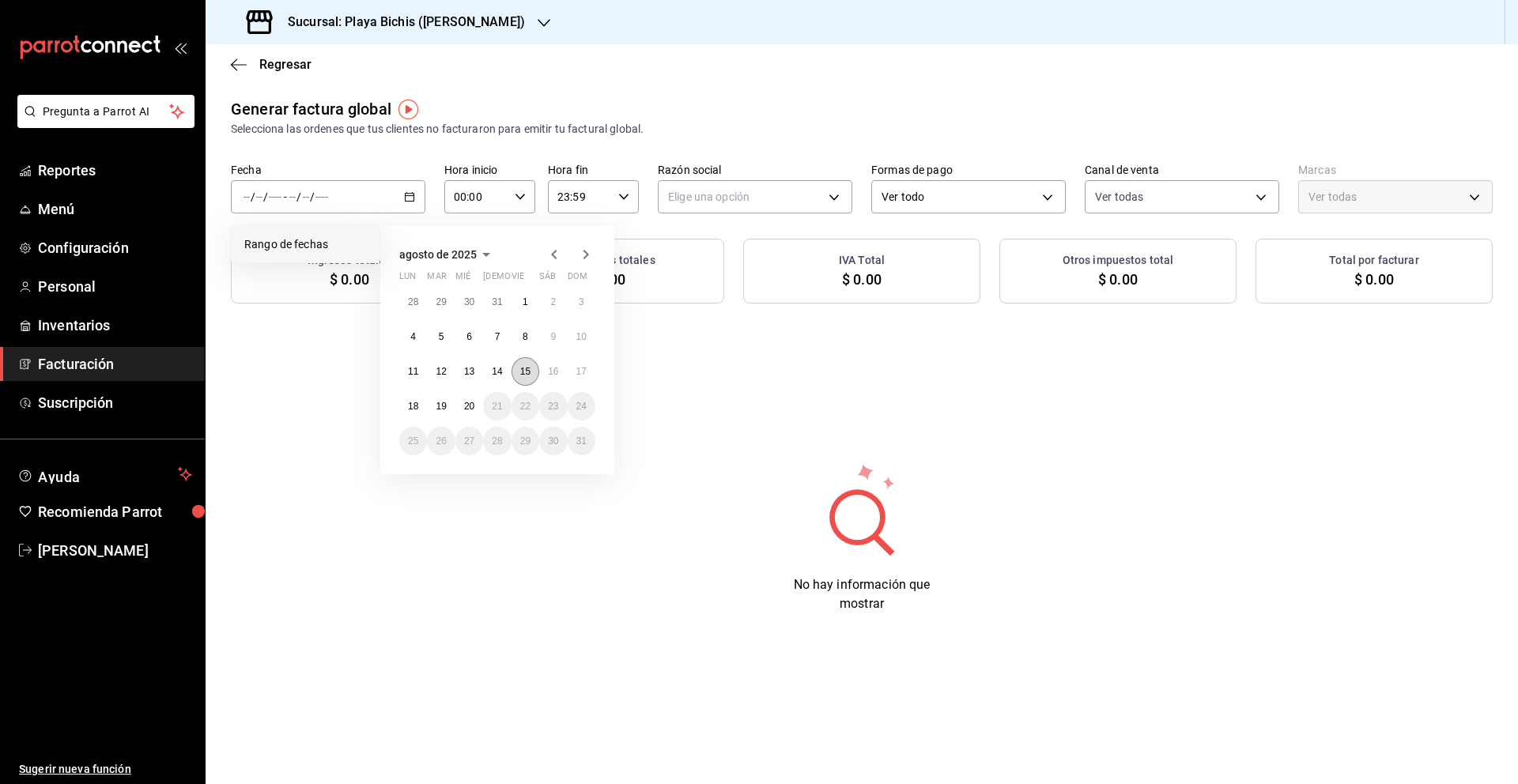
click at [527, 373] on abbr "15" at bounding box center [525, 370] width 10 height 11
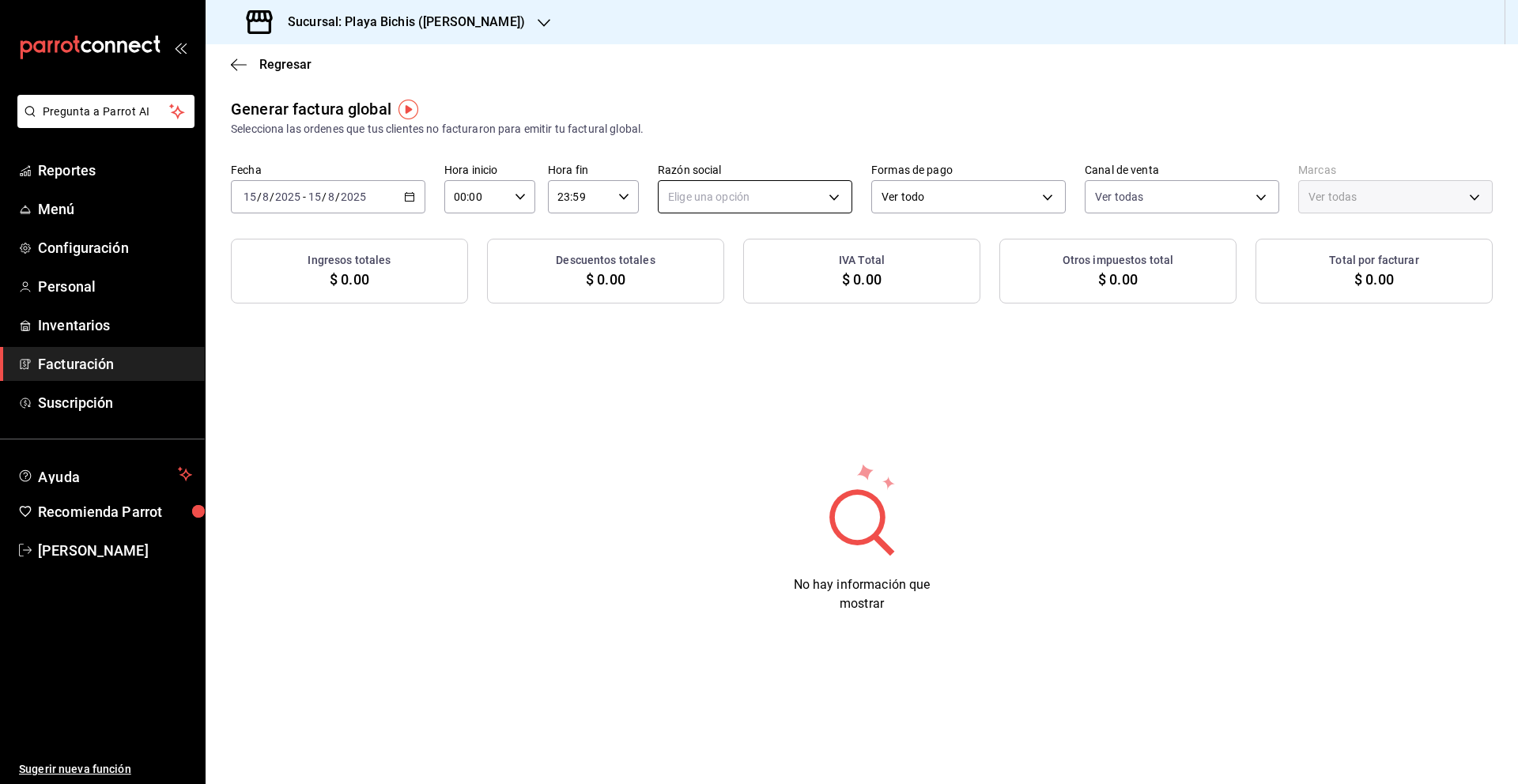
click at [713, 201] on body "Pregunta a Parrot AI Reportes Menú Configuración Personal Inventarios Facturaci…" at bounding box center [759, 392] width 1518 height 784
click at [712, 273] on li "PROPOLIALIMENTOS" at bounding box center [755, 277] width 193 height 29
type input "98789bbc-3643-442e-bea3-a0897877bbaf"
type input "4ba3d68a-2a71-4bf4-8272-d27f8f663470,fbc14f8a-a0c0-448e-9dac-7011cab8a3fb"
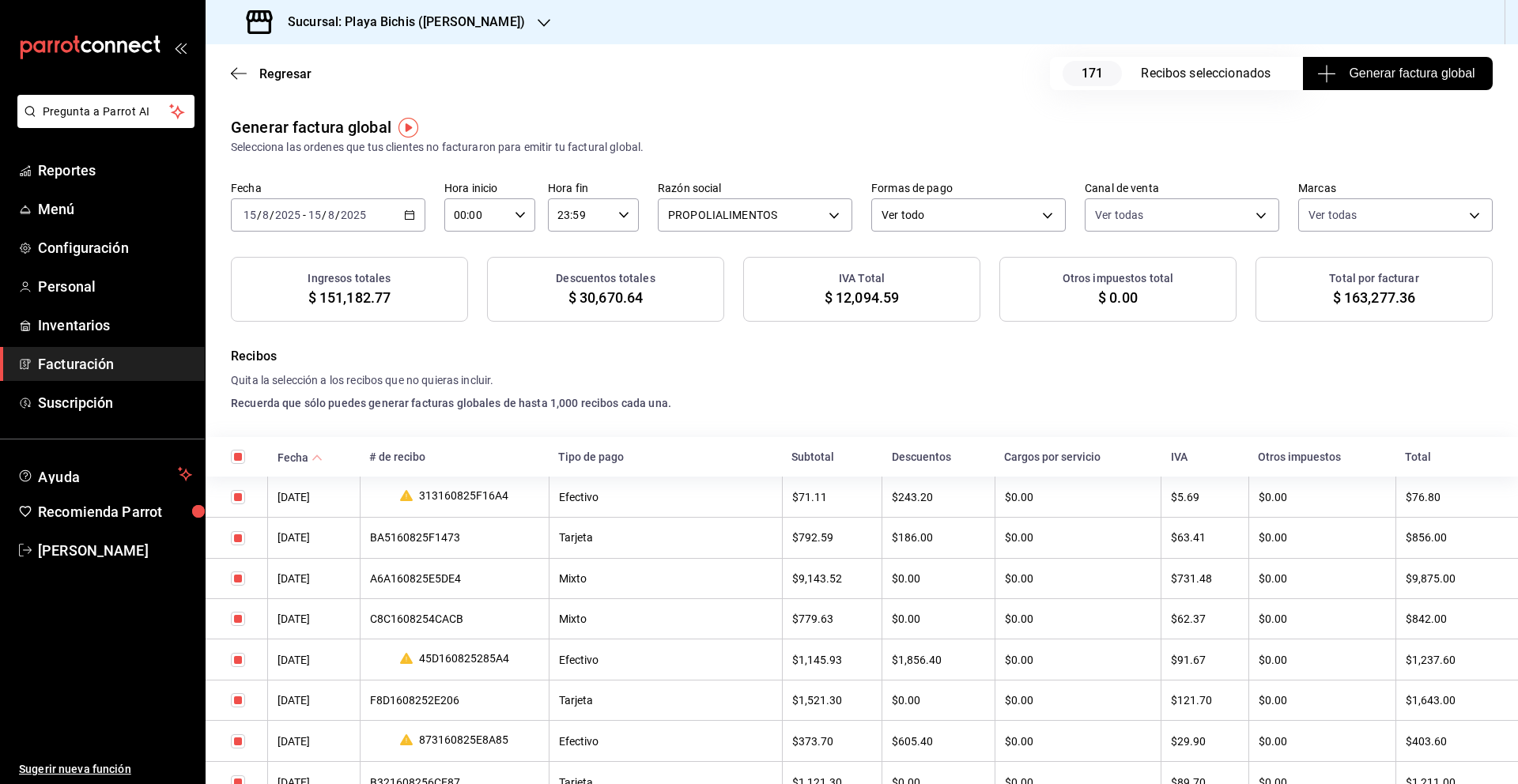
click at [1423, 64] on span "Generar factura global" at bounding box center [1396, 73] width 154 height 19
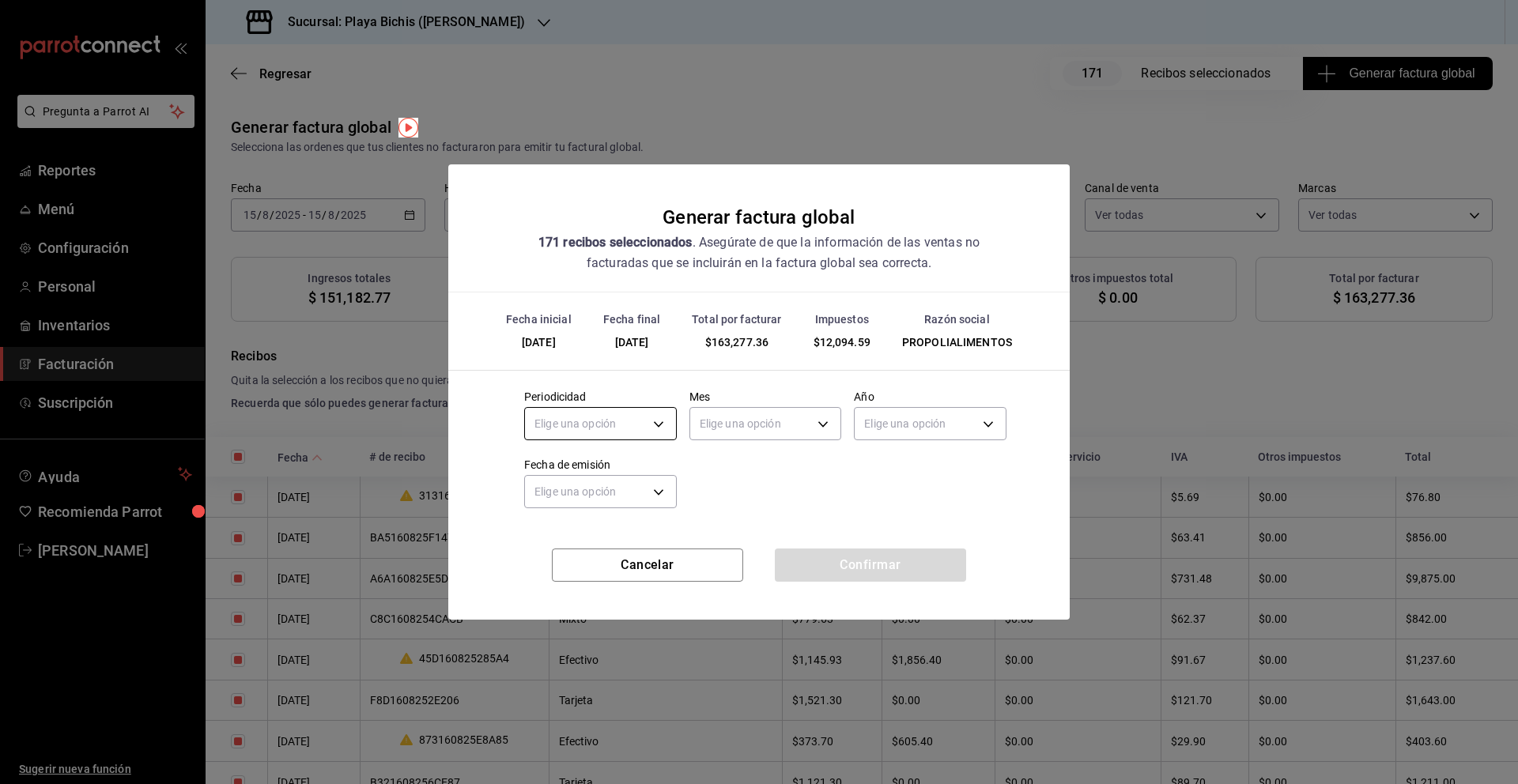
click at [652, 430] on body "Pregunta a Parrot AI Reportes Menú Configuración Personal Inventarios Facturaci…" at bounding box center [759, 392] width 1518 height 784
click at [615, 467] on li "Diario" at bounding box center [601, 472] width 151 height 26
type input "DAILY"
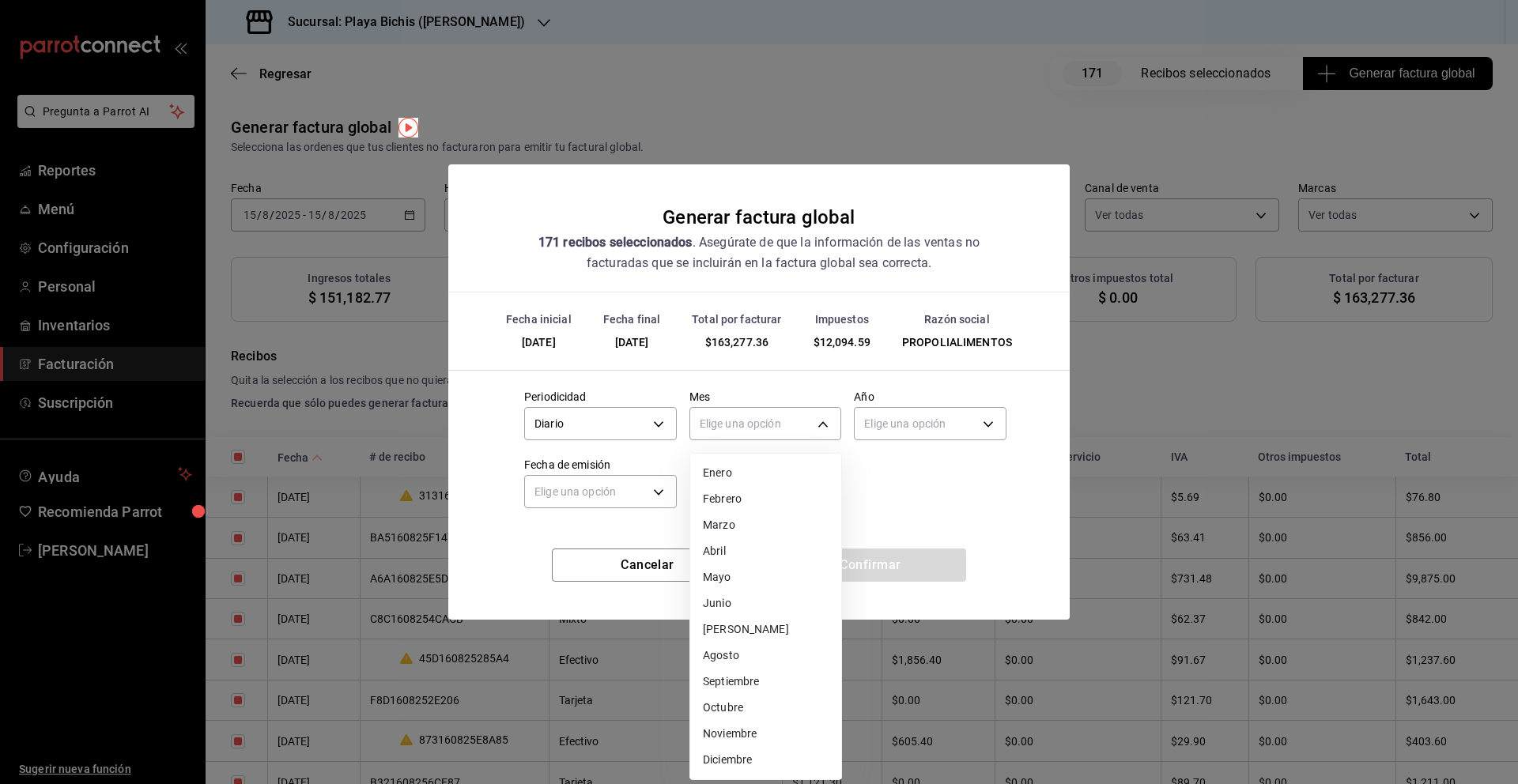
click at [746, 434] on body "Pregunta a Parrot AI Reportes Menú Configuración Personal Inventarios Facturaci…" at bounding box center [759, 392] width 1518 height 784
click at [746, 660] on li "Agosto" at bounding box center [765, 656] width 151 height 26
type input "8"
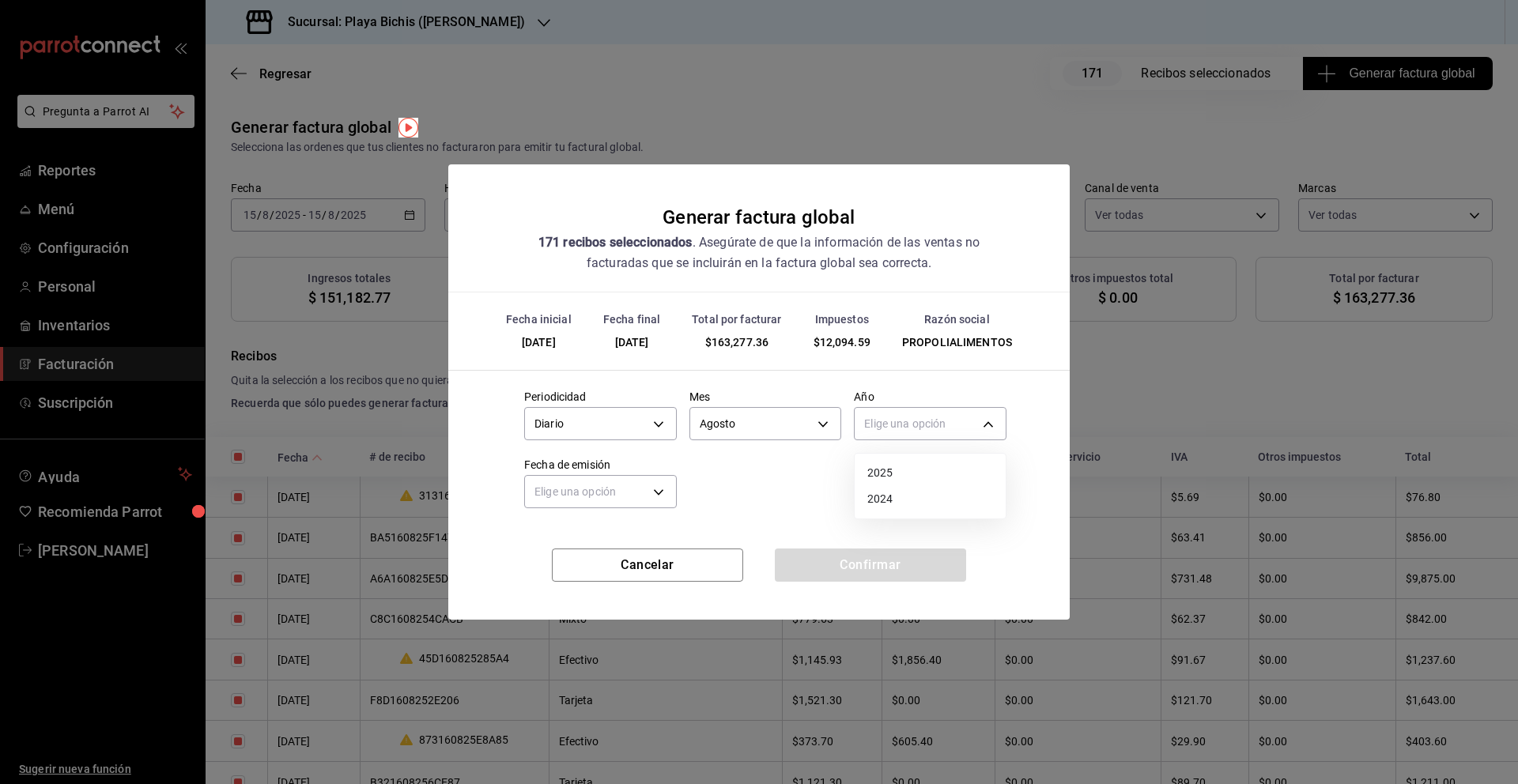
click at [912, 427] on body "Pregunta a Parrot AI Reportes Menú Configuración Personal Inventarios Facturaci…" at bounding box center [759, 392] width 1518 height 784
click at [905, 474] on li "2025" at bounding box center [930, 472] width 151 height 26
type input "2025"
click at [650, 488] on body "Pregunta a Parrot AI Reportes Menú Configuración Personal Inventarios Facturaci…" at bounding box center [759, 392] width 1518 height 784
click at [613, 563] on li "Ayer" at bounding box center [601, 566] width 151 height 26
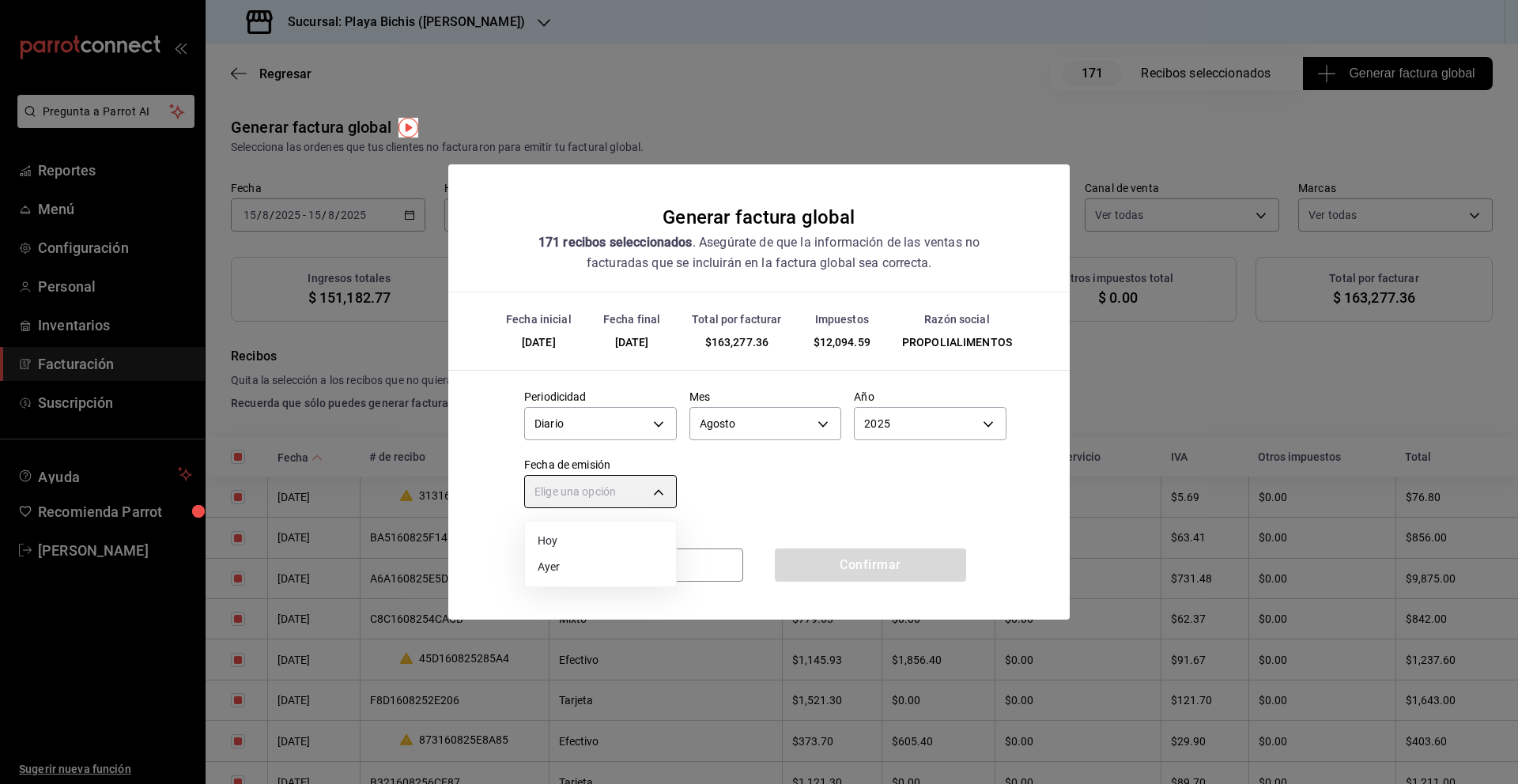
type input "[DATE]"
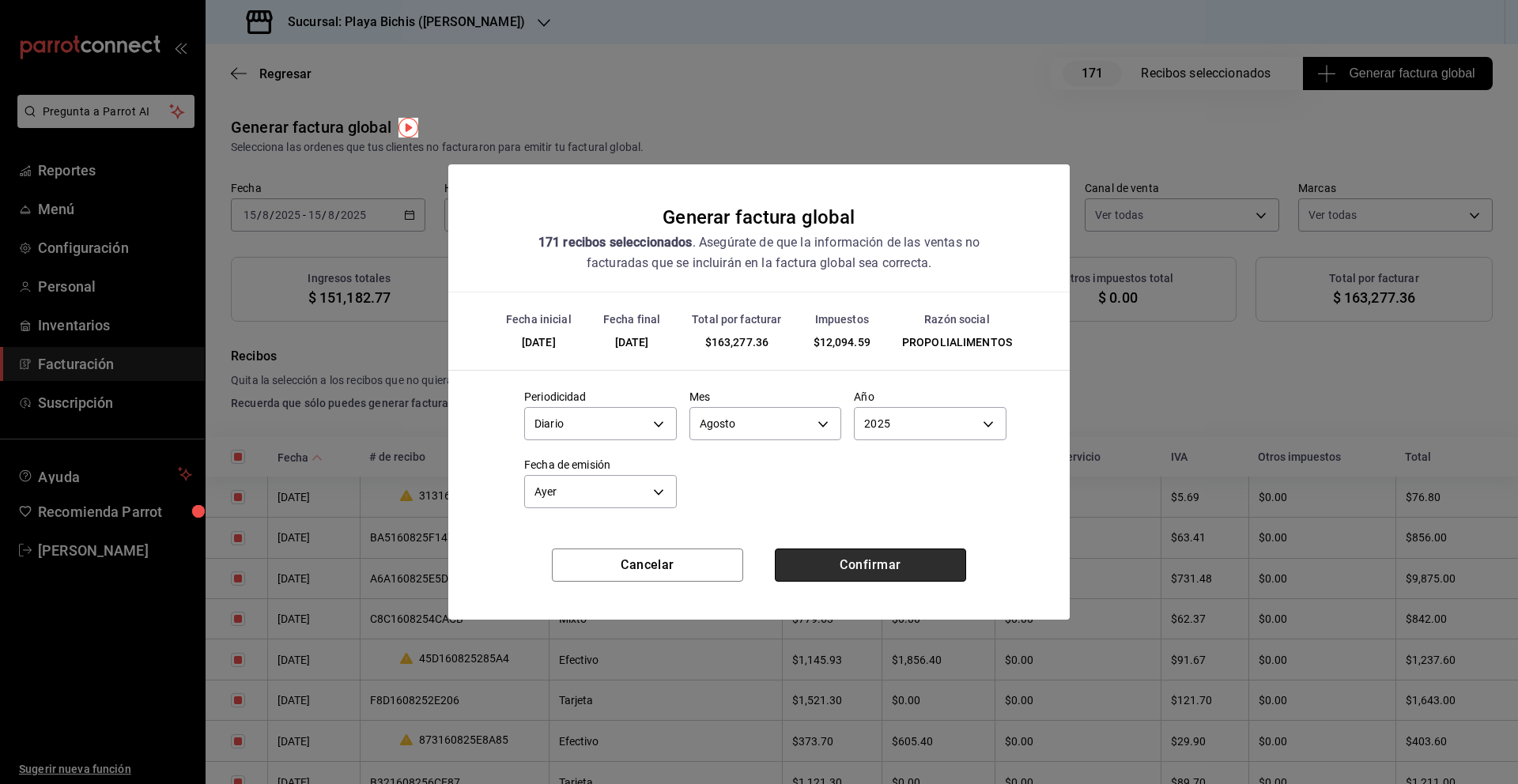
click at [840, 569] on button "Confirmar" at bounding box center [869, 565] width 191 height 33
click at [822, 513] on div "Fecha inicial [DATE] Fecha final [DATE] Total por facturar $163,277.36 Impuesto…" at bounding box center [759, 419] width 621 height 256
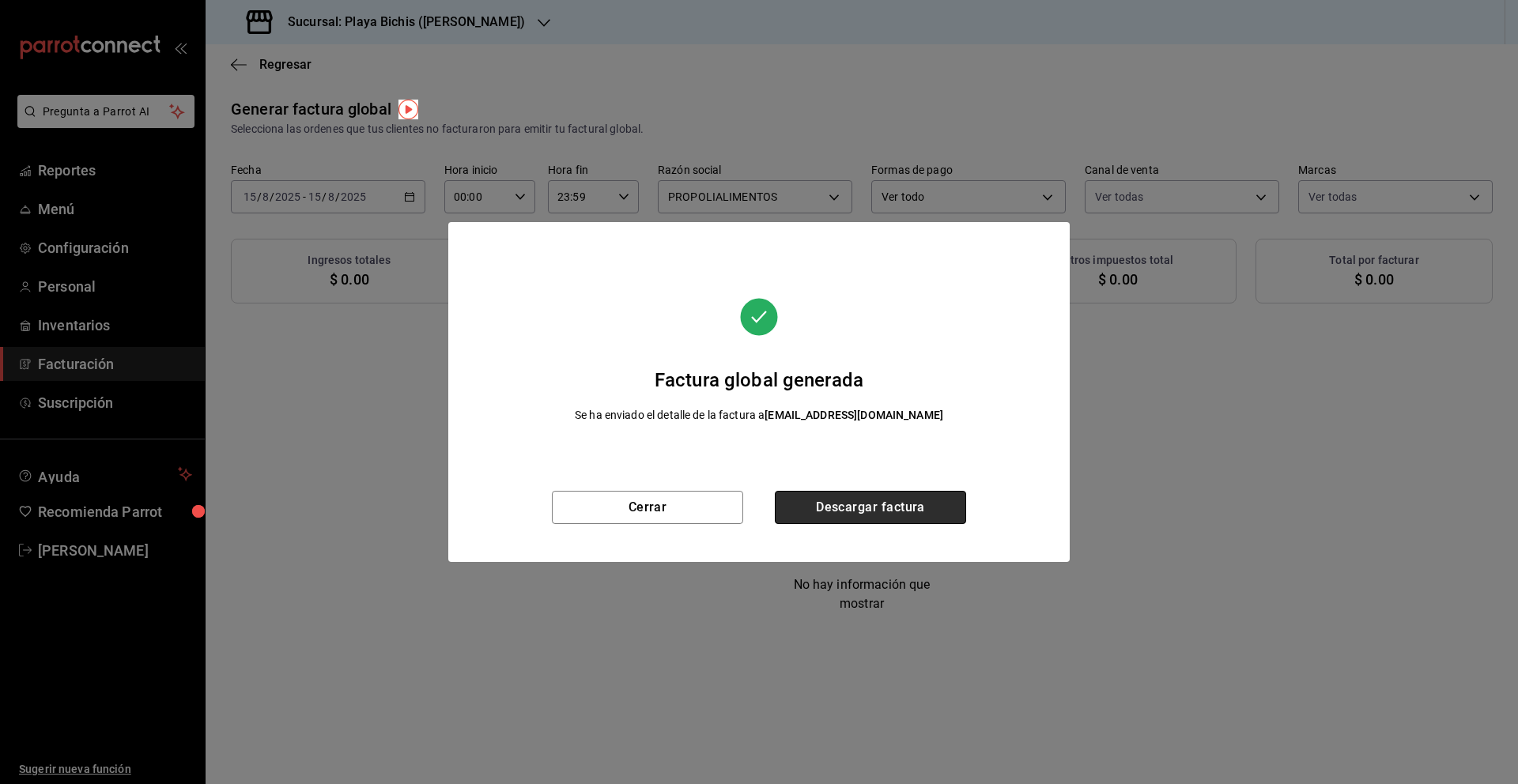
click at [853, 511] on button "Descargar factura" at bounding box center [869, 508] width 191 height 33
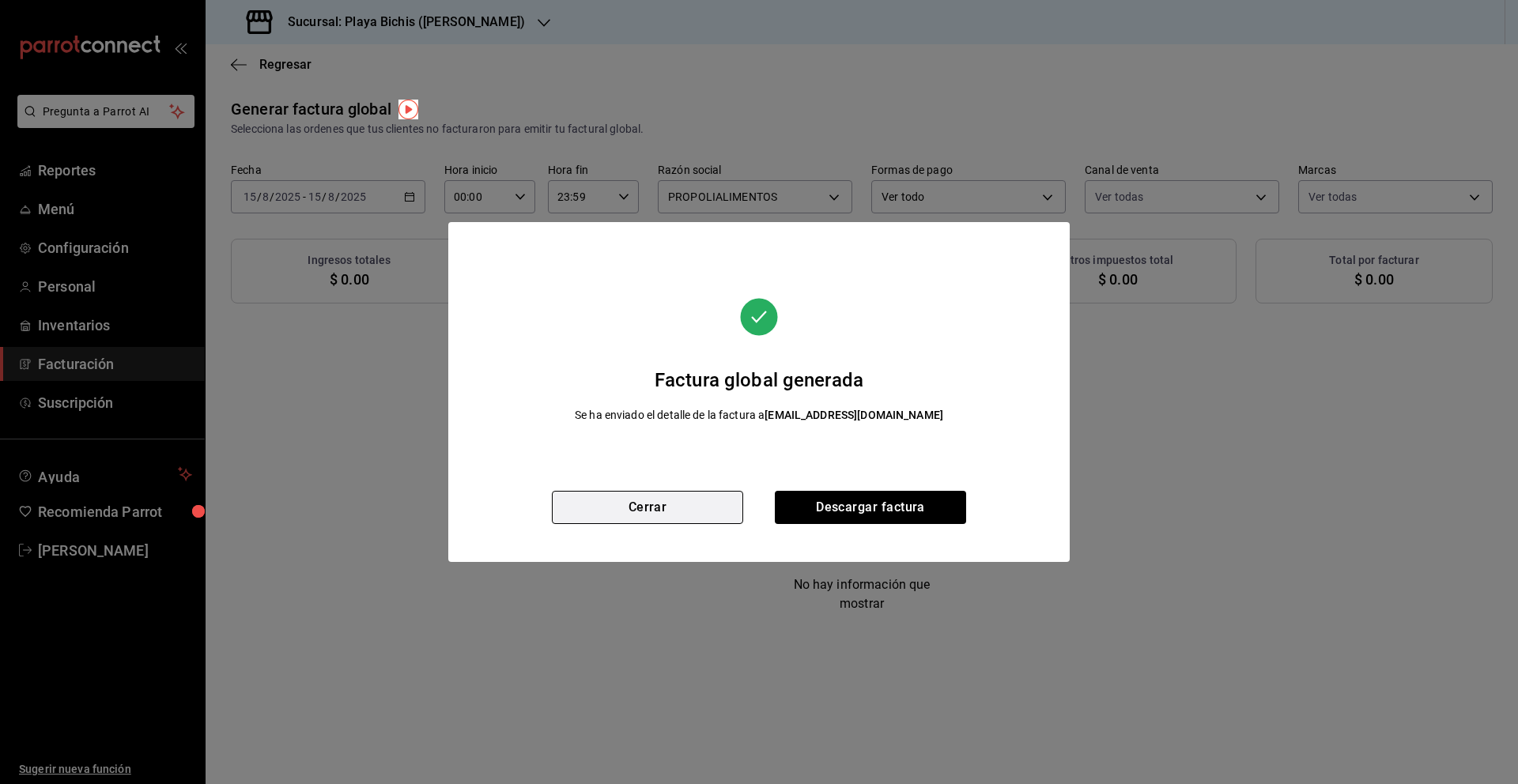
click at [669, 507] on button "Cerrar" at bounding box center [647, 508] width 191 height 33
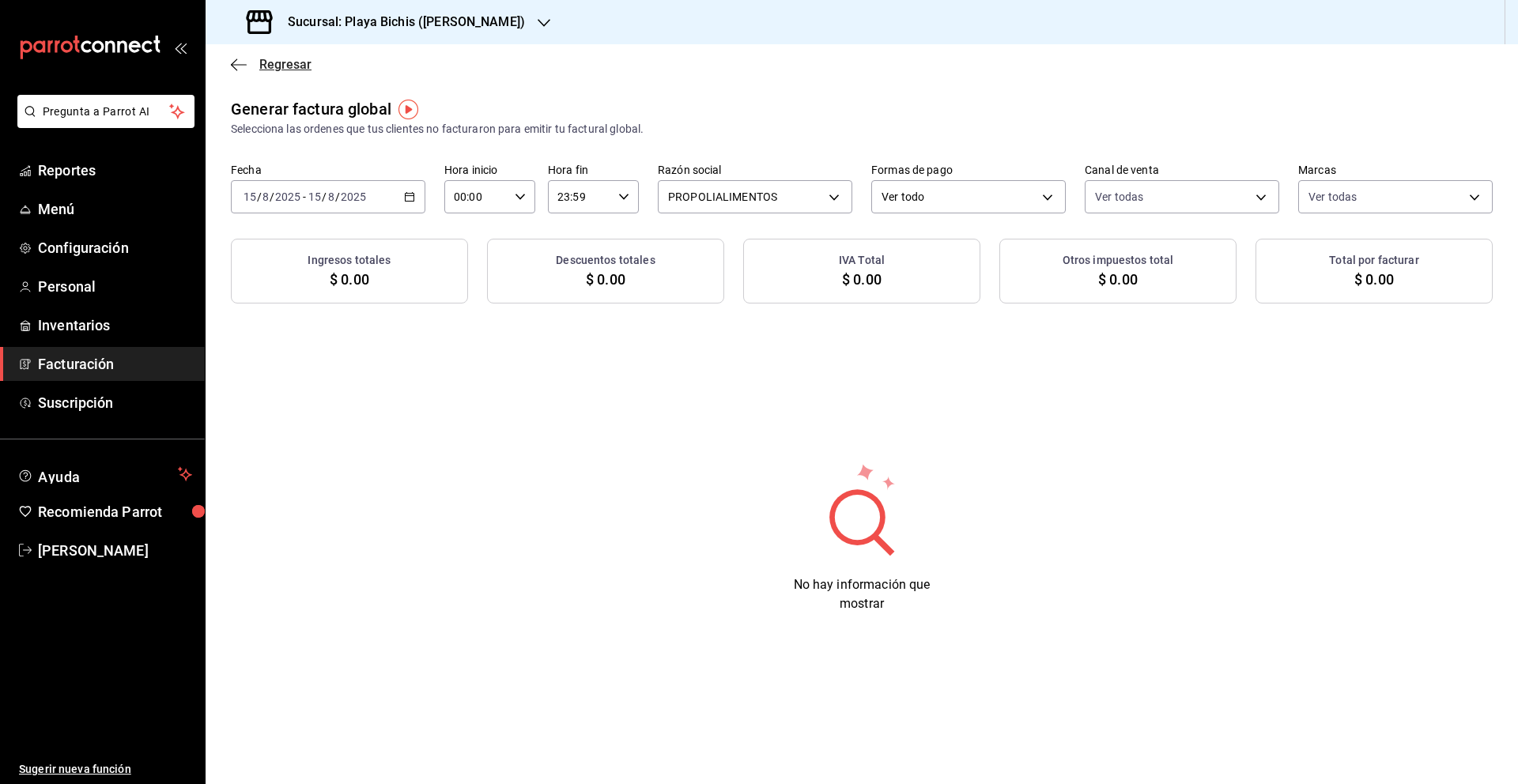
click at [244, 62] on icon "button" at bounding box center [239, 65] width 16 height 15
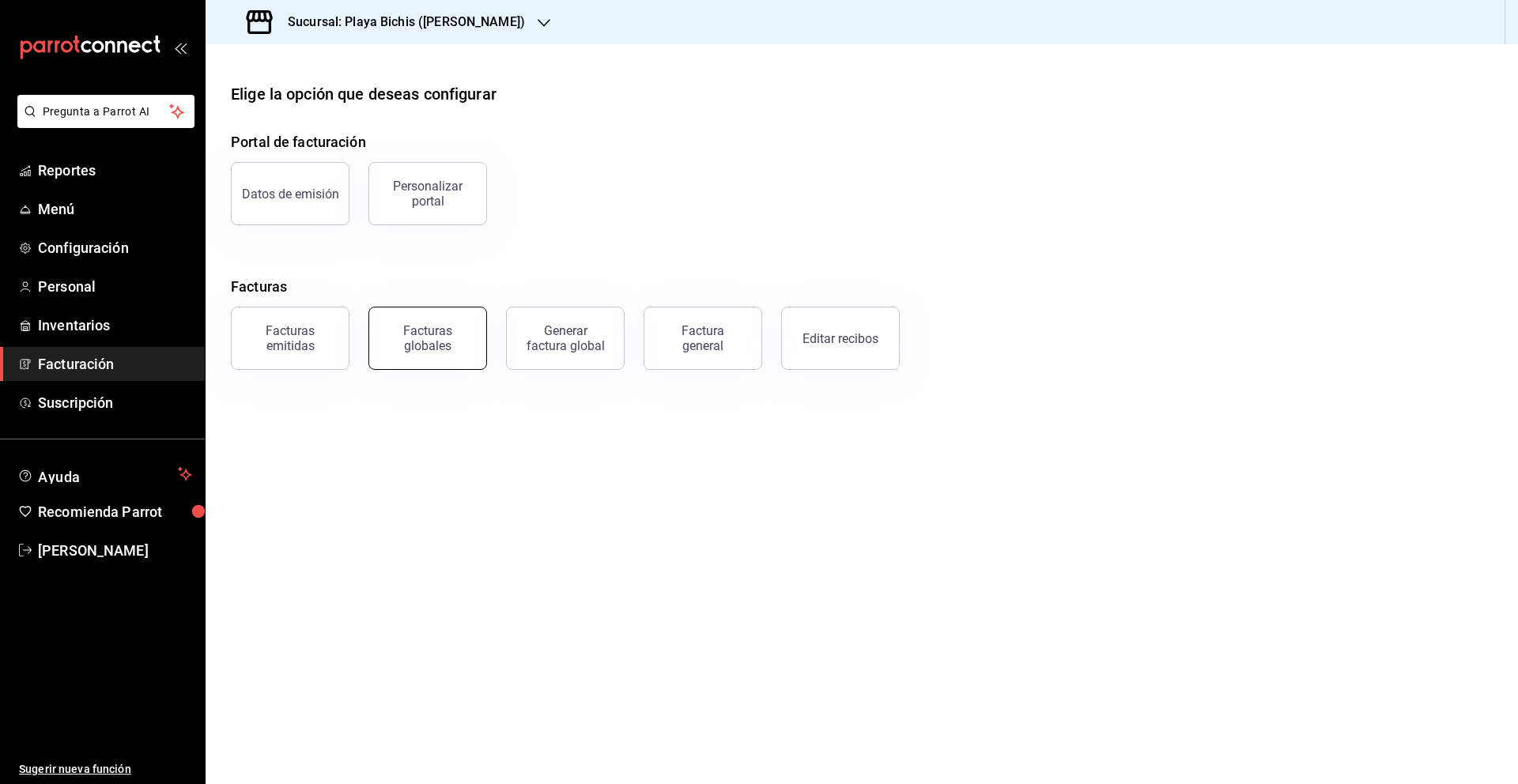
click at [440, 357] on button "Facturas globales" at bounding box center [427, 338] width 119 height 64
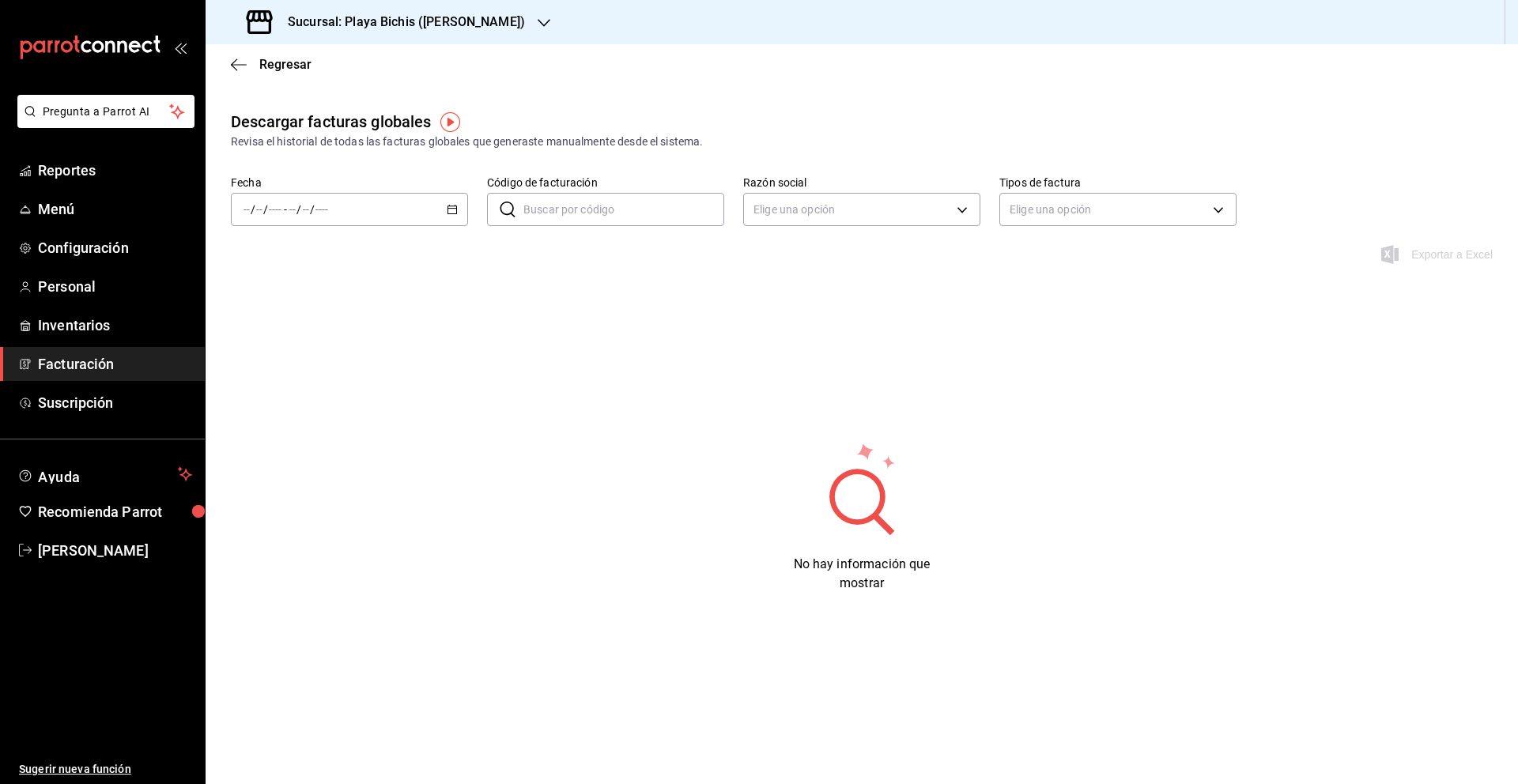
click at [448, 215] on div "/ / - / /" at bounding box center [350, 210] width 237 height 33
click at [303, 264] on span "Hoy" at bounding box center [305, 257] width 122 height 17
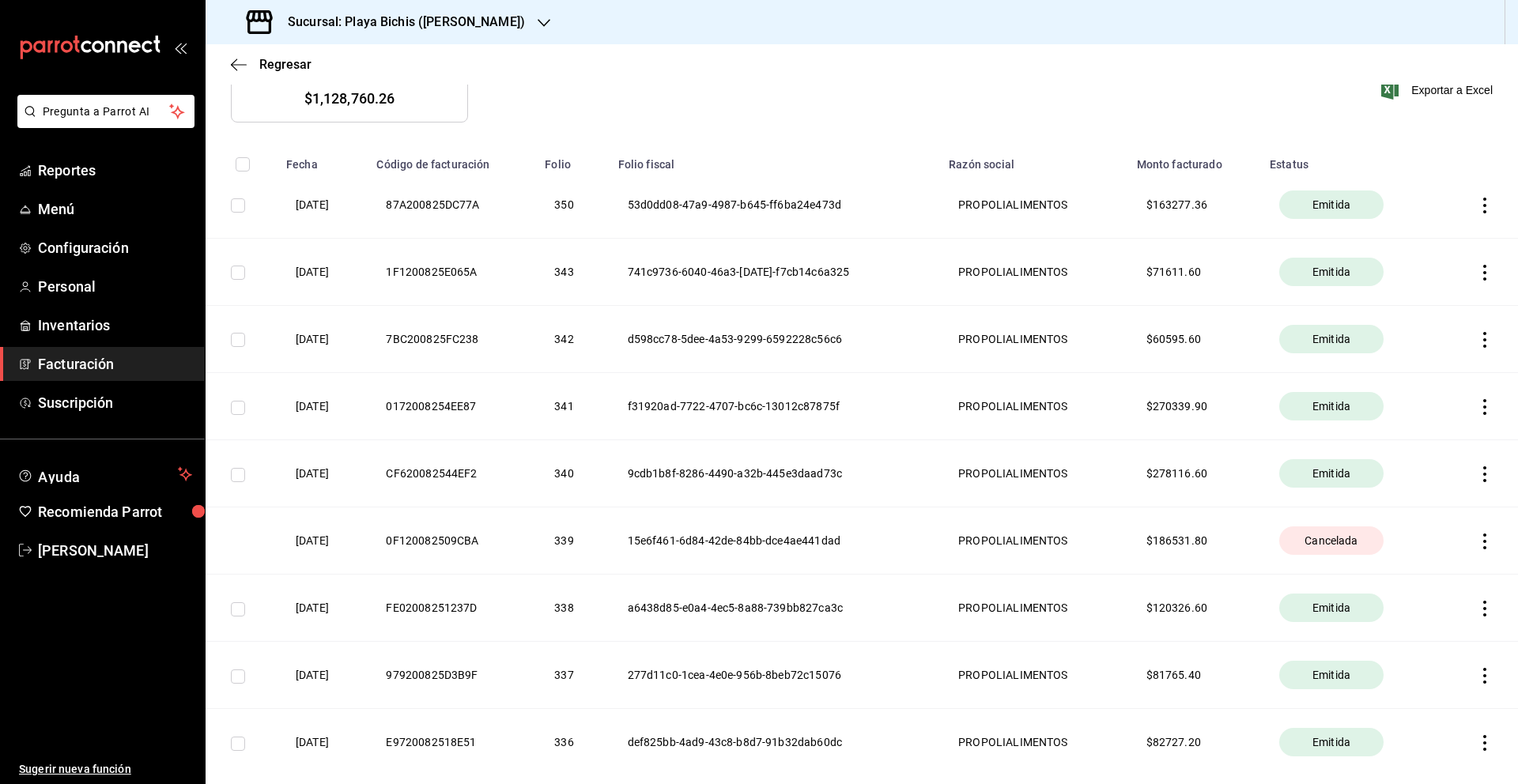
scroll to position [188, 0]
drag, startPoint x: 1154, startPoint y: 542, endPoint x: 1235, endPoint y: 541, distance: 81.0
click at [1235, 541] on th "$ 186531.80" at bounding box center [1193, 540] width 132 height 68
click at [1000, 565] on th "PROPOLIALIMENTOS" at bounding box center [1032, 540] width 187 height 68
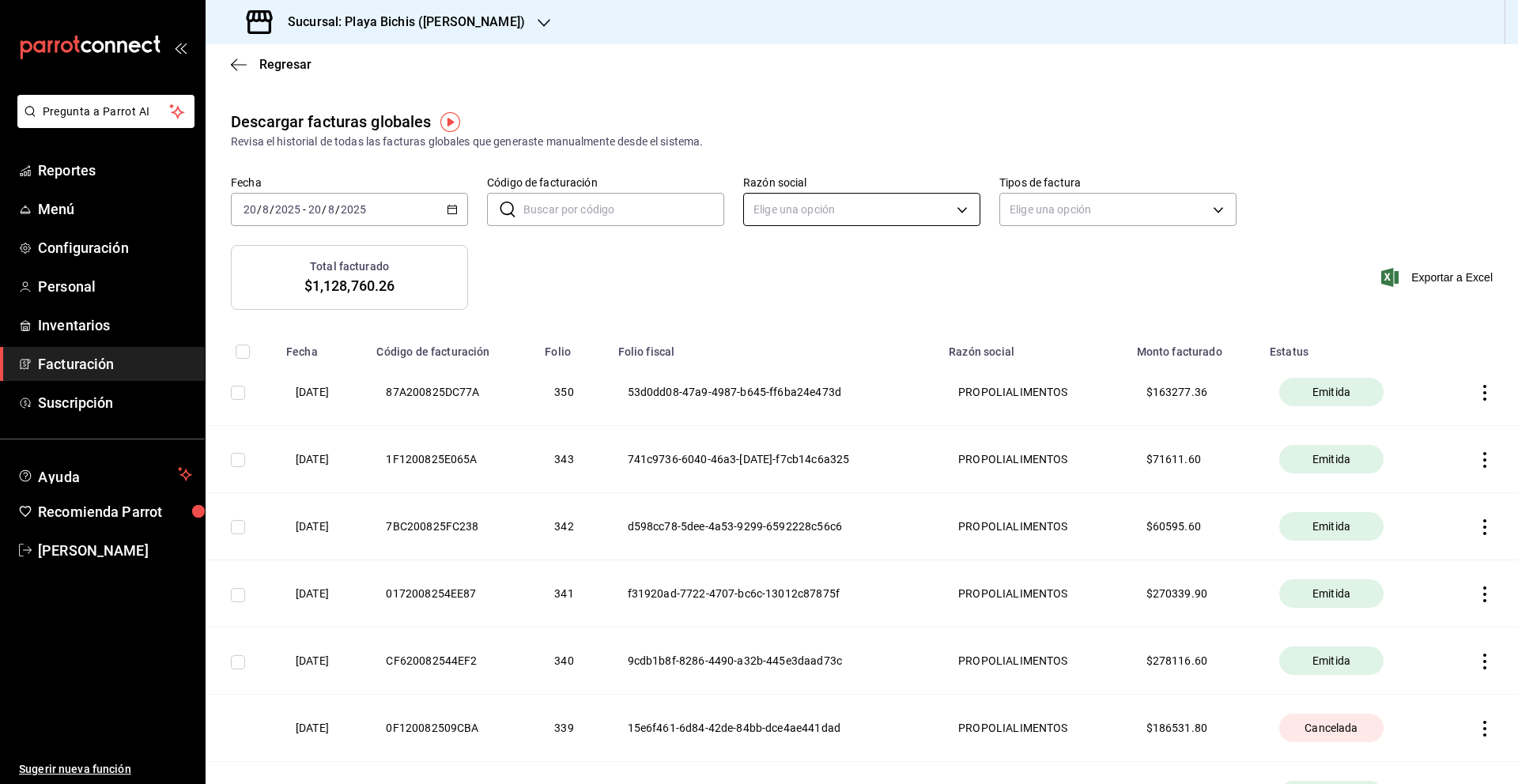
click at [881, 212] on body "Pregunta a Parrot AI Reportes Menú Configuración Personal Inventarios Facturaci…" at bounding box center [759, 392] width 1518 height 784
click at [1077, 263] on div at bounding box center [759, 392] width 1518 height 784
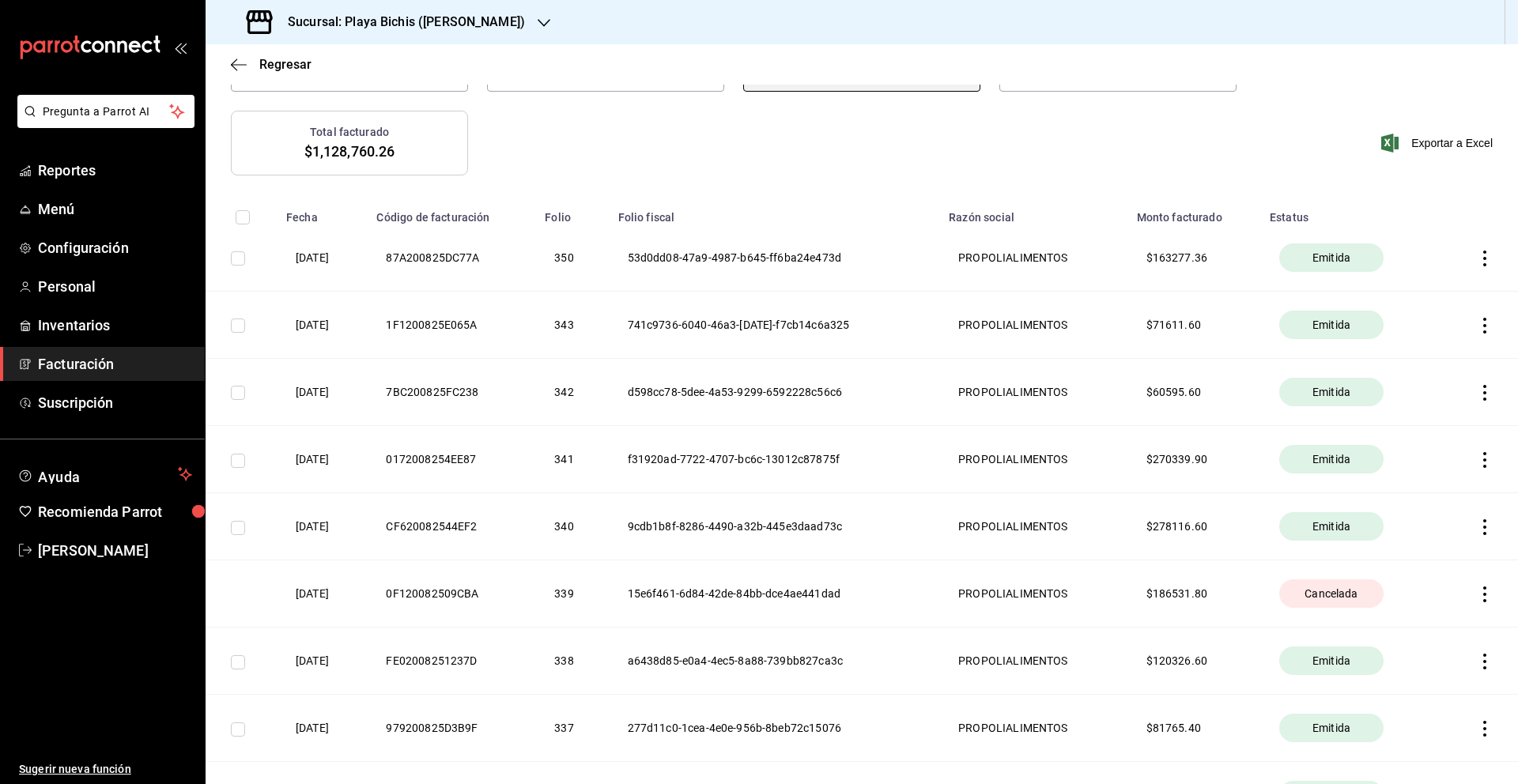
scroll to position [137, 0]
